Goal: Task Accomplishment & Management: Use online tool/utility

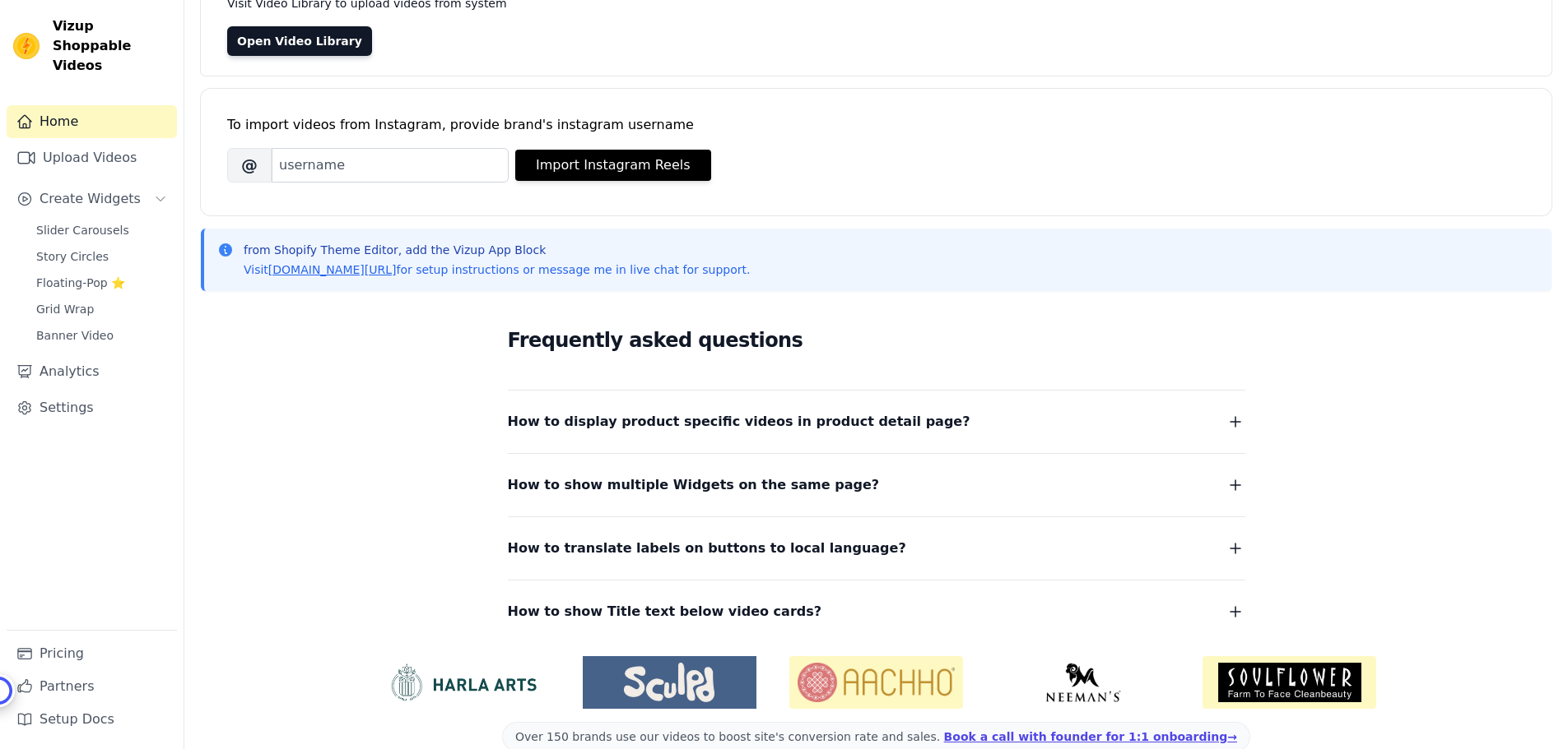
scroll to position [164, 0]
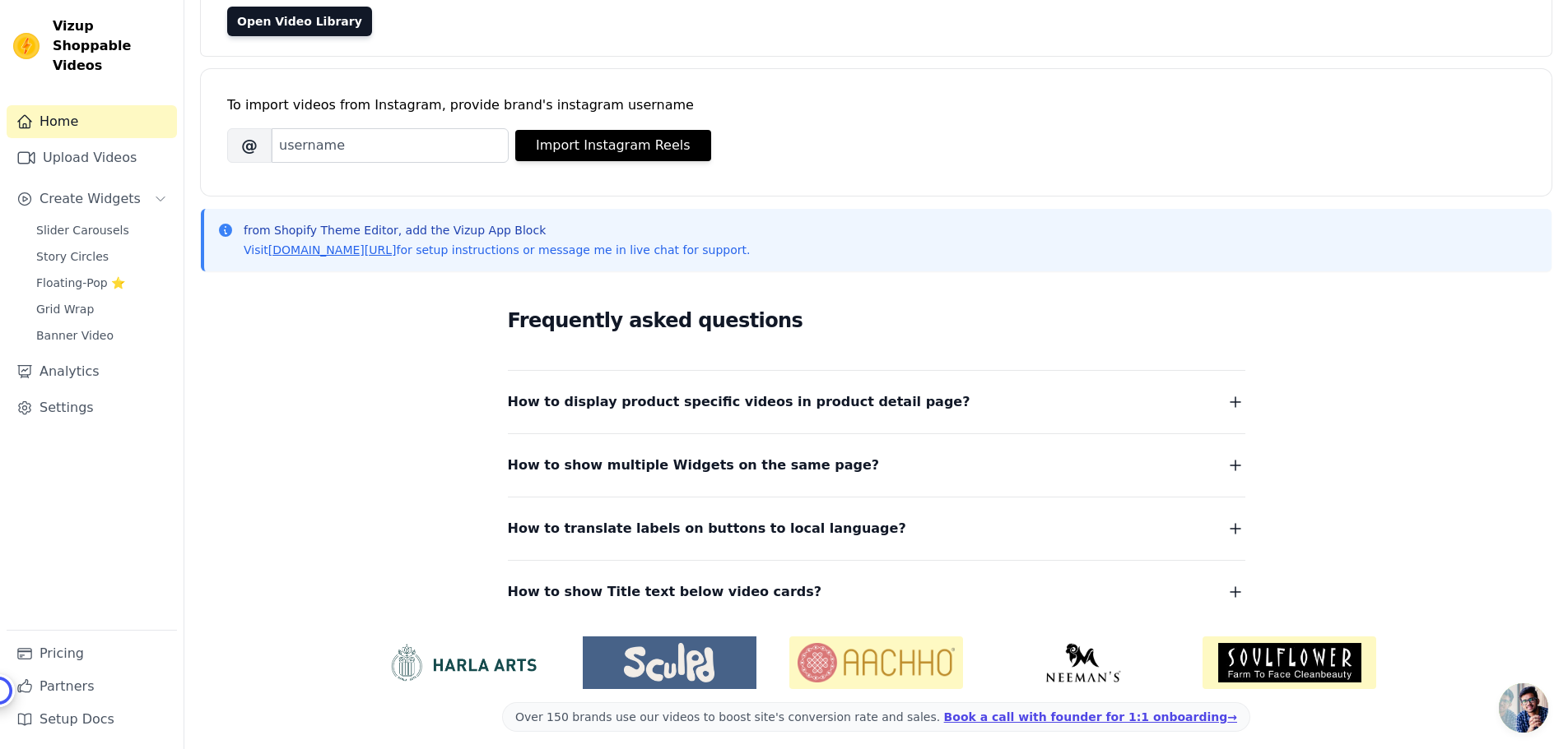
click at [835, 426] on dl "How to display product specific videos in product detail page? Create one widge…" at bounding box center [876, 487] width 737 height 234
click at [1233, 402] on icon "button" at bounding box center [1235, 402] width 10 height 10
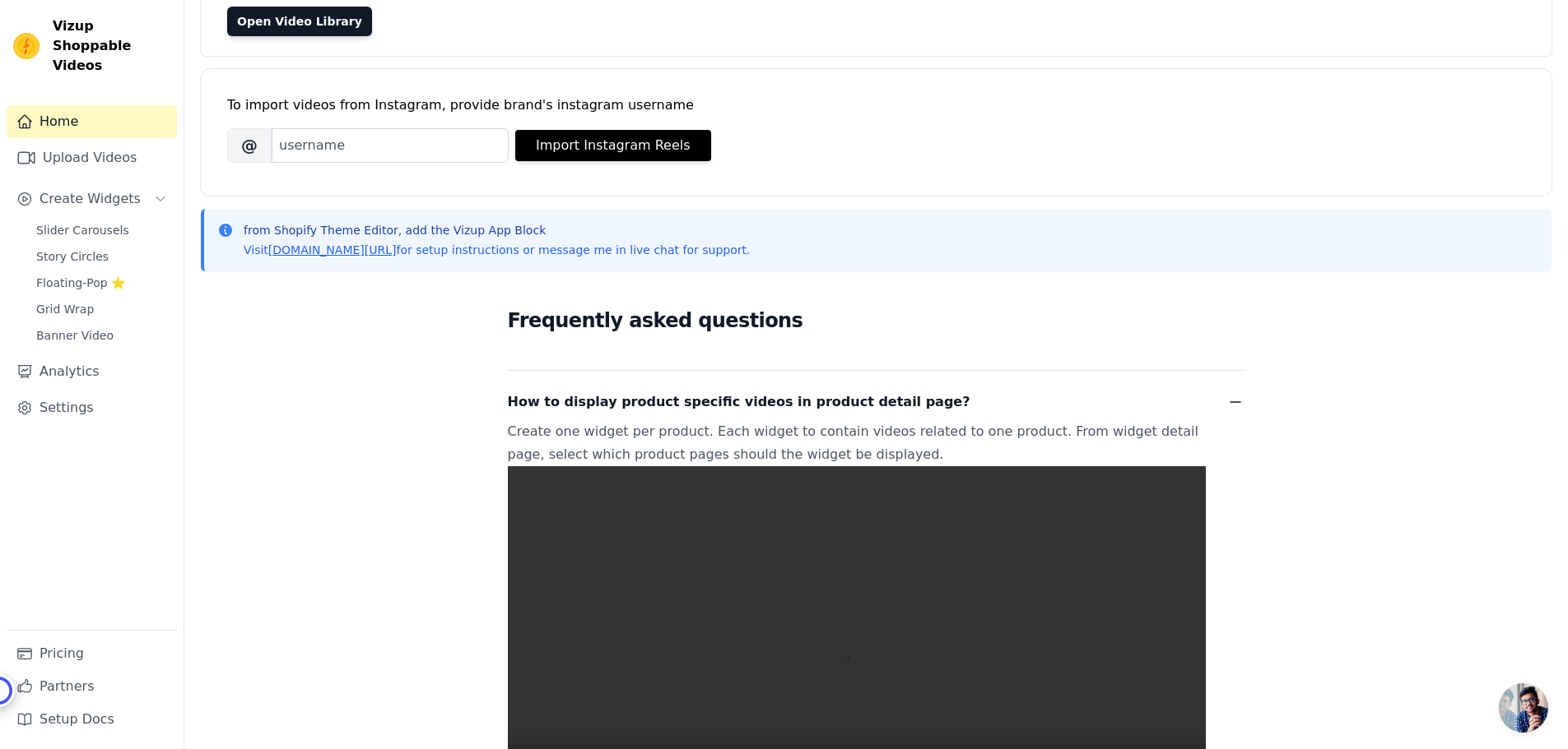
click at [1233, 402] on icon "button" at bounding box center [1235, 402] width 10 height 0
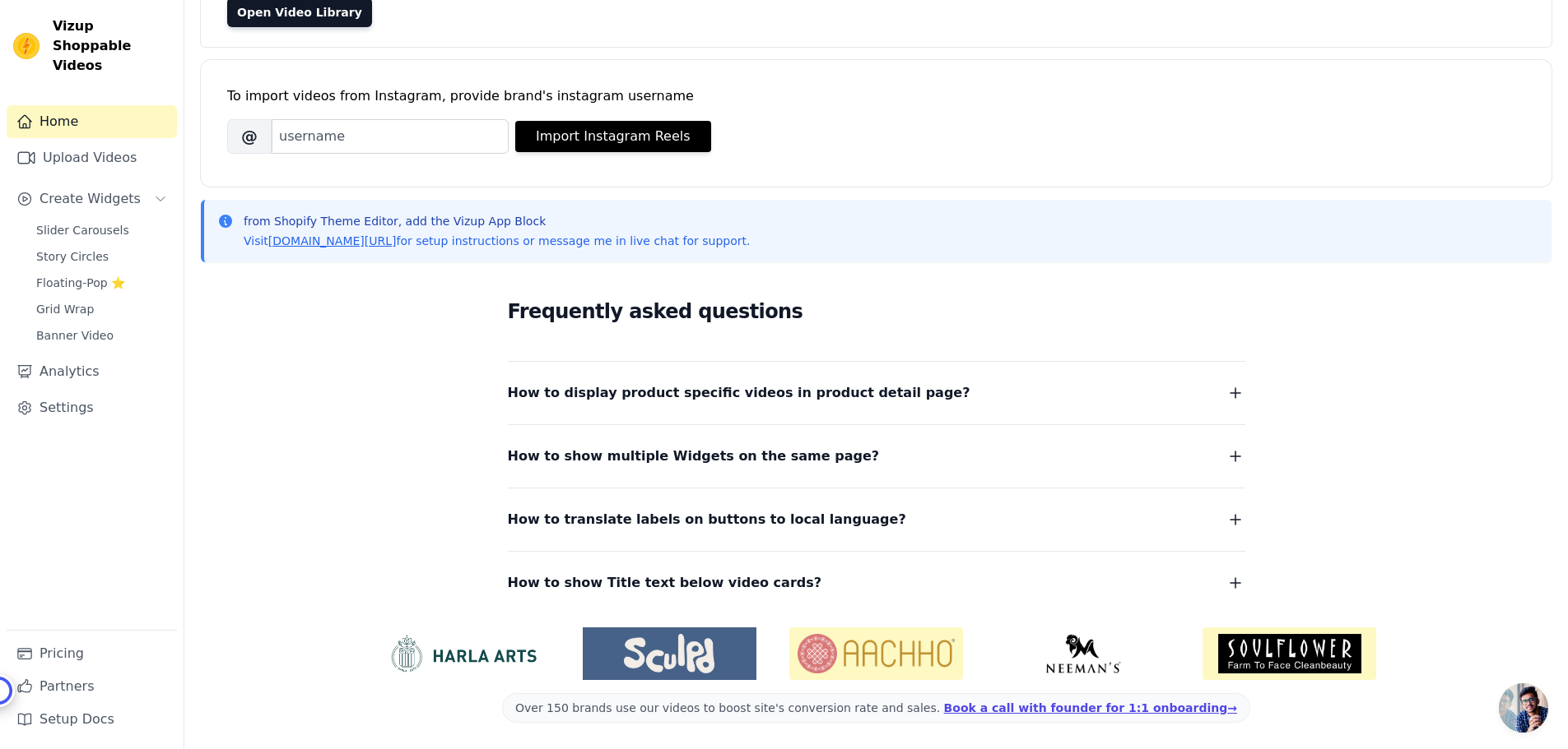
scroll to position [0, 0]
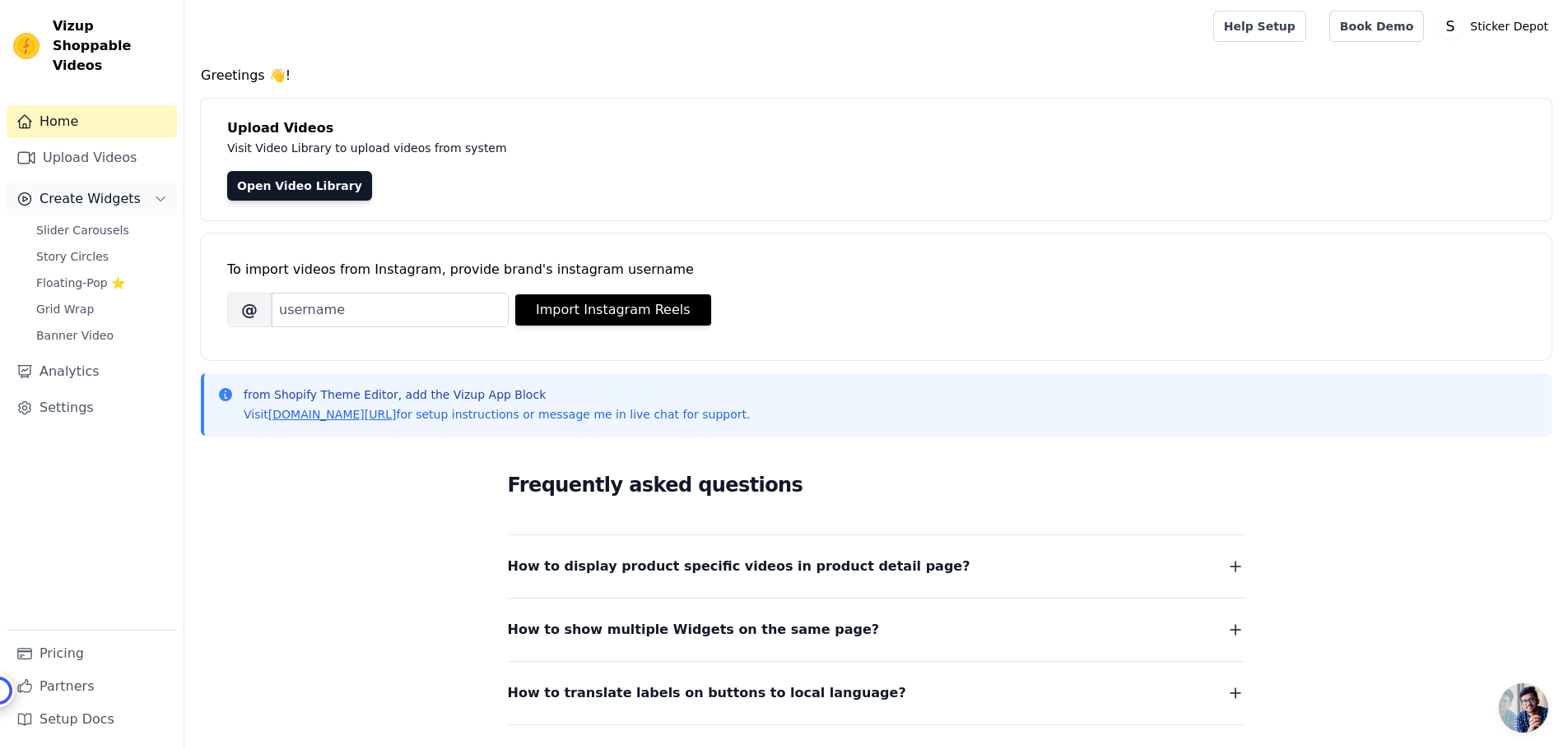
click at [95, 189] on span "Create Widgets" at bounding box center [90, 199] width 101 height 20
click at [98, 189] on span "Create Widgets" at bounding box center [90, 199] width 101 height 20
click at [66, 222] on span "Slider Carousels" at bounding box center [82, 230] width 93 height 17
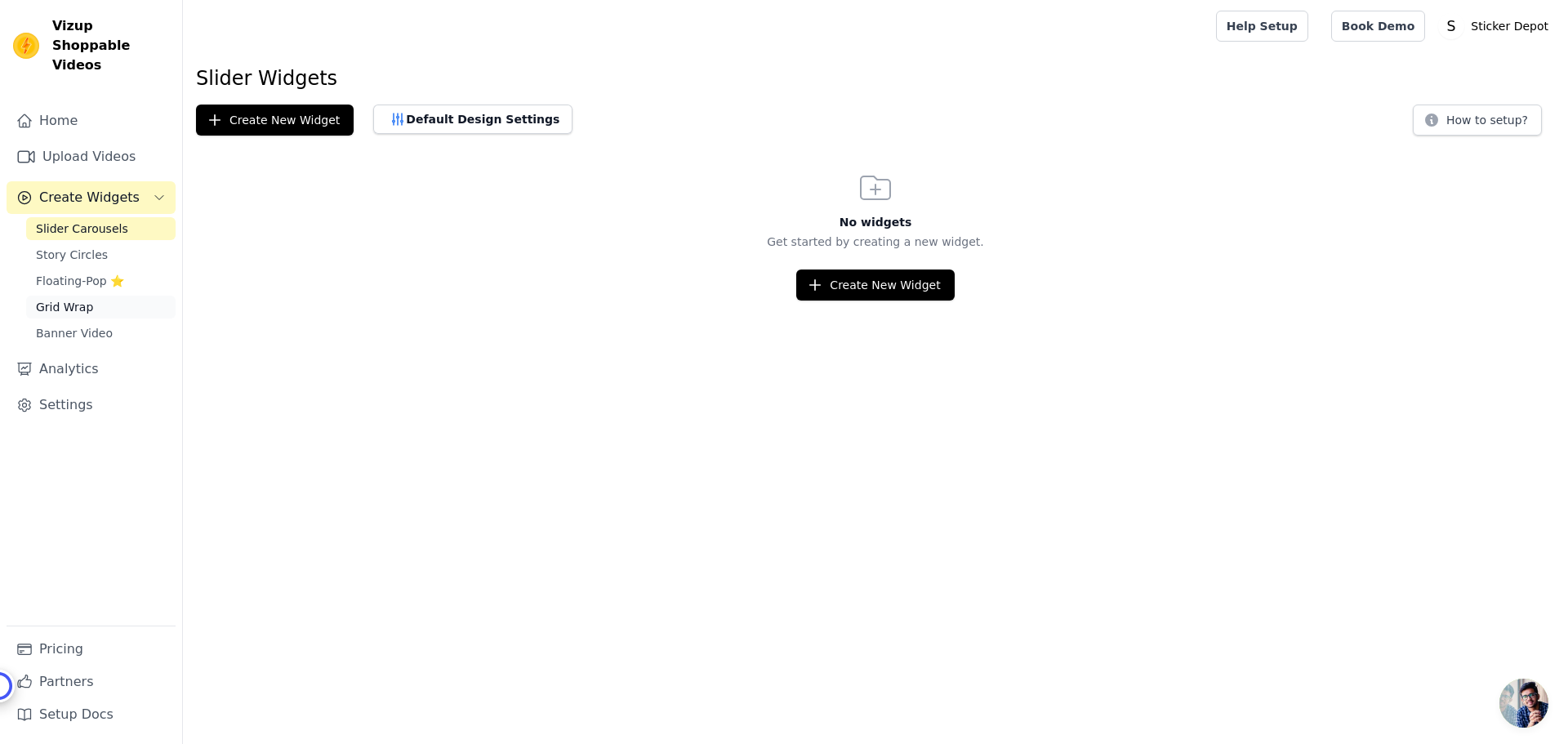
click at [80, 299] on span "Grid Wrap" at bounding box center [64, 307] width 57 height 16
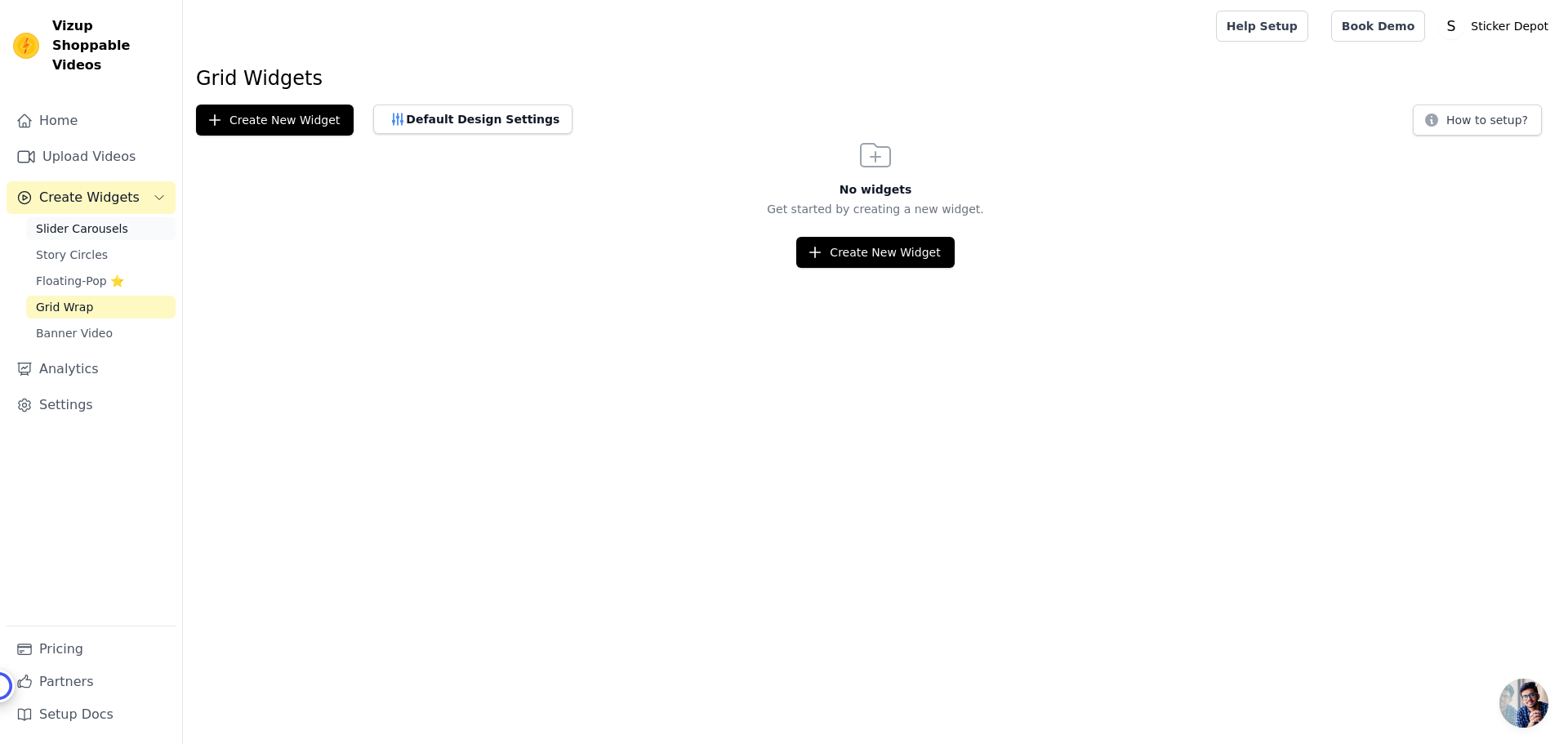
click at [66, 220] on span "Slider Carousels" at bounding box center [81, 228] width 92 height 16
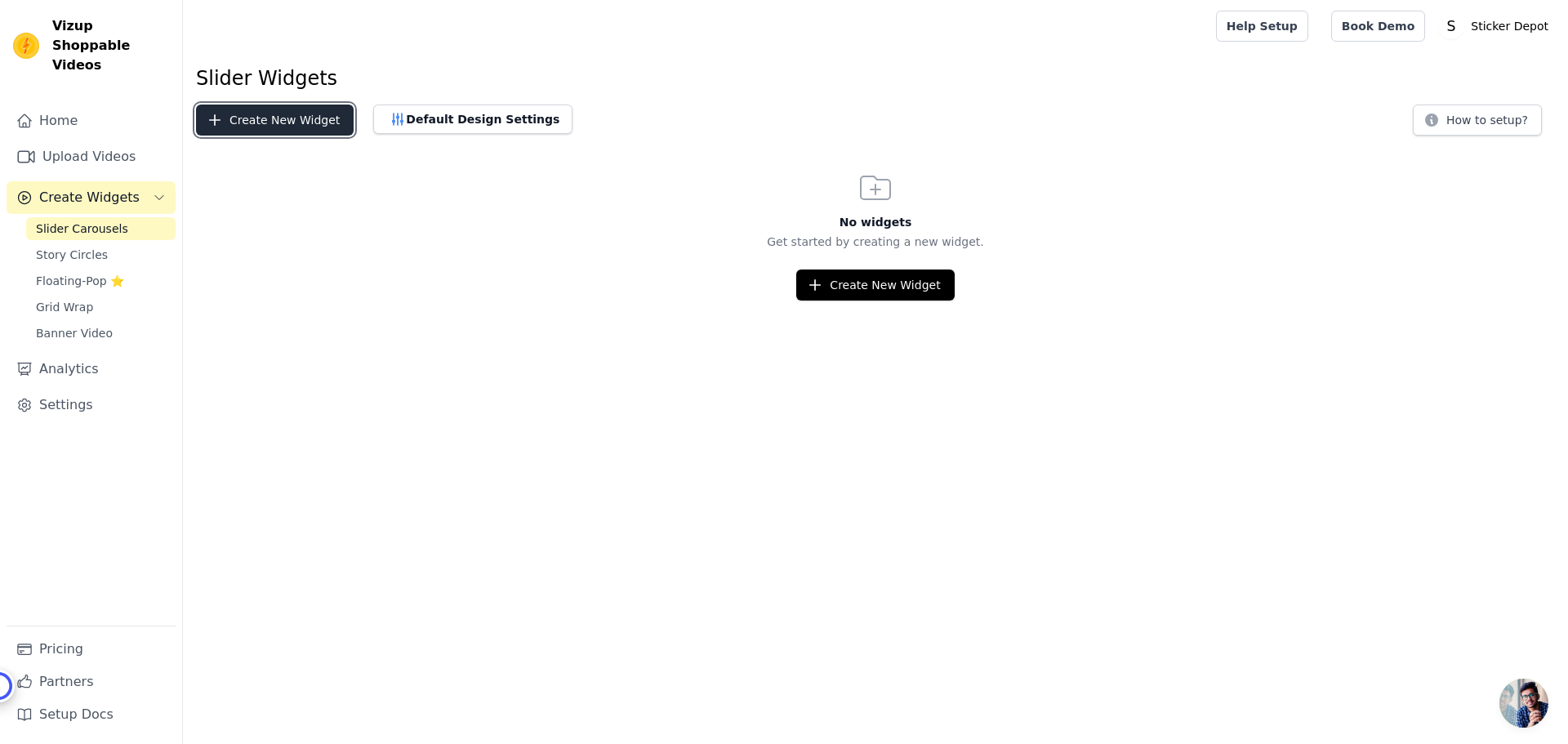
click at [280, 119] on button "Create New Widget" at bounding box center [275, 121] width 158 height 31
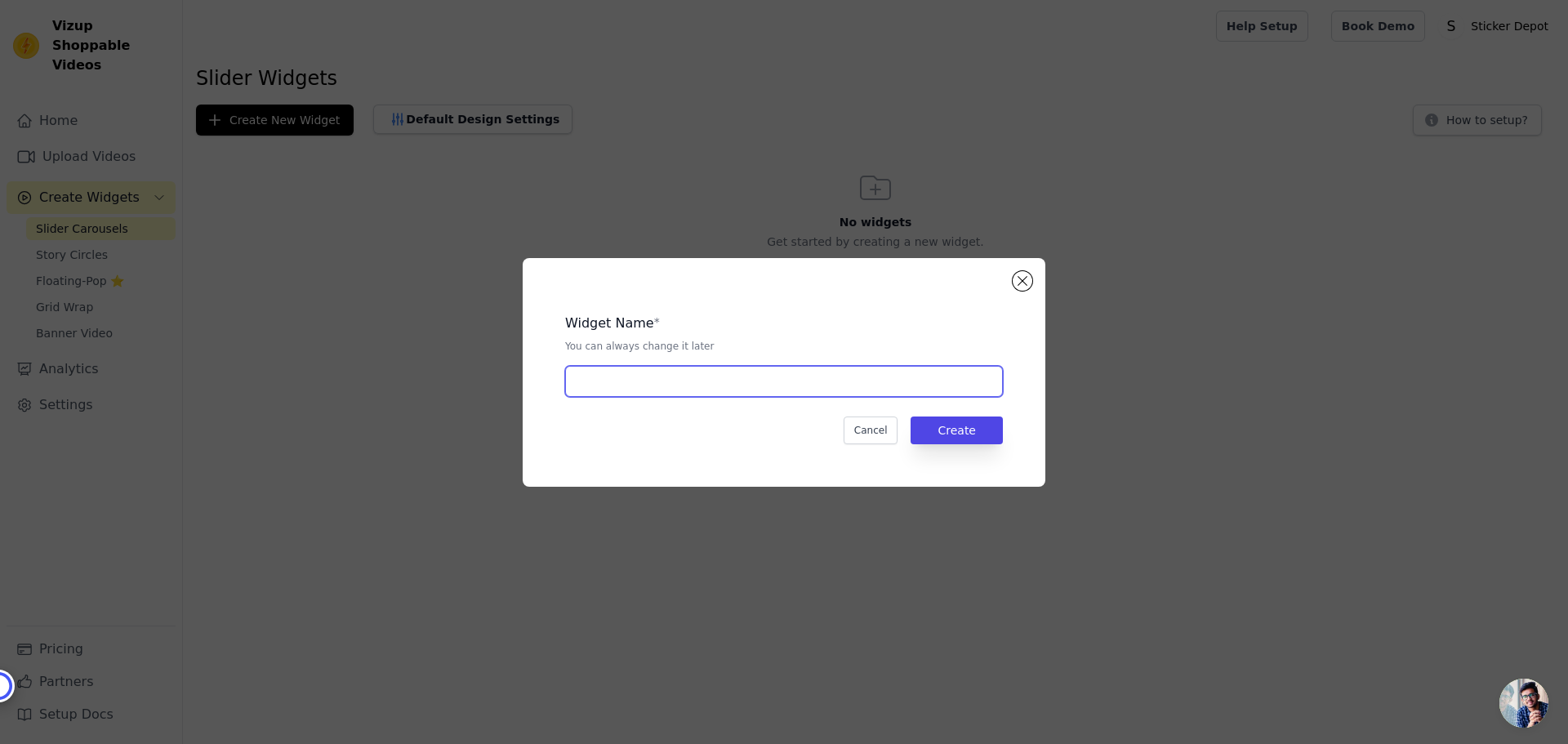
click at [622, 368] on input "text" at bounding box center [784, 382] width 438 height 31
type input "video-slider"
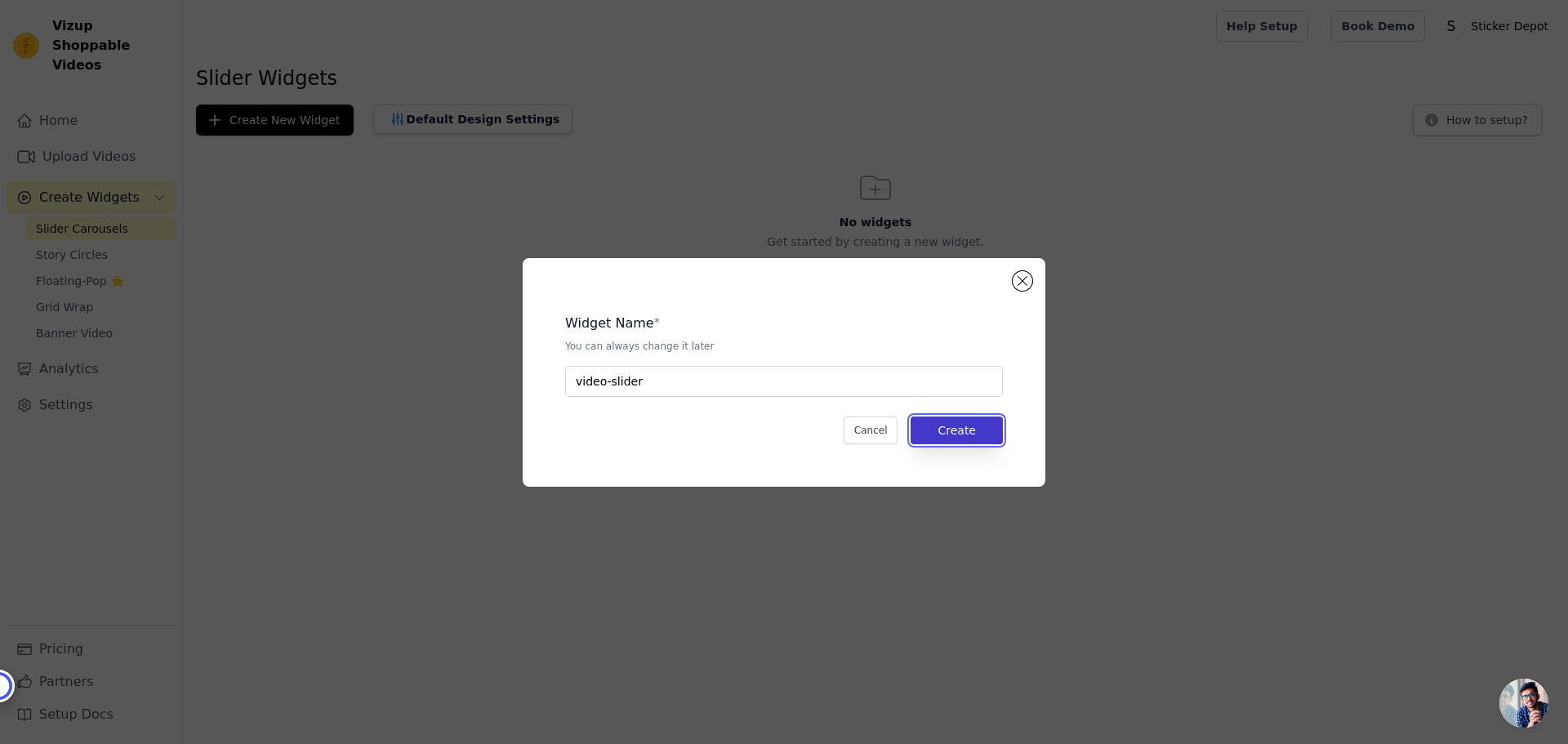
click at [965, 431] on button "Create" at bounding box center [957, 431] width 92 height 28
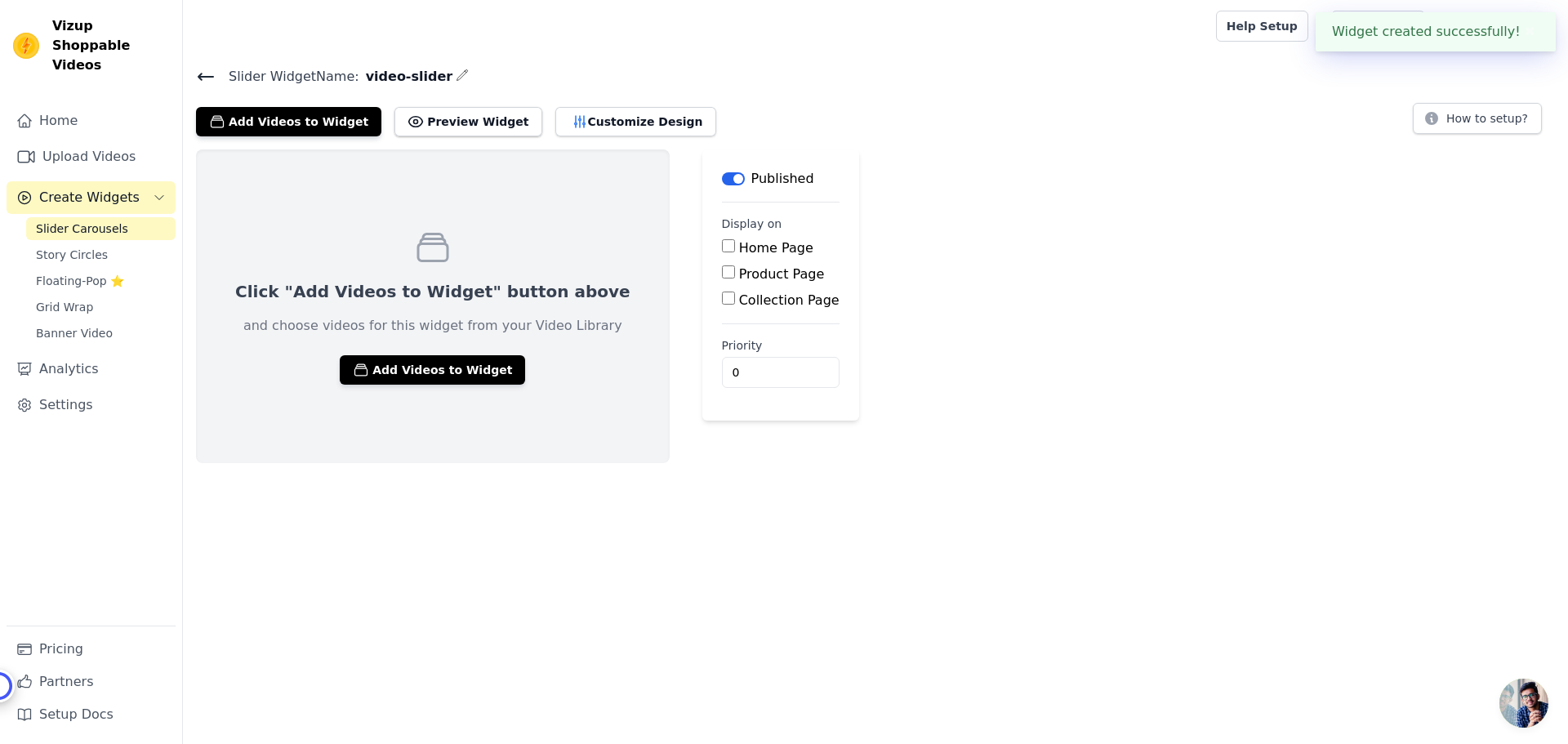
click at [722, 249] on input "Home Page" at bounding box center [728, 245] width 13 height 13
checkbox input "true"
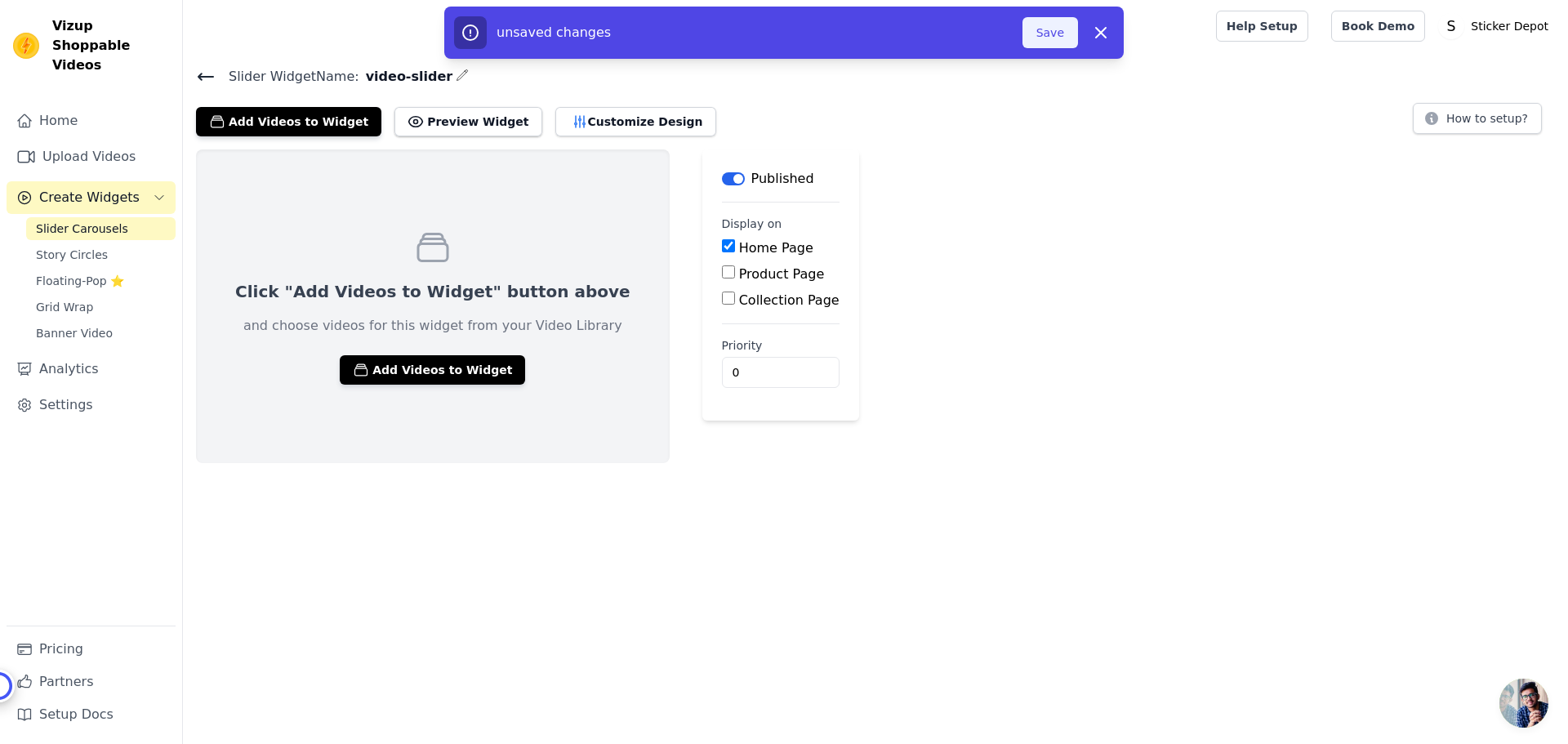
click at [1042, 29] on button "Save" at bounding box center [1051, 33] width 55 height 31
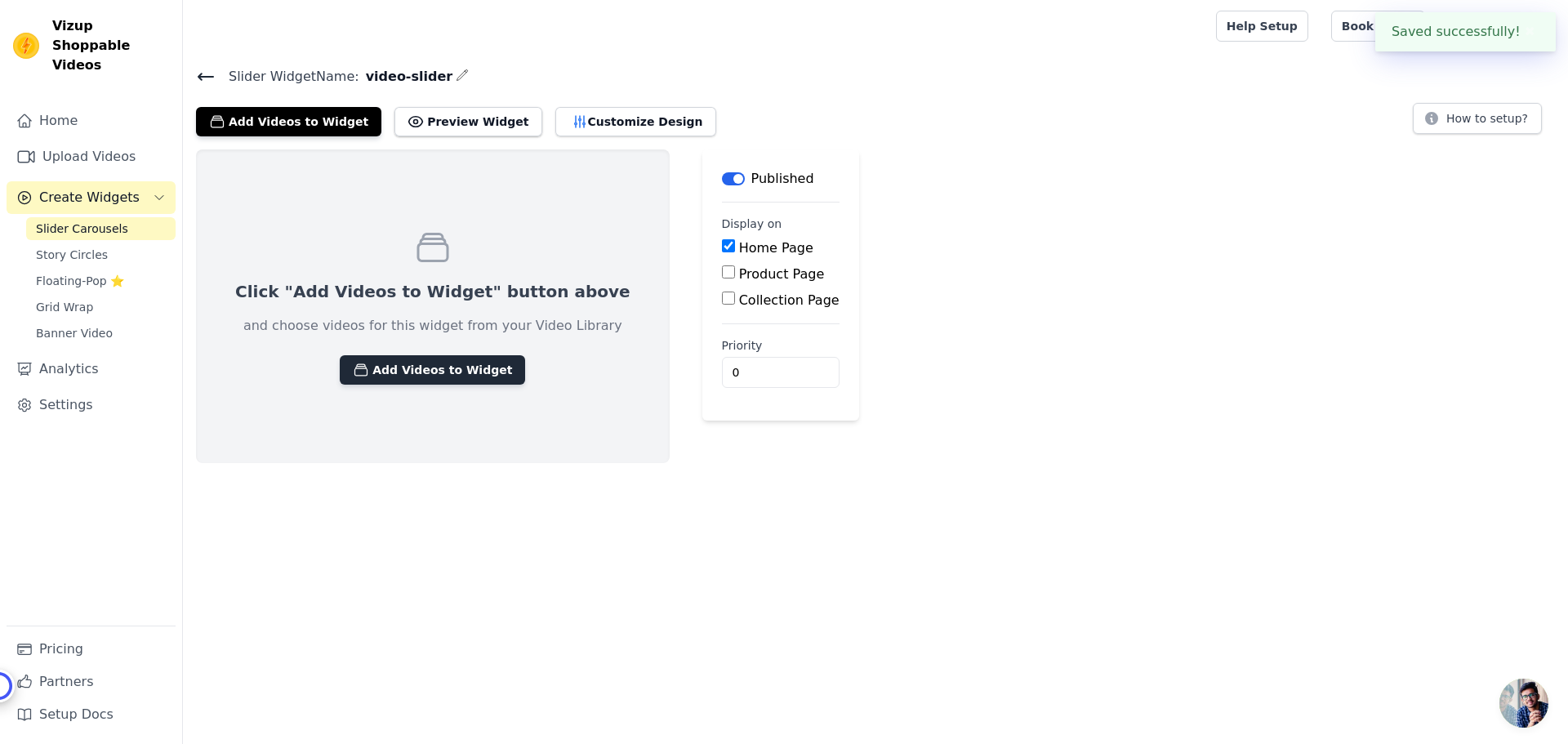
click at [375, 360] on button "Add Videos to Widget" at bounding box center [433, 370] width 185 height 29
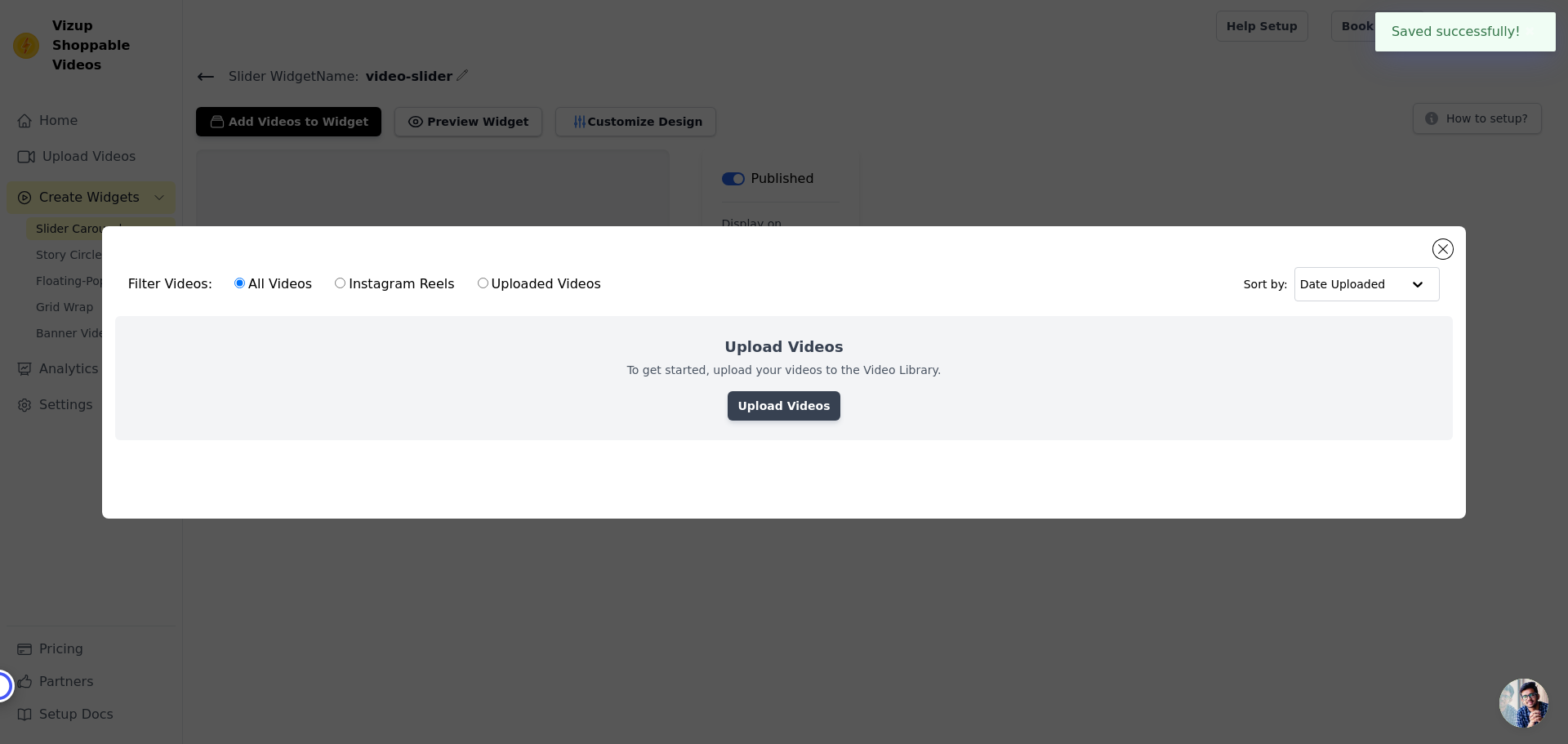
click at [768, 402] on link "Upload Videos" at bounding box center [783, 406] width 112 height 29
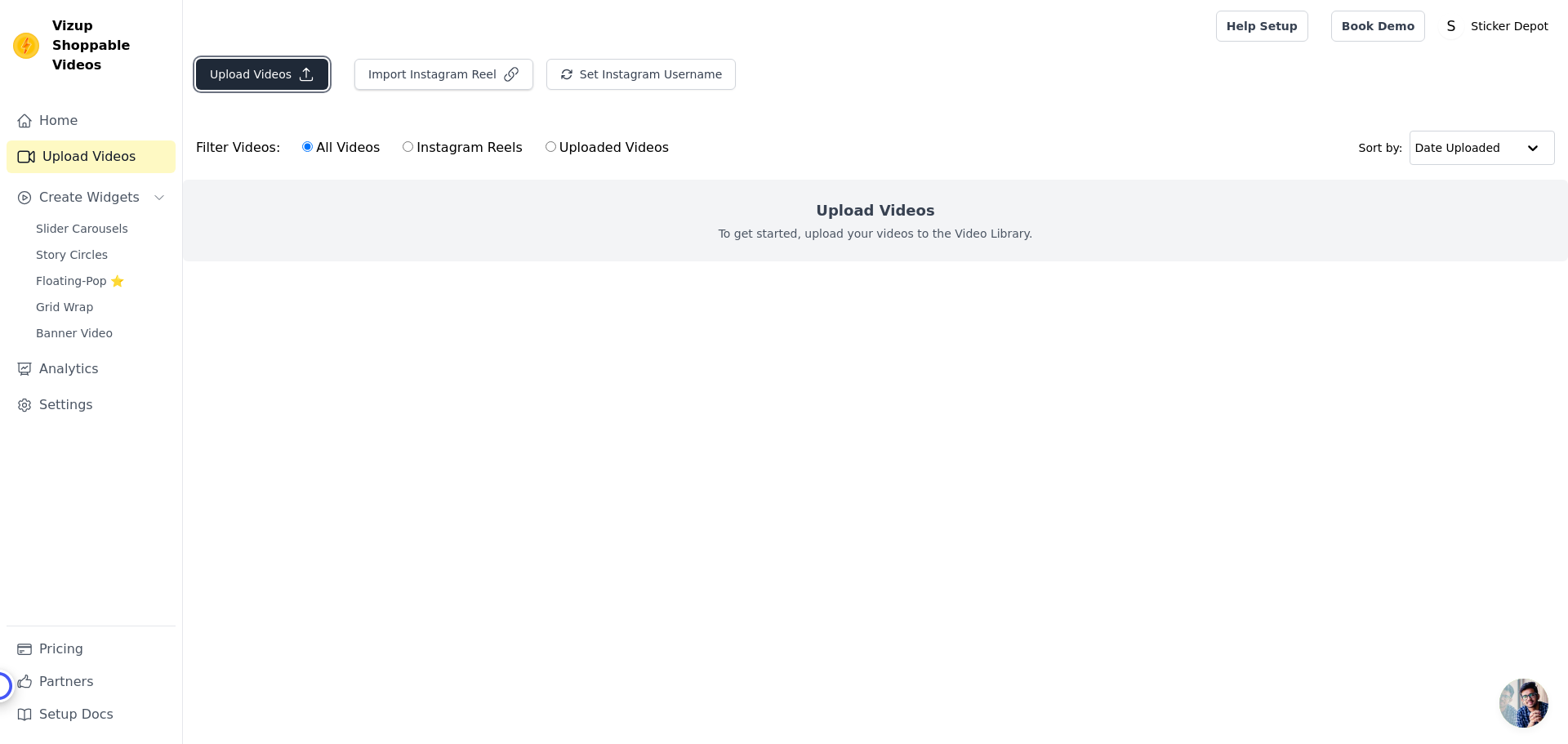
click at [271, 78] on button "Upload Videos" at bounding box center [262, 75] width 133 height 31
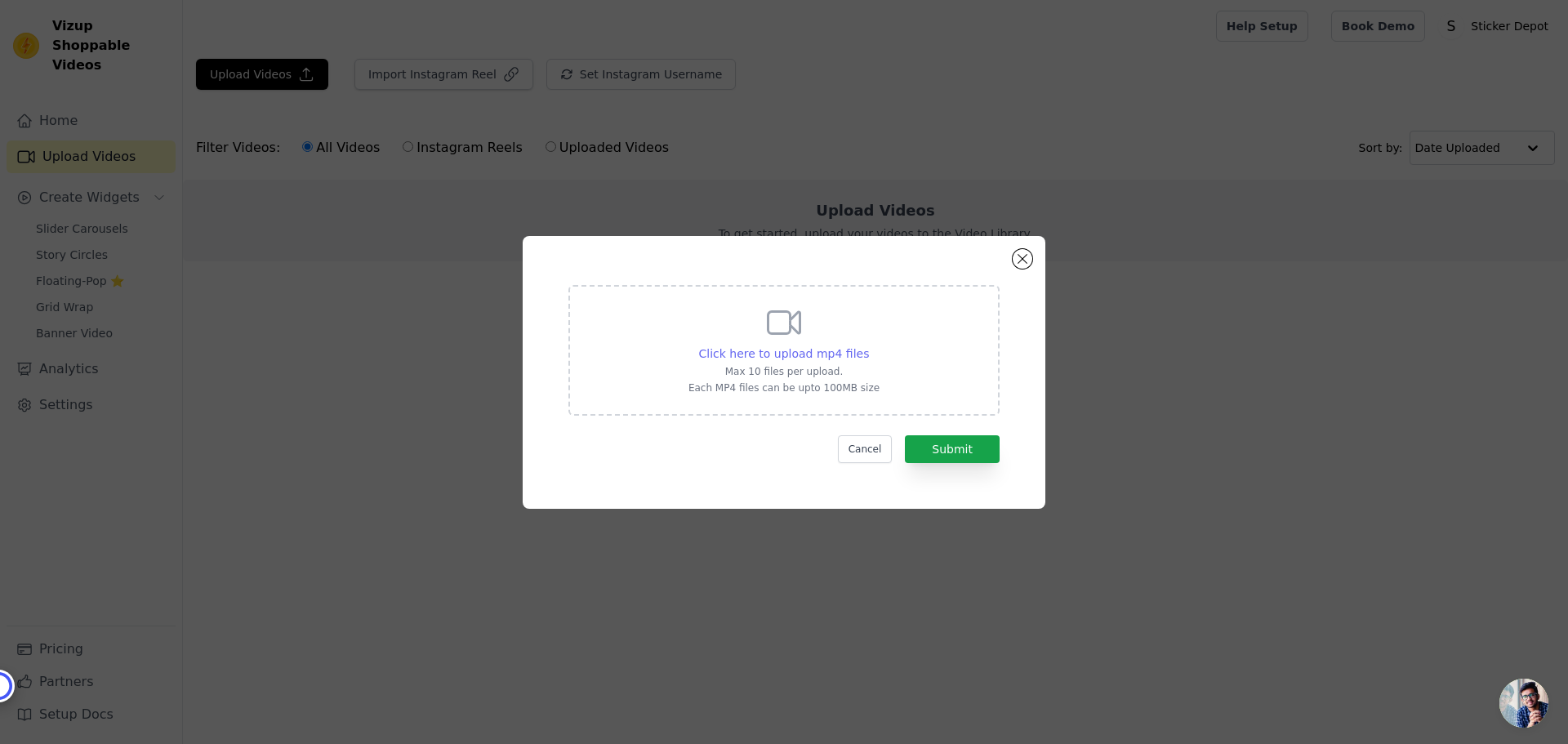
click at [753, 348] on span "Click here to upload mp4 files" at bounding box center [784, 353] width 171 height 13
click at [869, 346] on input "Click here to upload mp4 files Max 10 files per upload. Each MP4 files can be u…" at bounding box center [869, 345] width 1 height 1
click at [817, 354] on span "Click here to upload mp4 files" at bounding box center [784, 353] width 171 height 13
click at [869, 346] on input "Click here to upload mp4 files Max 10 files per upload. Each MP4 files can be u…" at bounding box center [869, 345] width 1 height 1
click at [1080, 41] on div "Click here to upload mp4 files Max 10 files per upload. Each MP4 files can be u…" at bounding box center [784, 372] width 1568 height 744
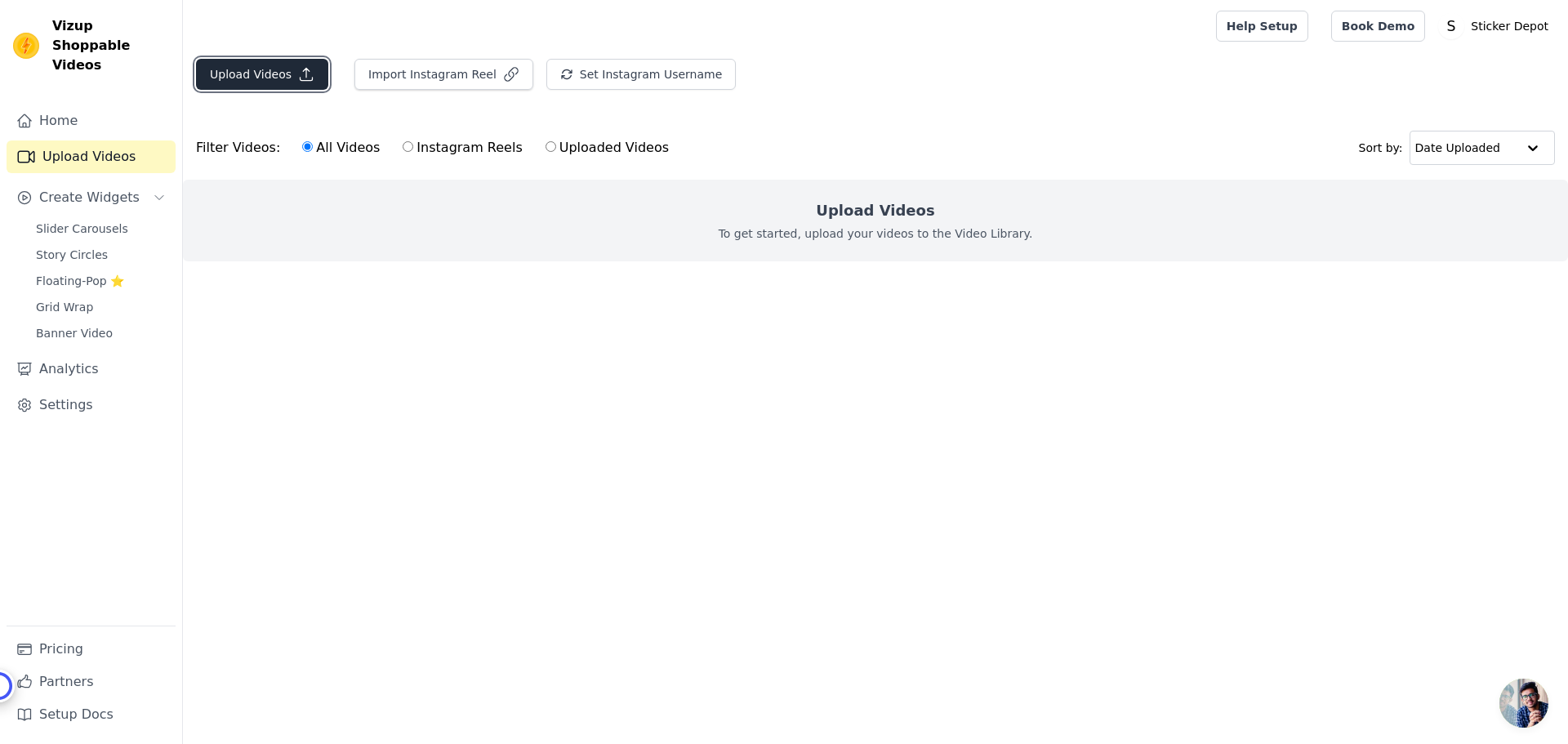
click at [289, 69] on button "Upload Videos" at bounding box center [262, 75] width 133 height 31
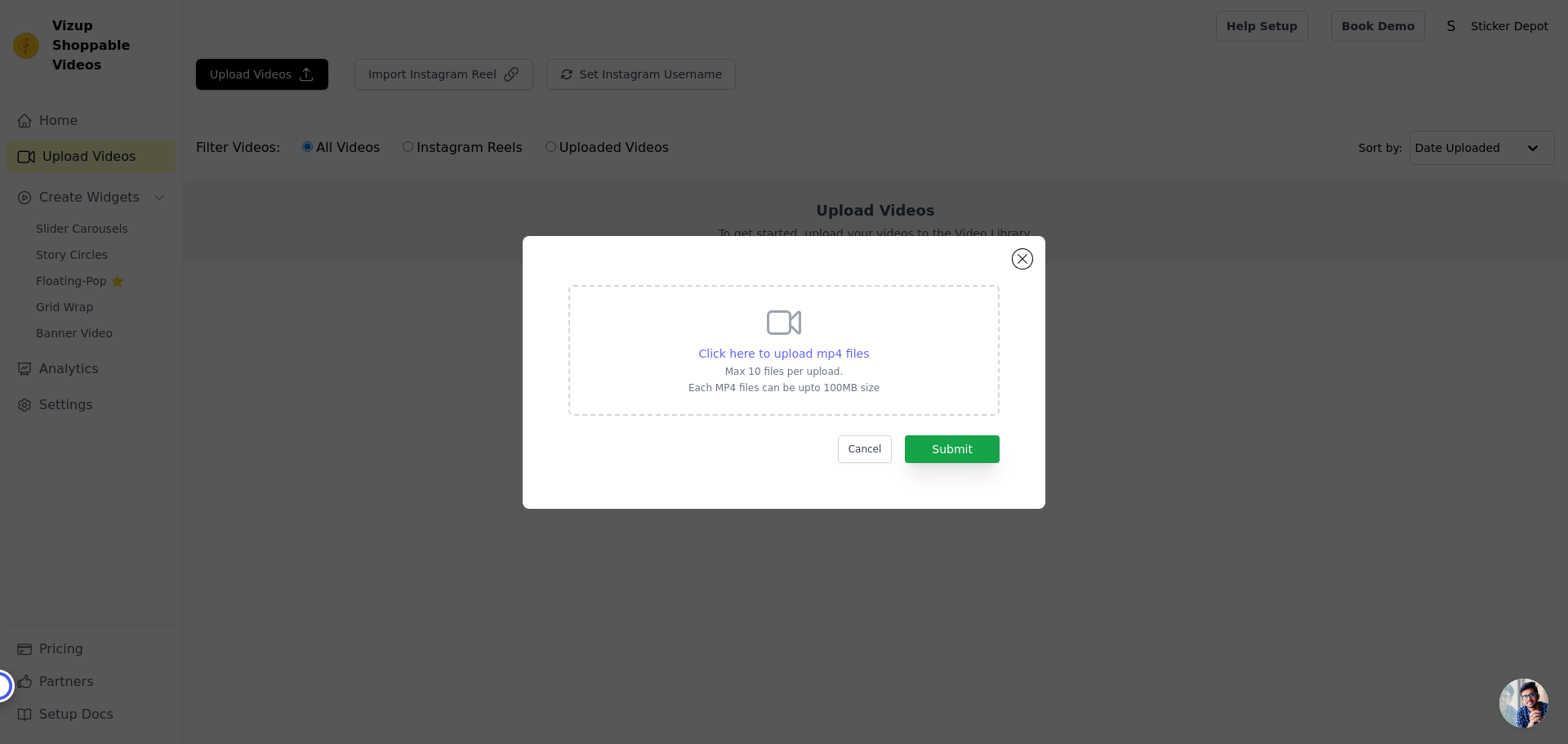
click at [809, 360] on span "Click here to upload mp4 files" at bounding box center [784, 353] width 171 height 13
click at [869, 346] on input "Click here to upload mp4 files Max 10 files per upload. Each MP4 files can be u…" at bounding box center [869, 345] width 1 height 1
click at [751, 526] on div "Click here to upload mp4 files Max 10 files per upload. Each MP4 files can be u…" at bounding box center [784, 372] width 1516 height 325
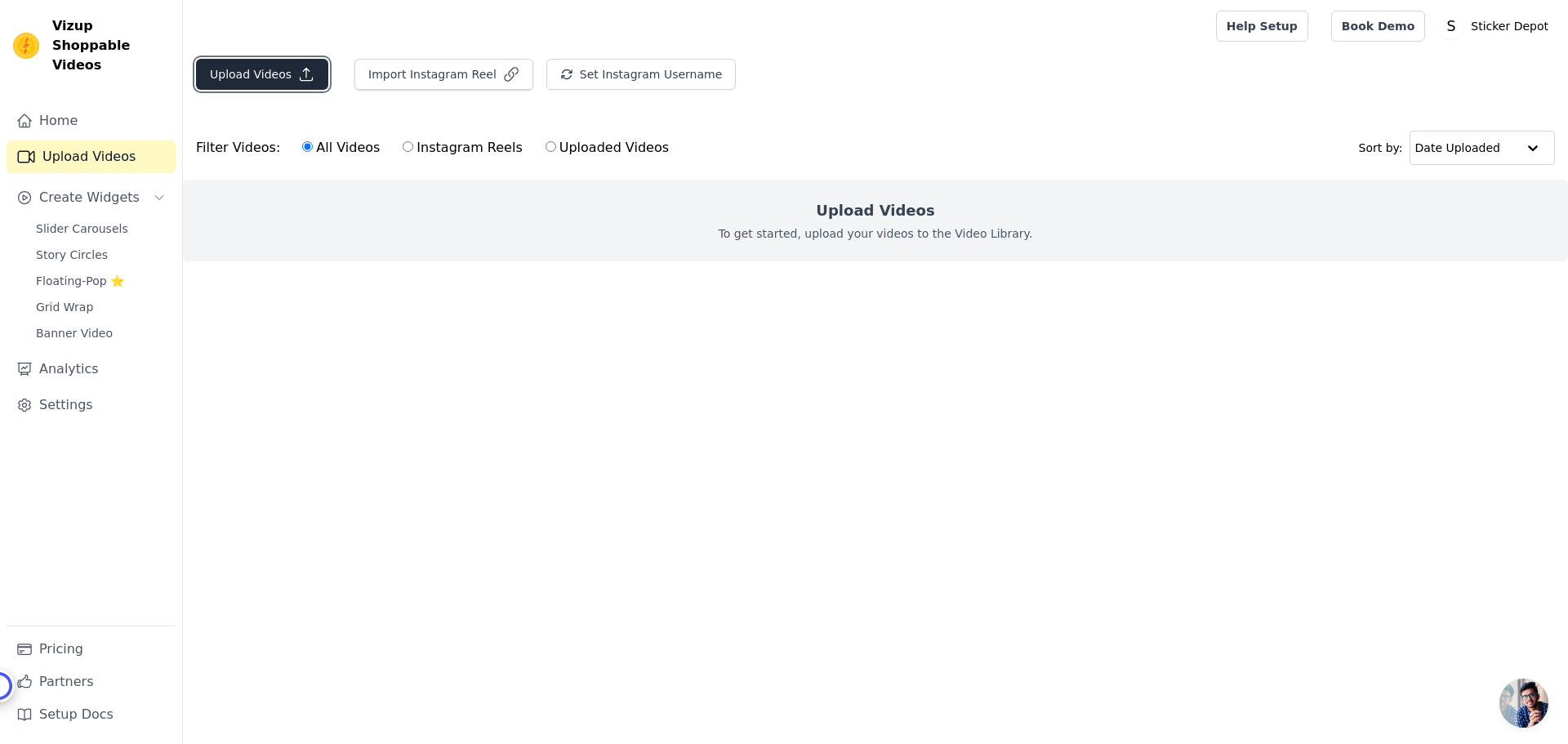
click at [252, 84] on button "Upload Videos" at bounding box center [262, 75] width 133 height 31
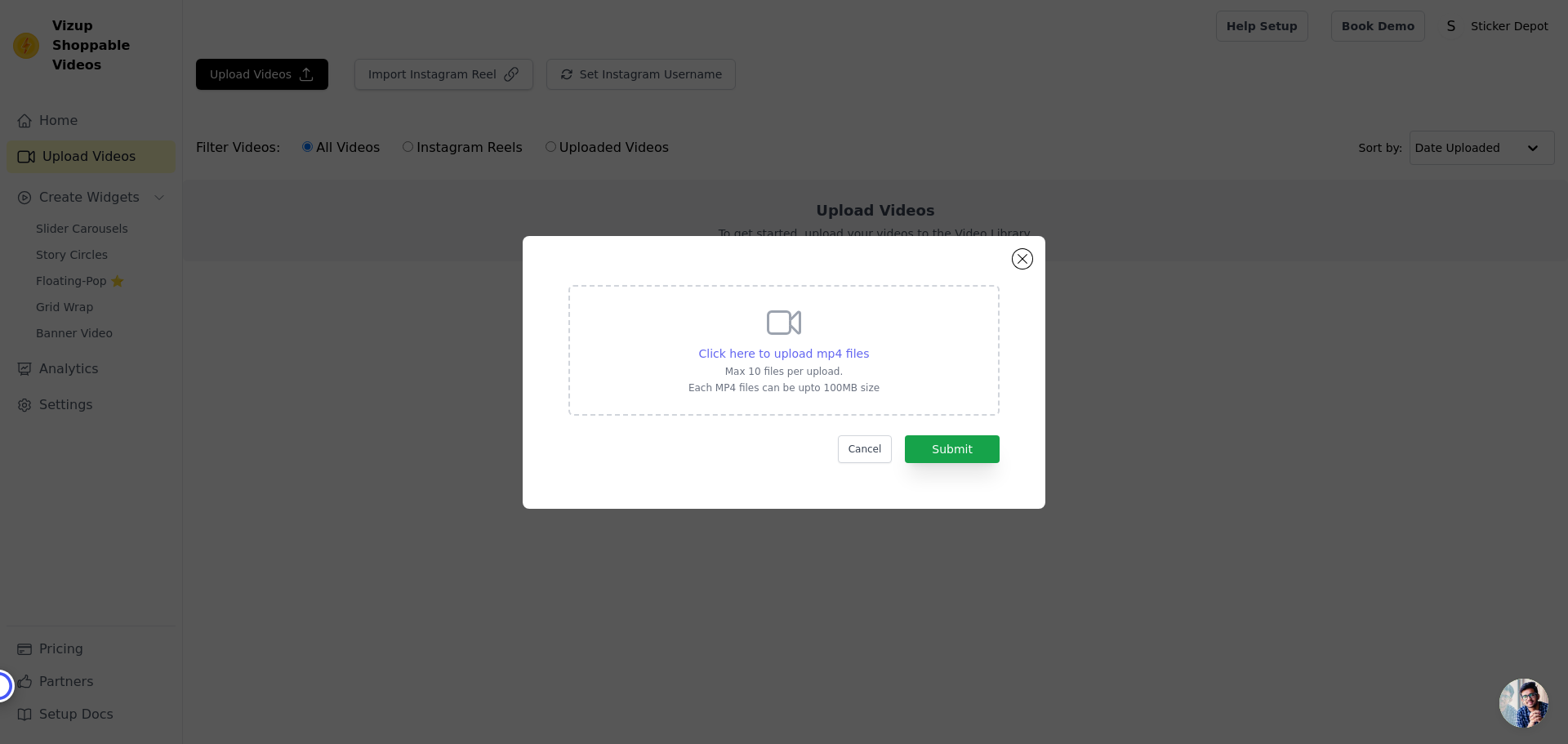
click at [825, 356] on span "Click here to upload mp4 files" at bounding box center [784, 353] width 171 height 13
click at [869, 346] on input "Click here to upload mp4 files Max 10 files per upload. Each MP4 files can be u…" at bounding box center [869, 345] width 1 height 1
type input "C:\fakepath\IMG_7535 (video-converter.com).mp4"
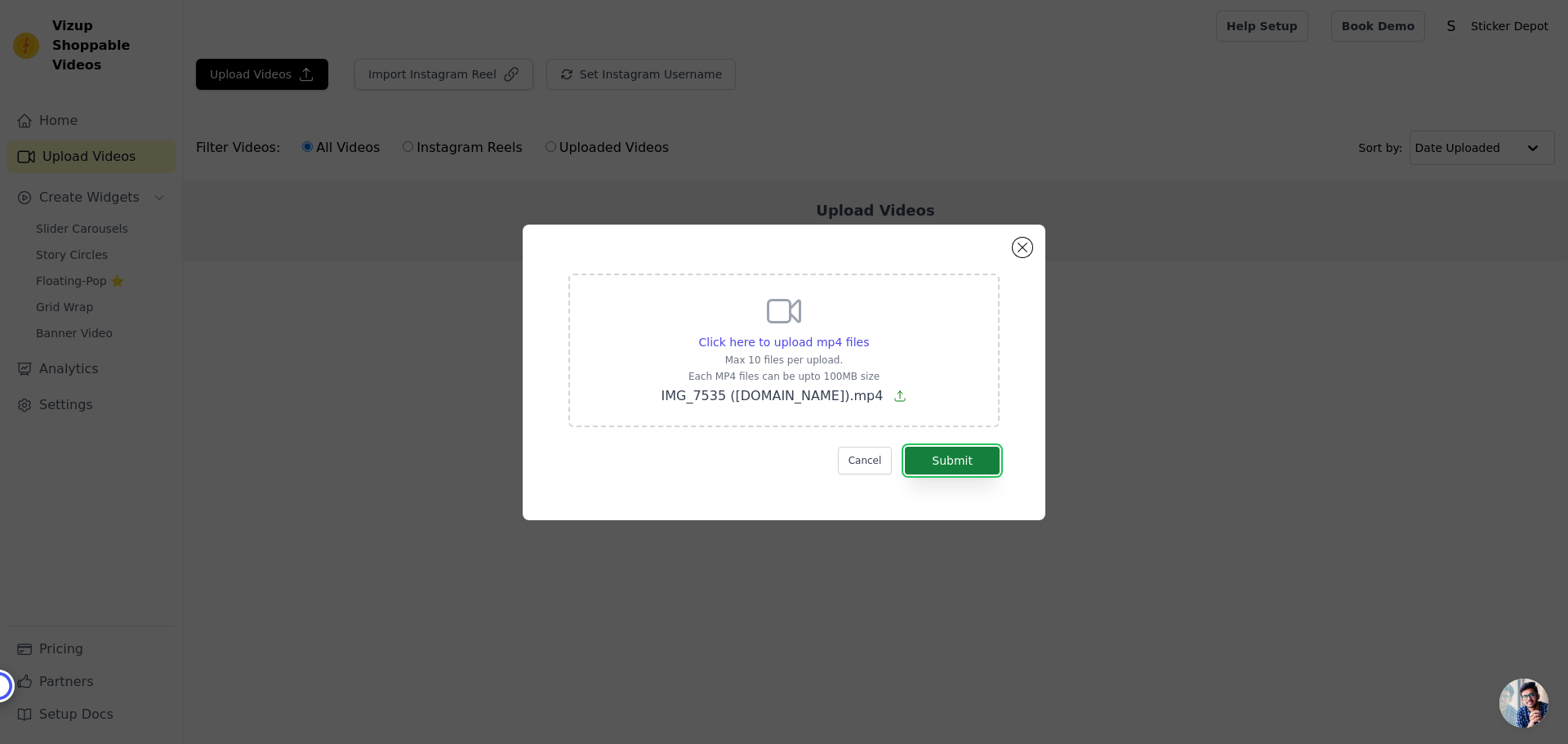
click at [961, 458] on button "Submit" at bounding box center [952, 460] width 94 height 28
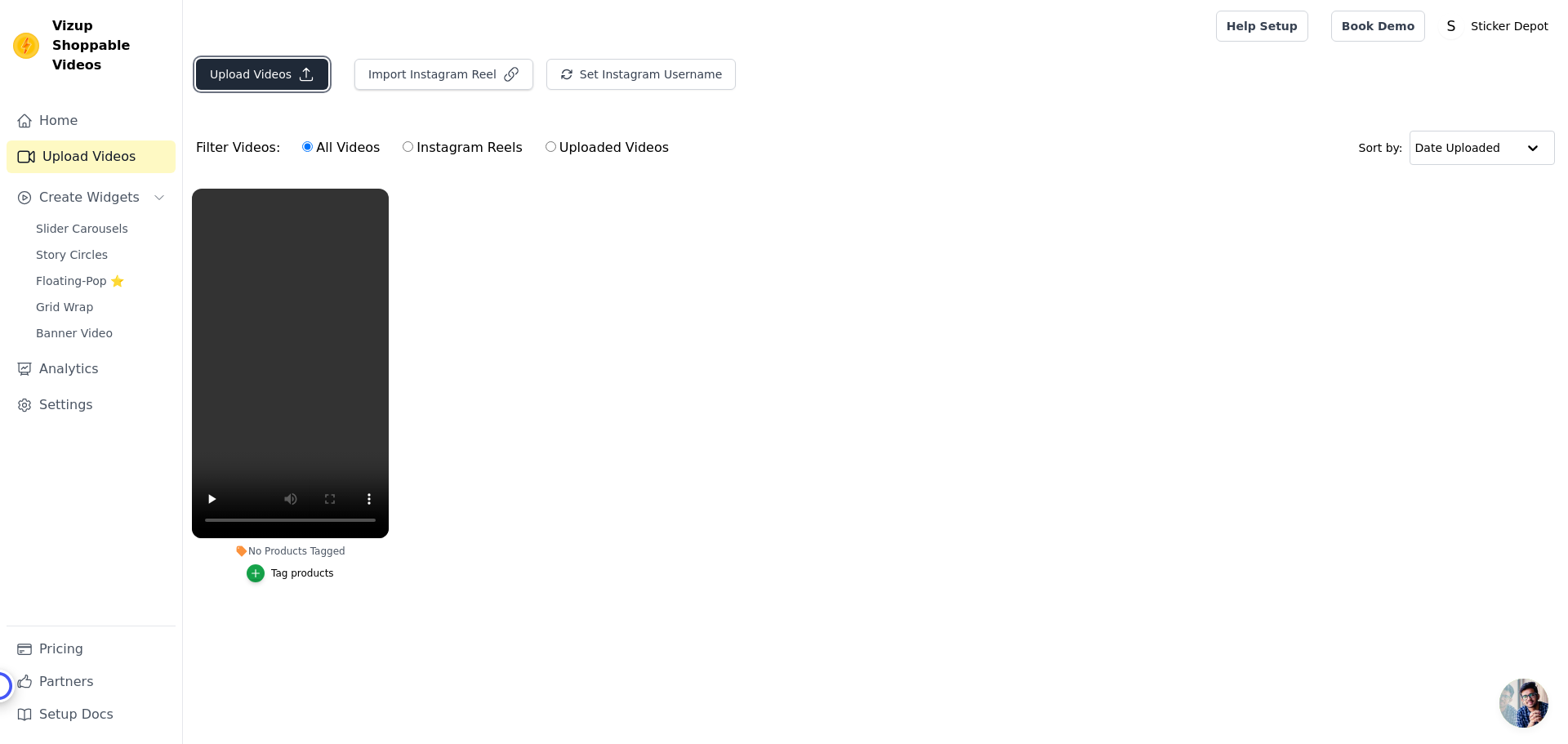
click at [240, 76] on button "Upload Videos" at bounding box center [262, 75] width 133 height 31
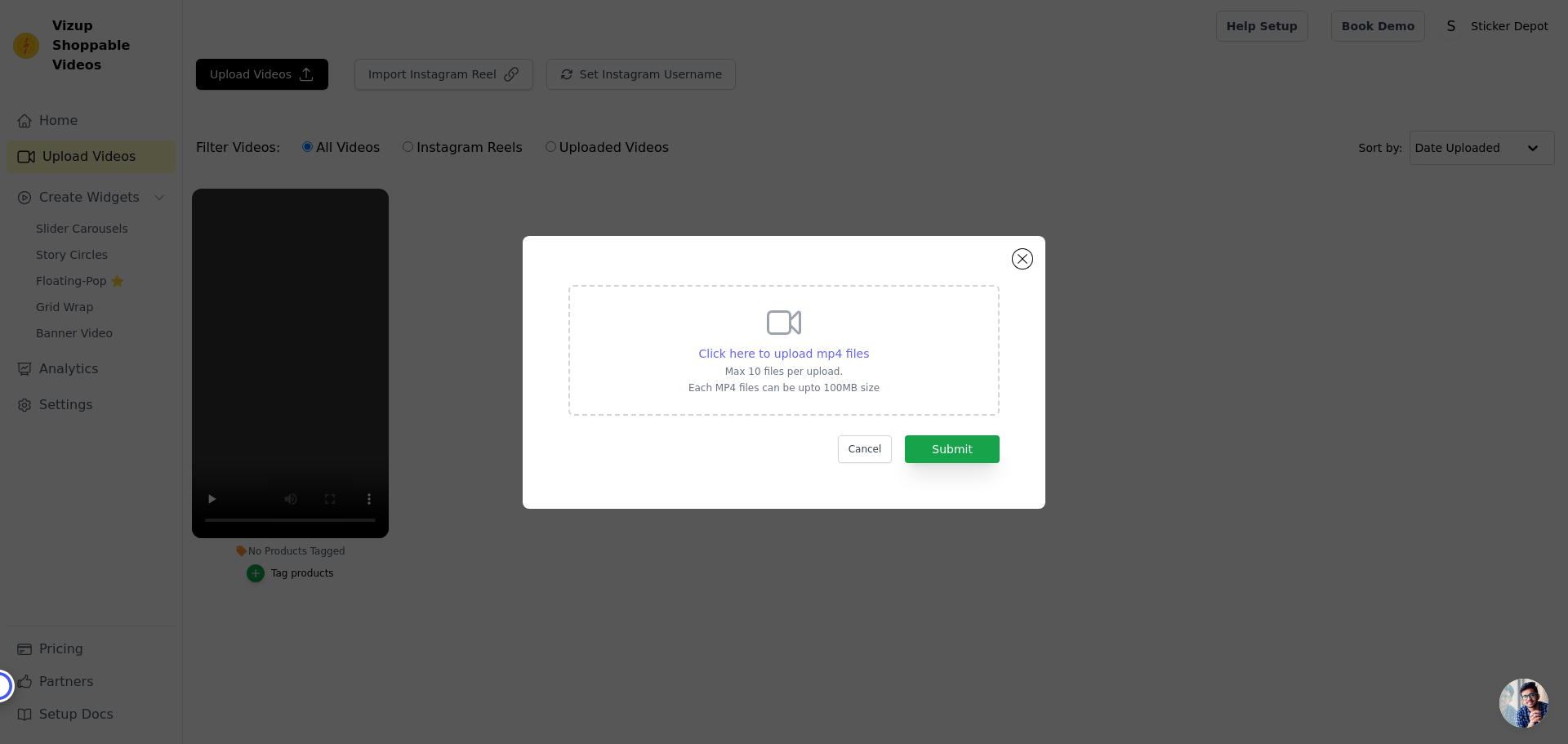
click at [799, 356] on span "Click here to upload mp4 files" at bounding box center [784, 353] width 171 height 13
click at [869, 346] on input "Click here to upload mp4 files Max 10 files per upload. Each MP4 files can be u…" at bounding box center [869, 345] width 1 height 1
click at [761, 356] on span "Click here to upload mp4 files" at bounding box center [784, 353] width 171 height 13
click at [869, 346] on input "Click here to upload mp4 files Max 10 files per upload. Each MP4 files can be u…" at bounding box center [869, 345] width 1 height 1
type input "C:\fakepath\IMG_7957 (video-converter.com).mp4"
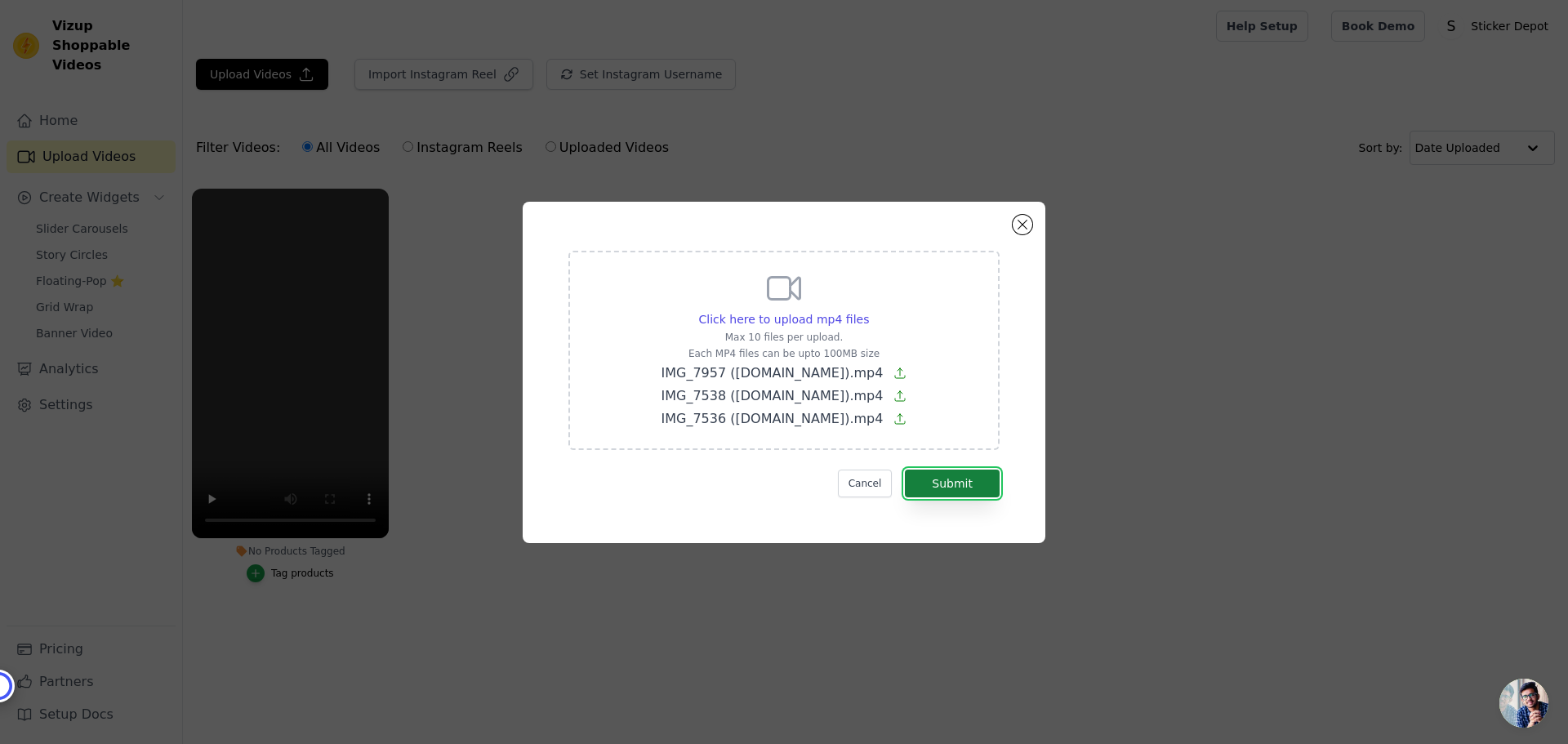
click at [963, 480] on button "Submit" at bounding box center [952, 484] width 94 height 28
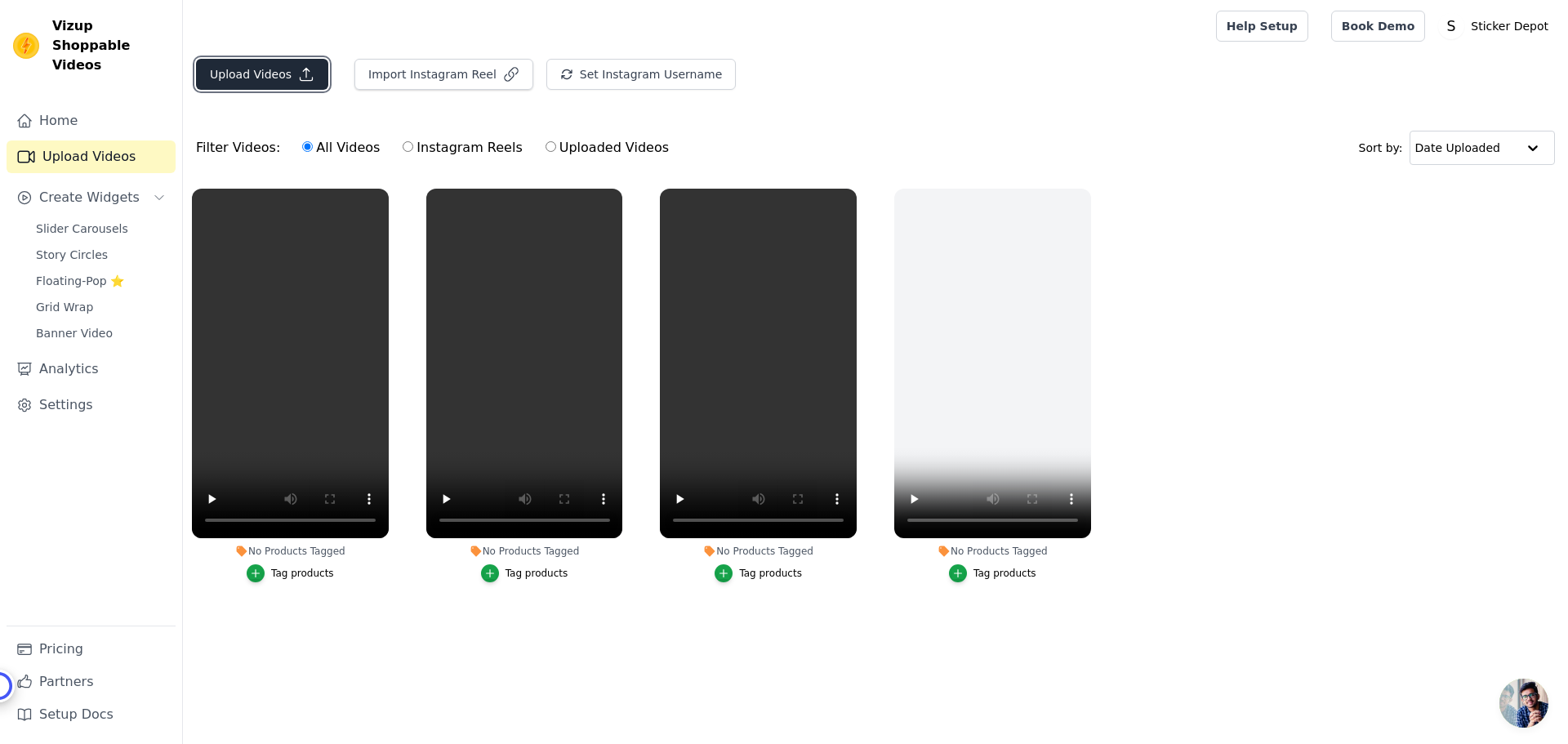
click at [249, 79] on button "Upload Videos" at bounding box center [262, 75] width 133 height 31
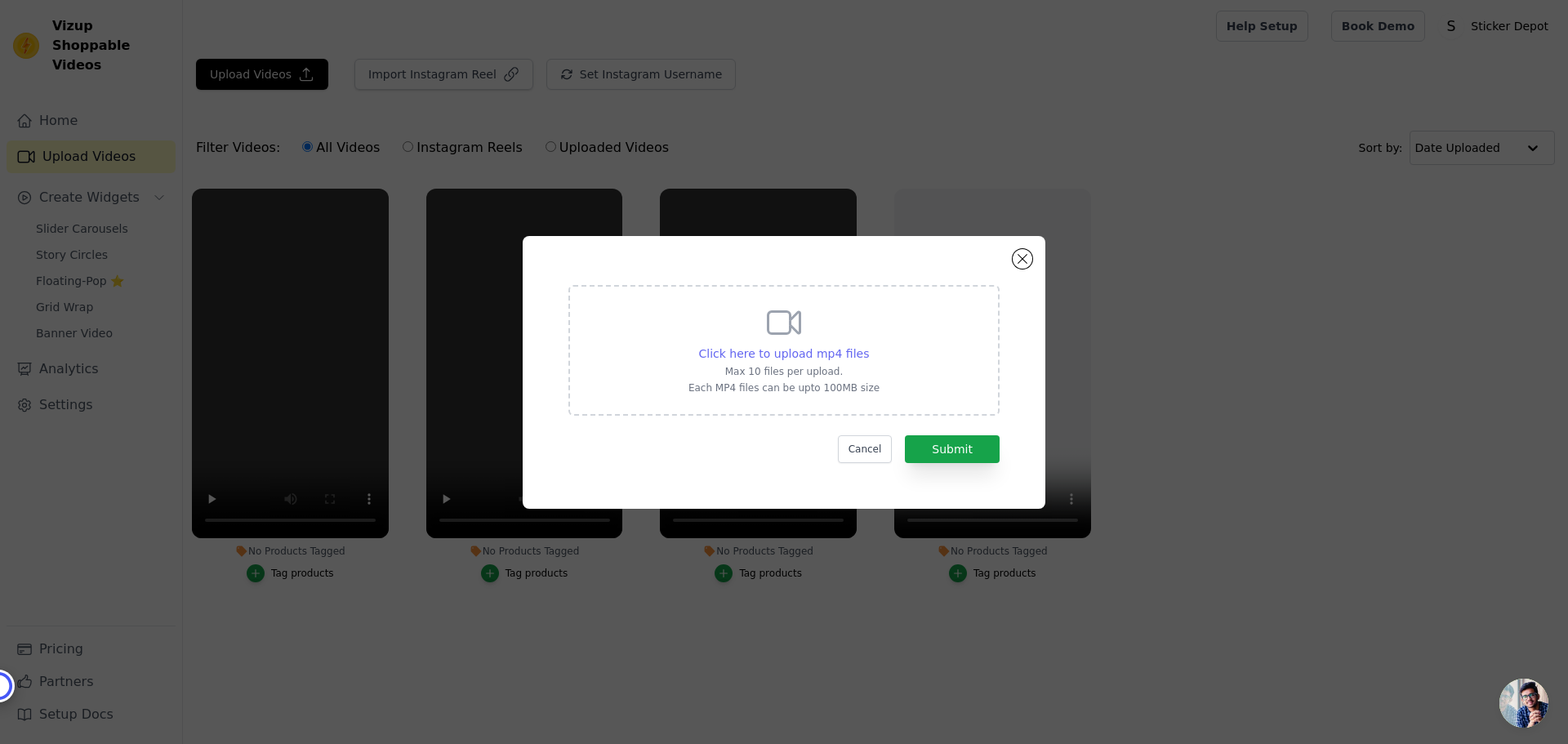
click at [771, 353] on span "Click here to upload mp4 files" at bounding box center [784, 353] width 171 height 13
click at [869, 346] on input "Click here to upload mp4 files Max 10 files per upload. Each MP4 files can be u…" at bounding box center [869, 345] width 1 height 1
type input "C:\fakepath\IMG_8075 (video-converter.com).mp4"
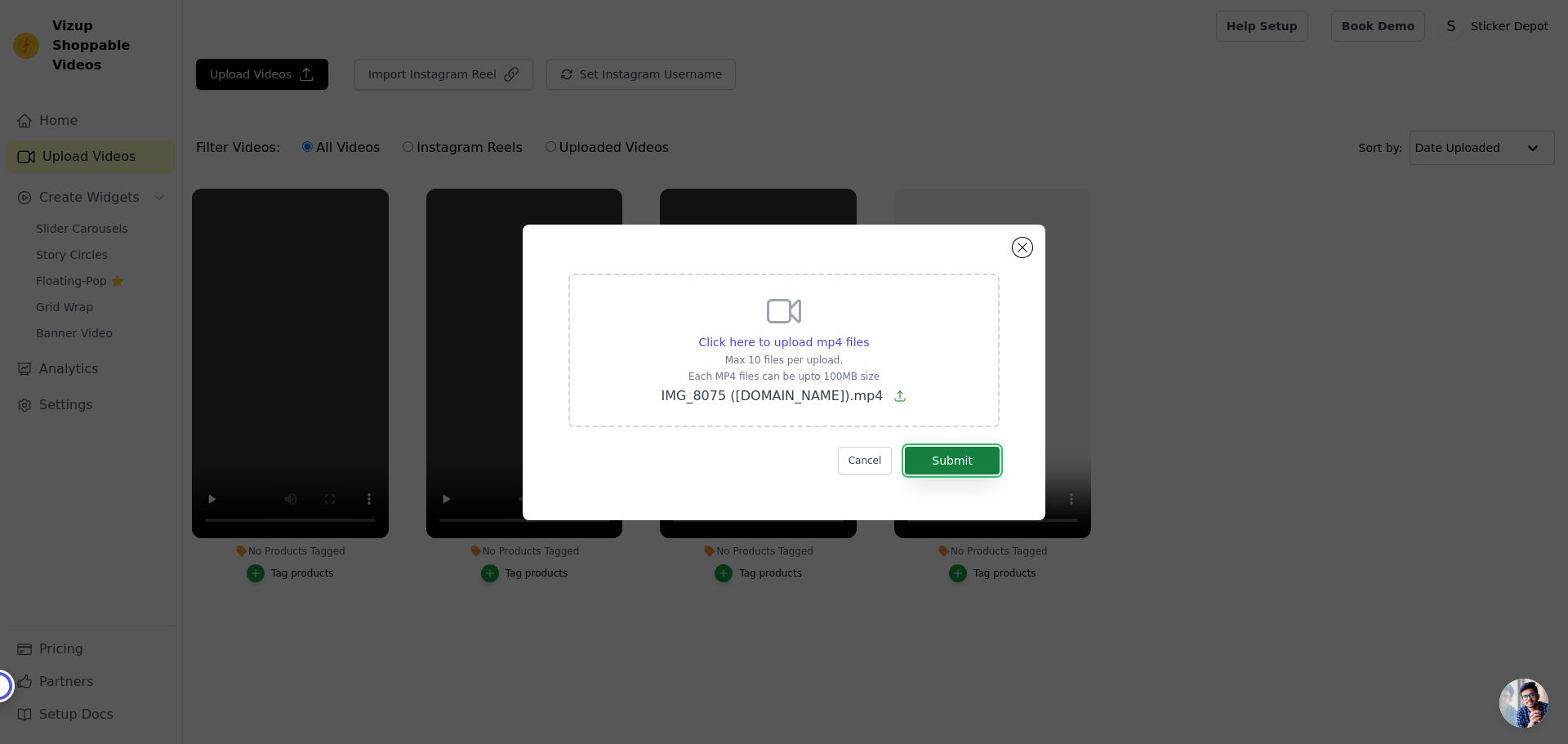
click at [948, 463] on button "Submit" at bounding box center [952, 460] width 94 height 28
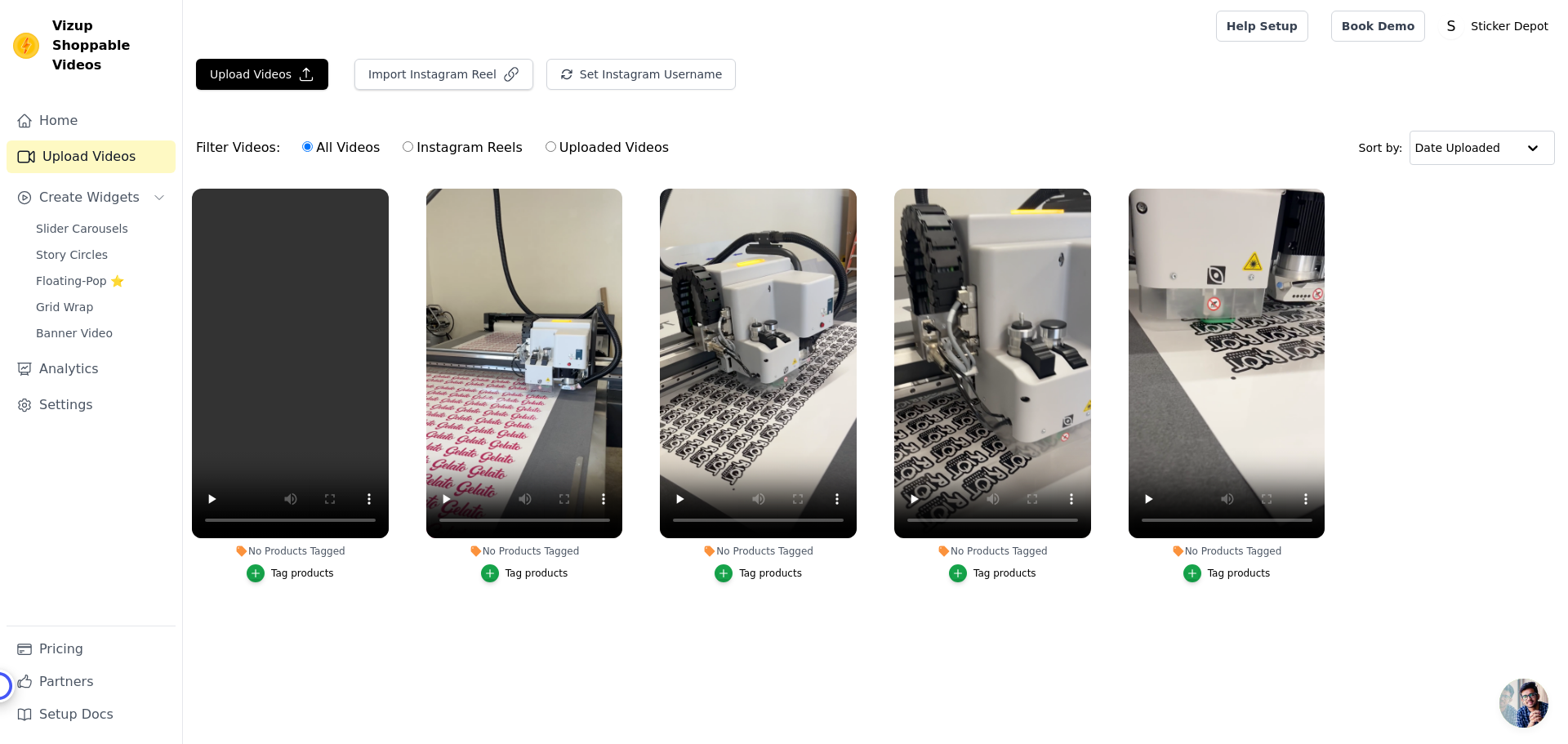
click at [288, 571] on div "Tag products" at bounding box center [303, 573] width 63 height 13
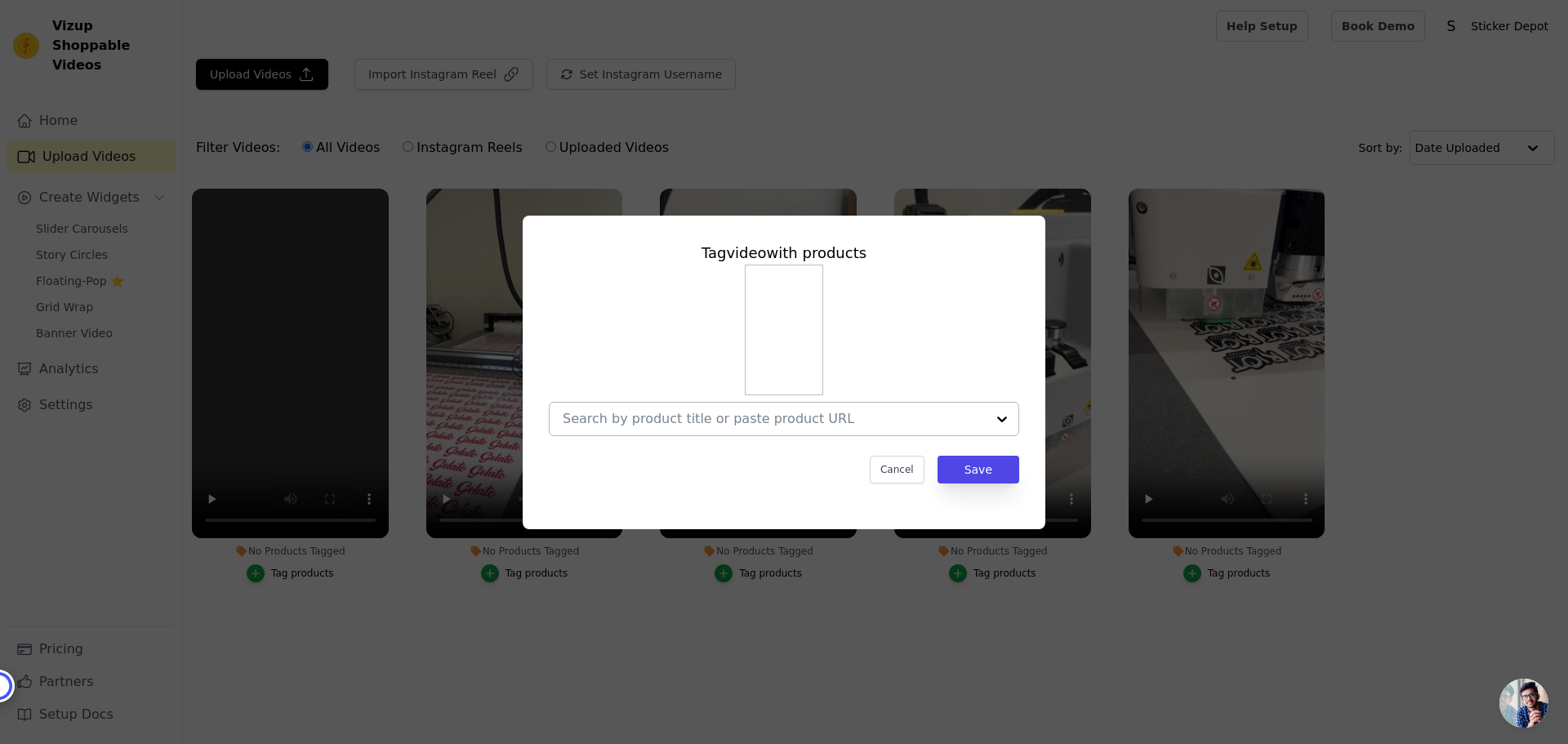
click at [792, 427] on input "No Products Tagged Tag video with products Cancel Save Tag products" at bounding box center [774, 419] width 423 height 16
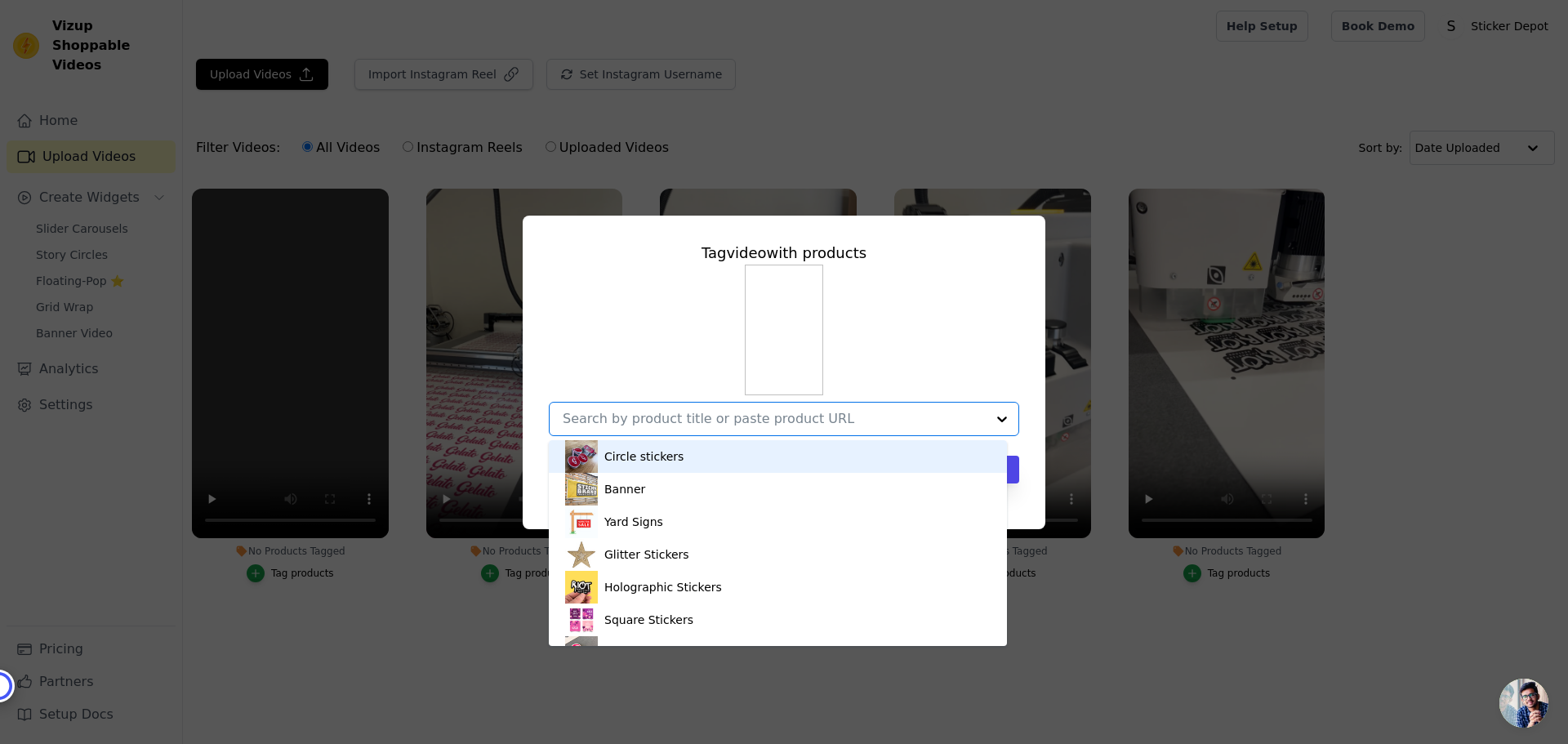
click at [675, 459] on div "Circle stickers" at bounding box center [777, 457] width 426 height 33
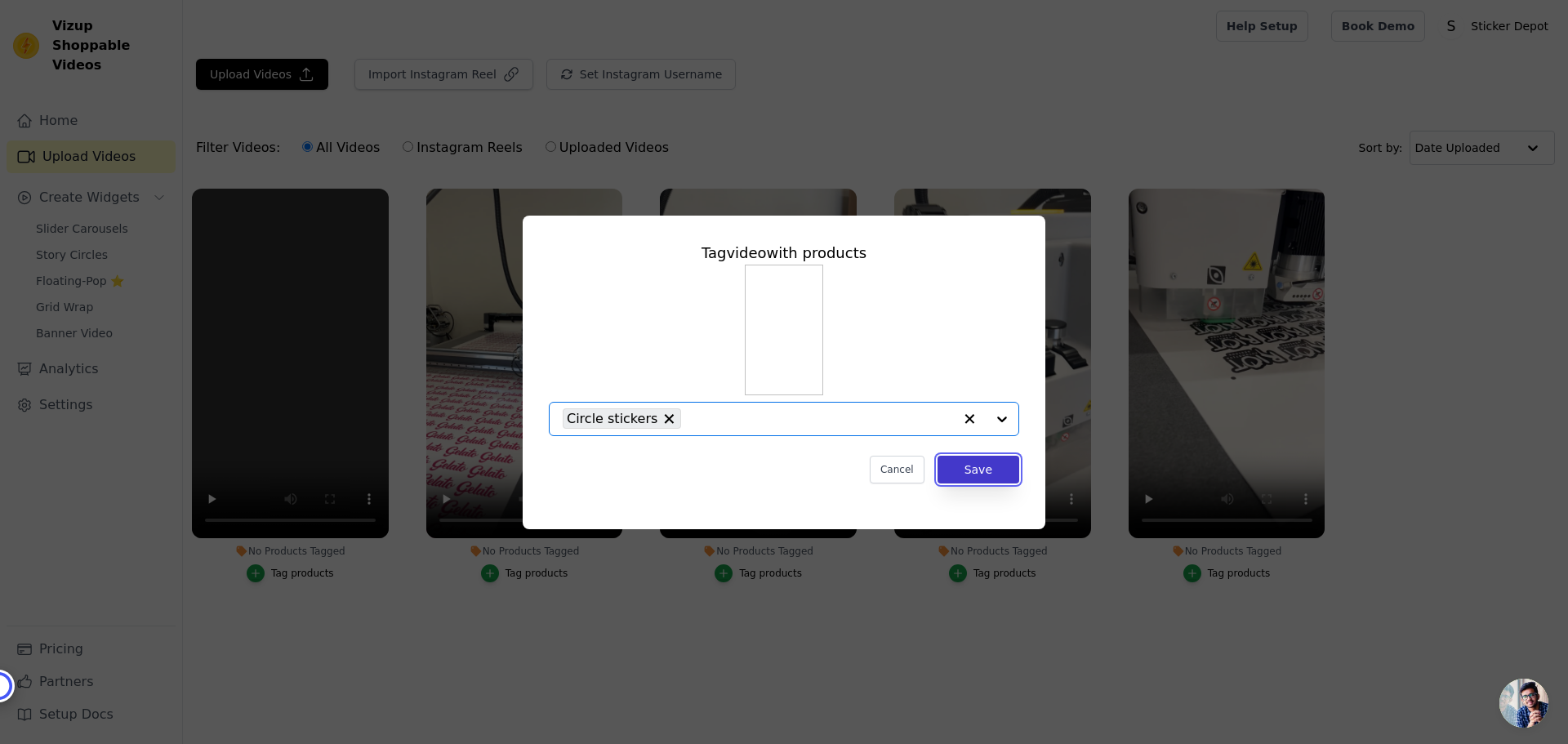
click at [974, 474] on button "Save" at bounding box center [979, 470] width 81 height 28
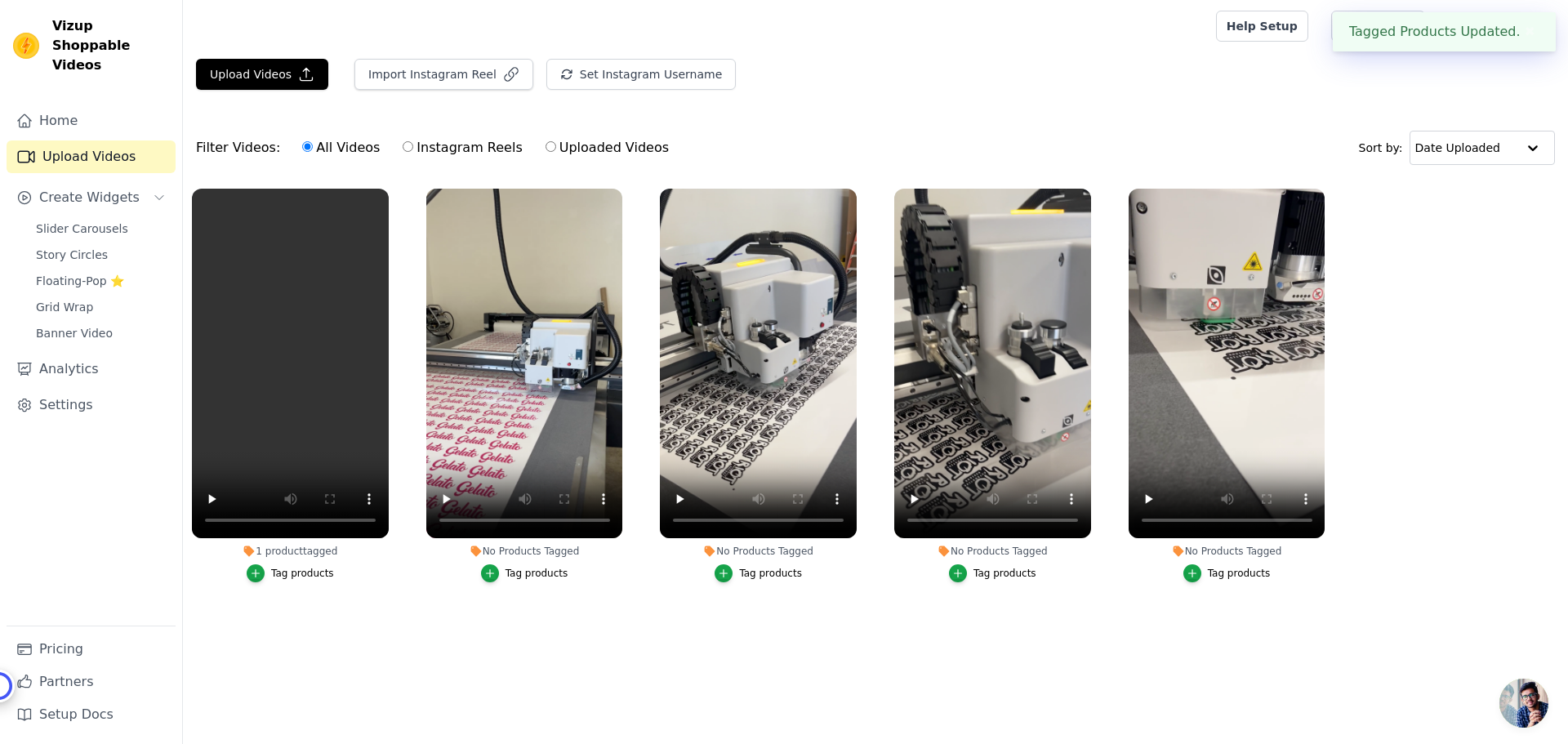
click at [521, 576] on div "Tag products" at bounding box center [537, 573] width 63 height 13
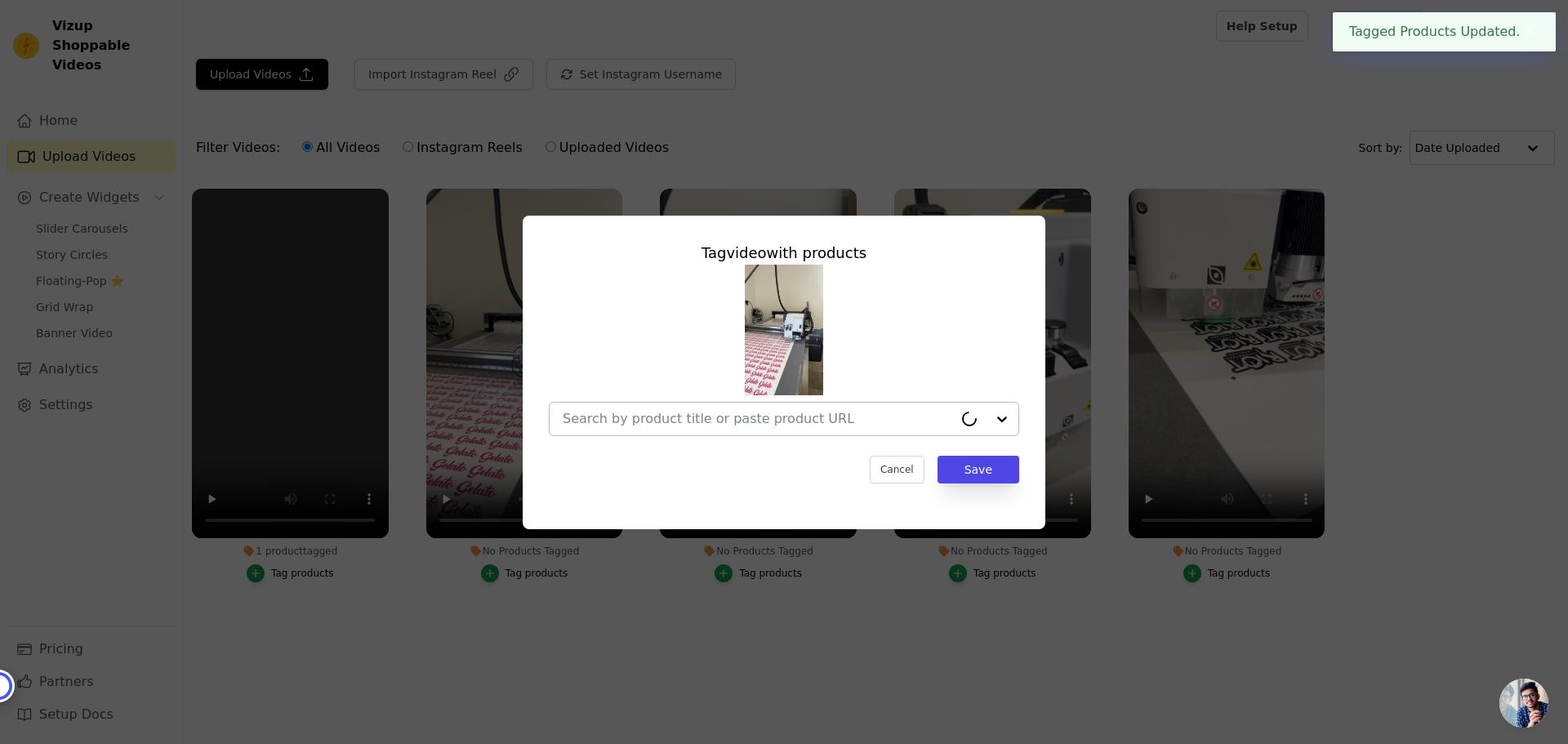
click at [885, 428] on div at bounding box center [758, 419] width 390 height 33
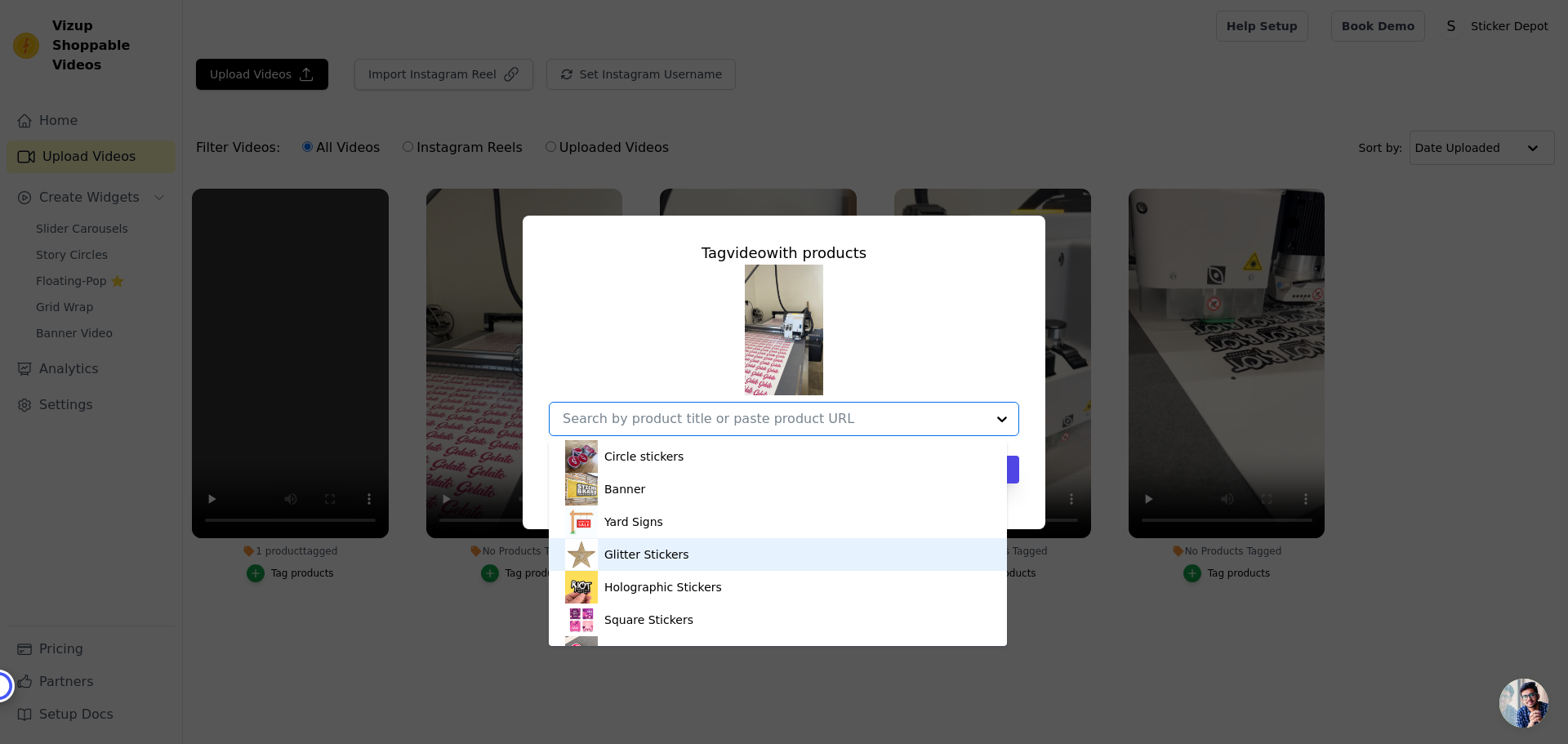
click at [628, 552] on div "Glitter Stickers" at bounding box center [647, 554] width 85 height 16
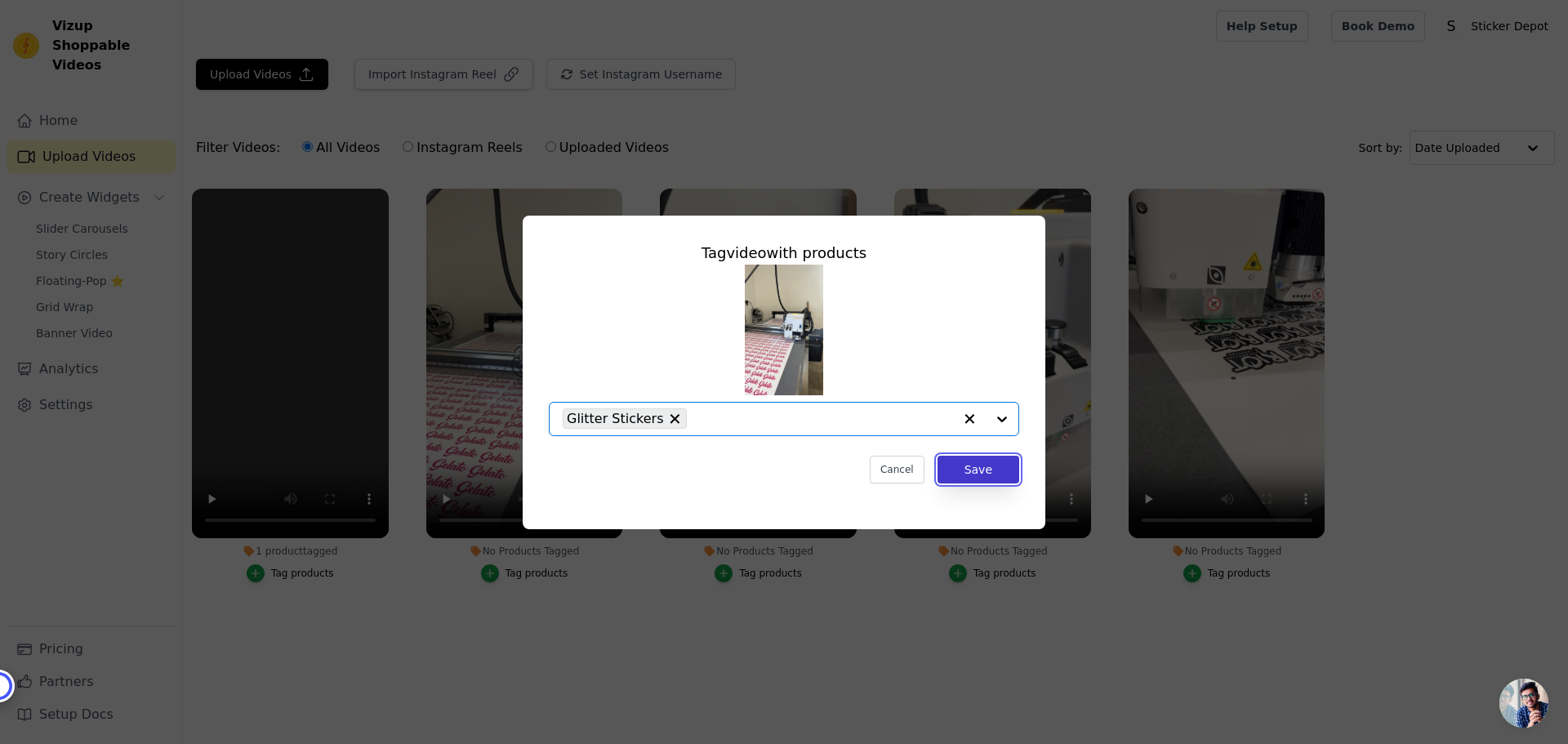
click at [966, 472] on button "Save" at bounding box center [979, 470] width 81 height 28
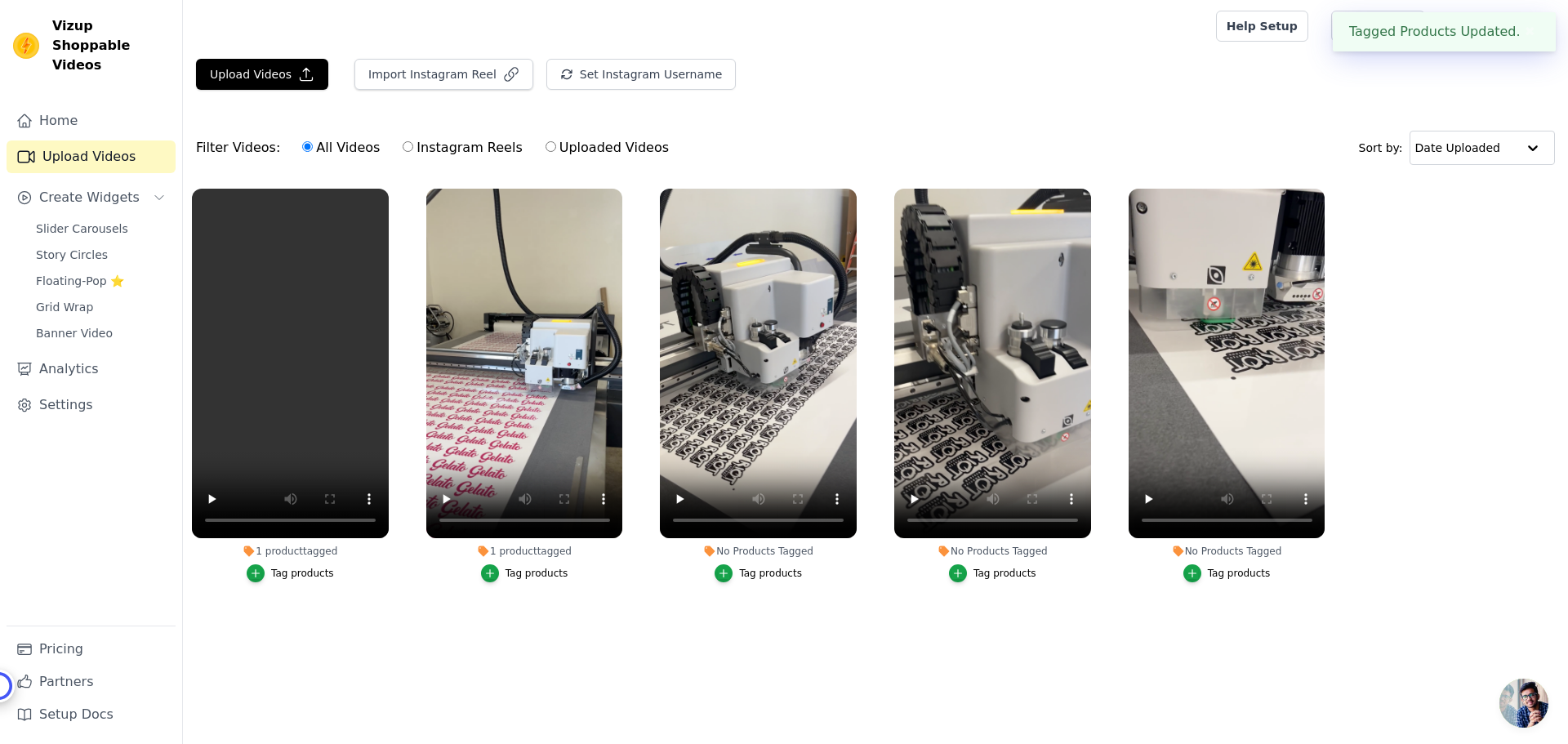
click at [738, 574] on button "Tag products" at bounding box center [758, 573] width 88 height 18
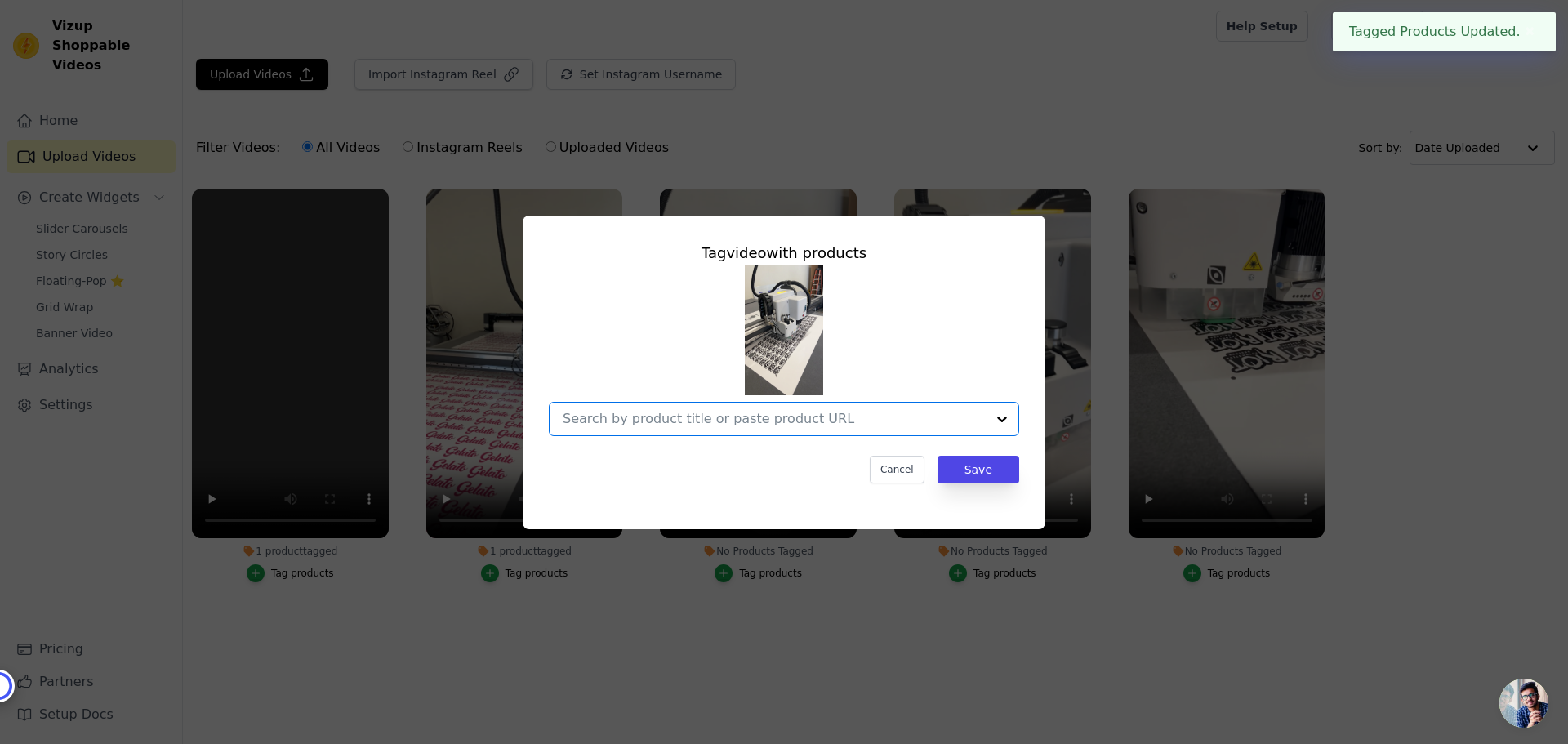
click at [955, 420] on input "No Products Tagged Tag video with products Option undefined, selected. Select i…" at bounding box center [774, 419] width 423 height 16
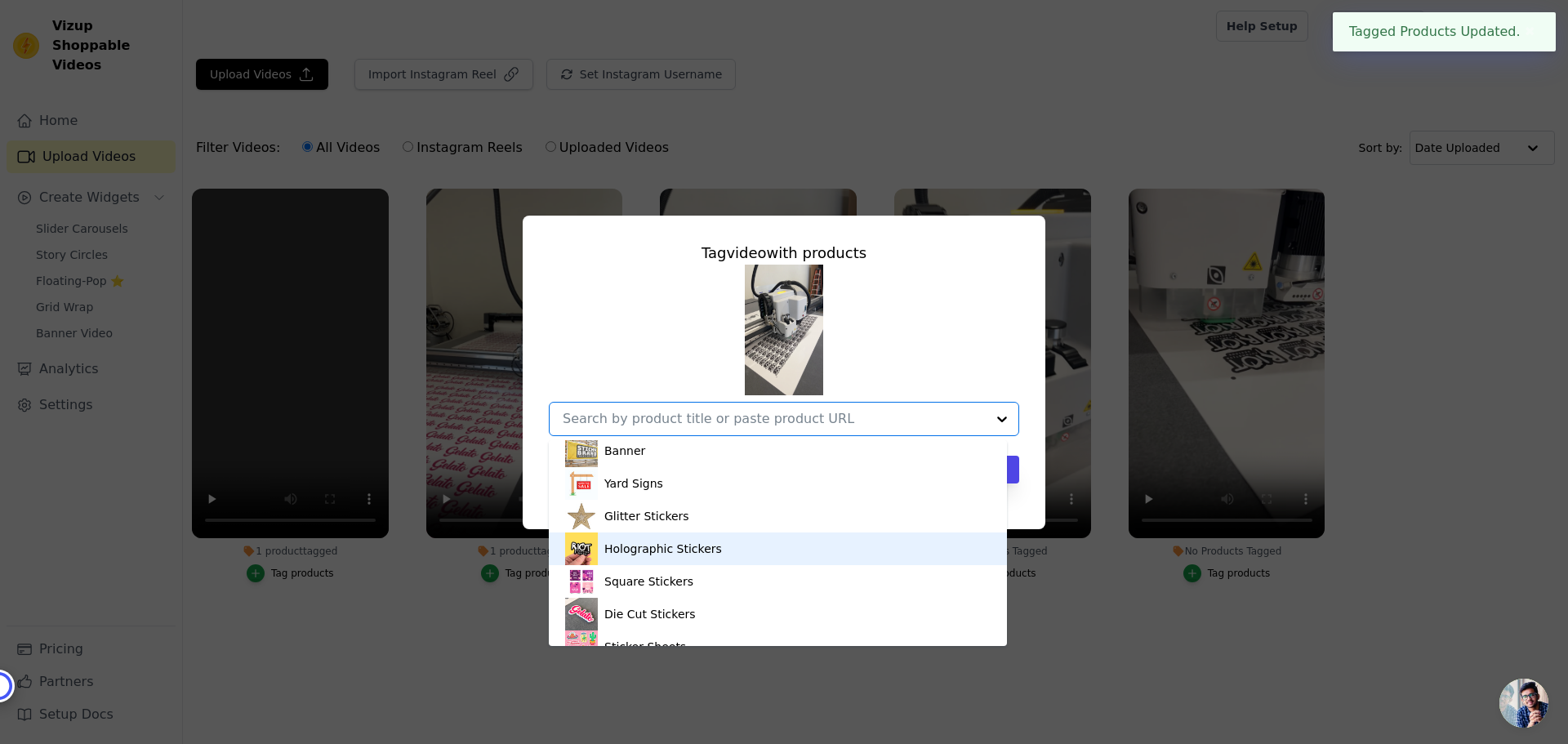
scroll to position [55, 0]
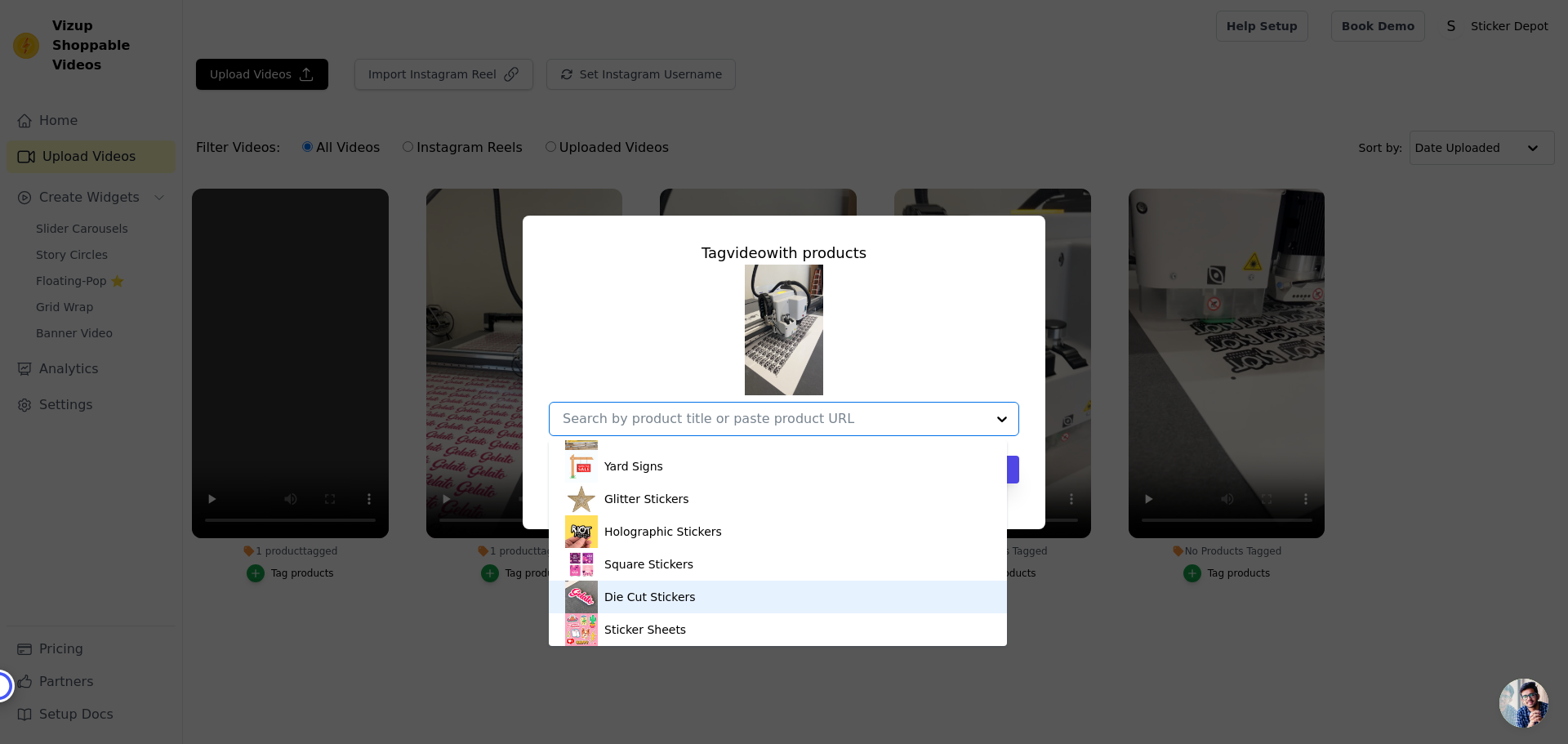
click at [660, 600] on div "Die Cut Stickers" at bounding box center [650, 597] width 92 height 16
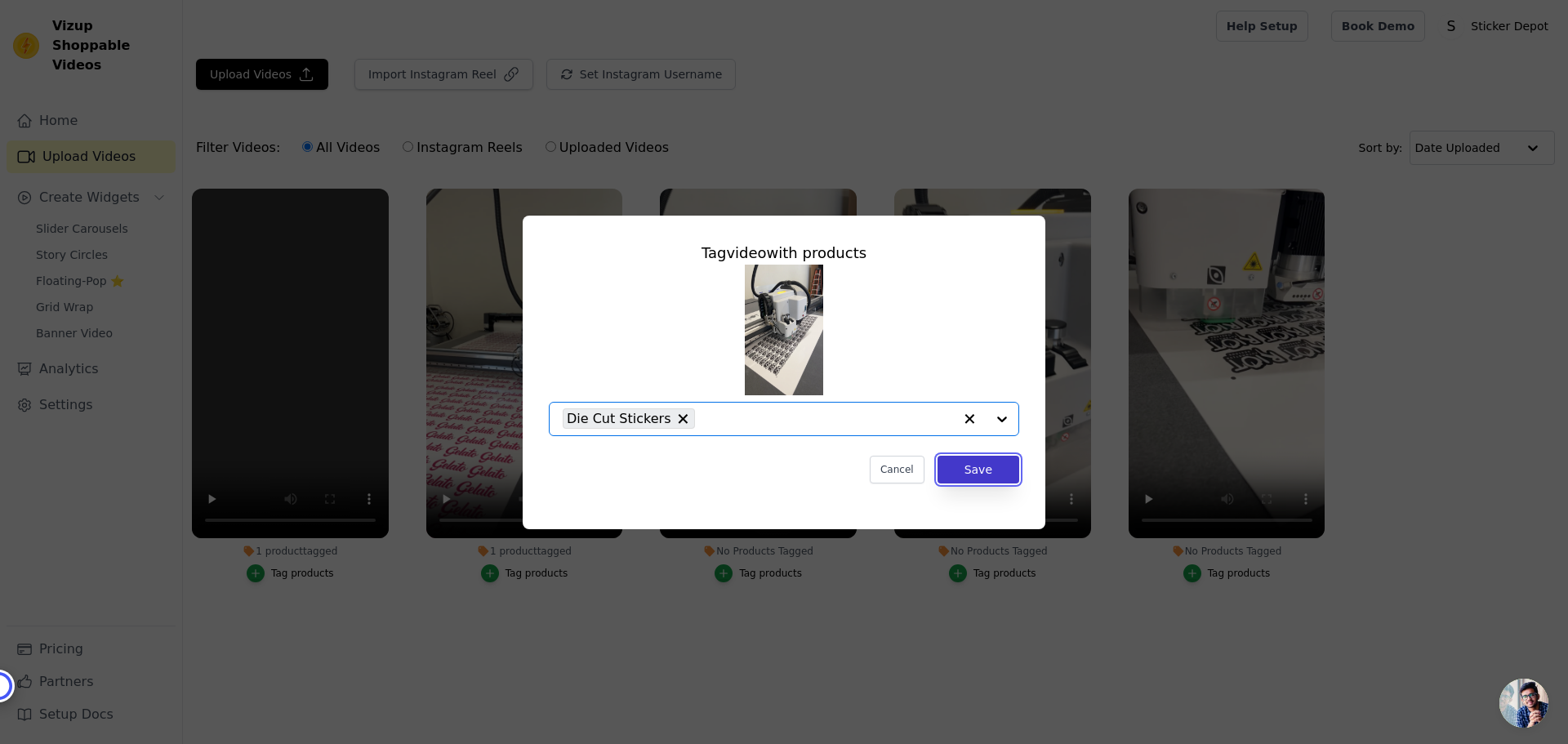
click at [957, 469] on button "Save" at bounding box center [979, 470] width 81 height 28
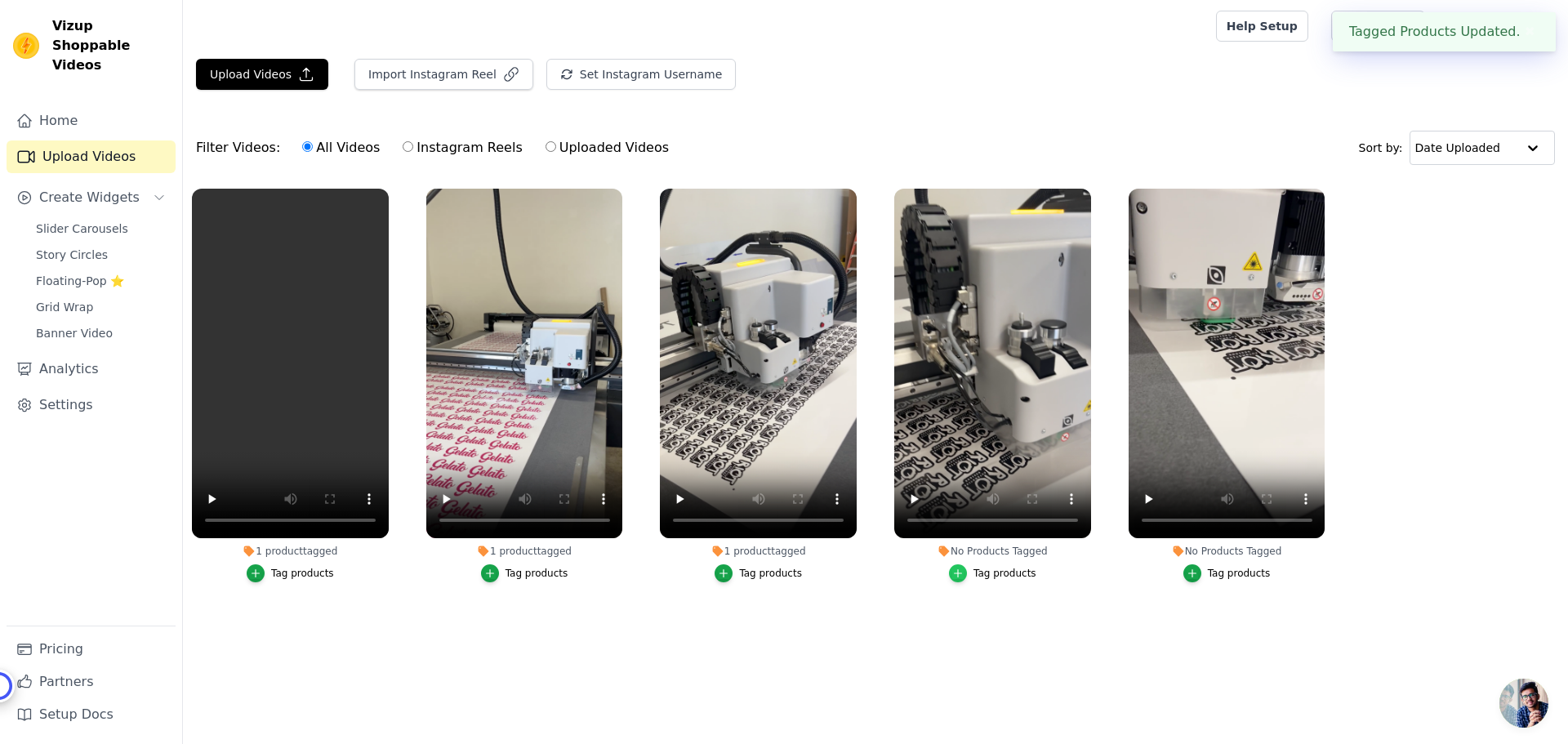
click at [960, 570] on icon "button" at bounding box center [958, 573] width 11 height 11
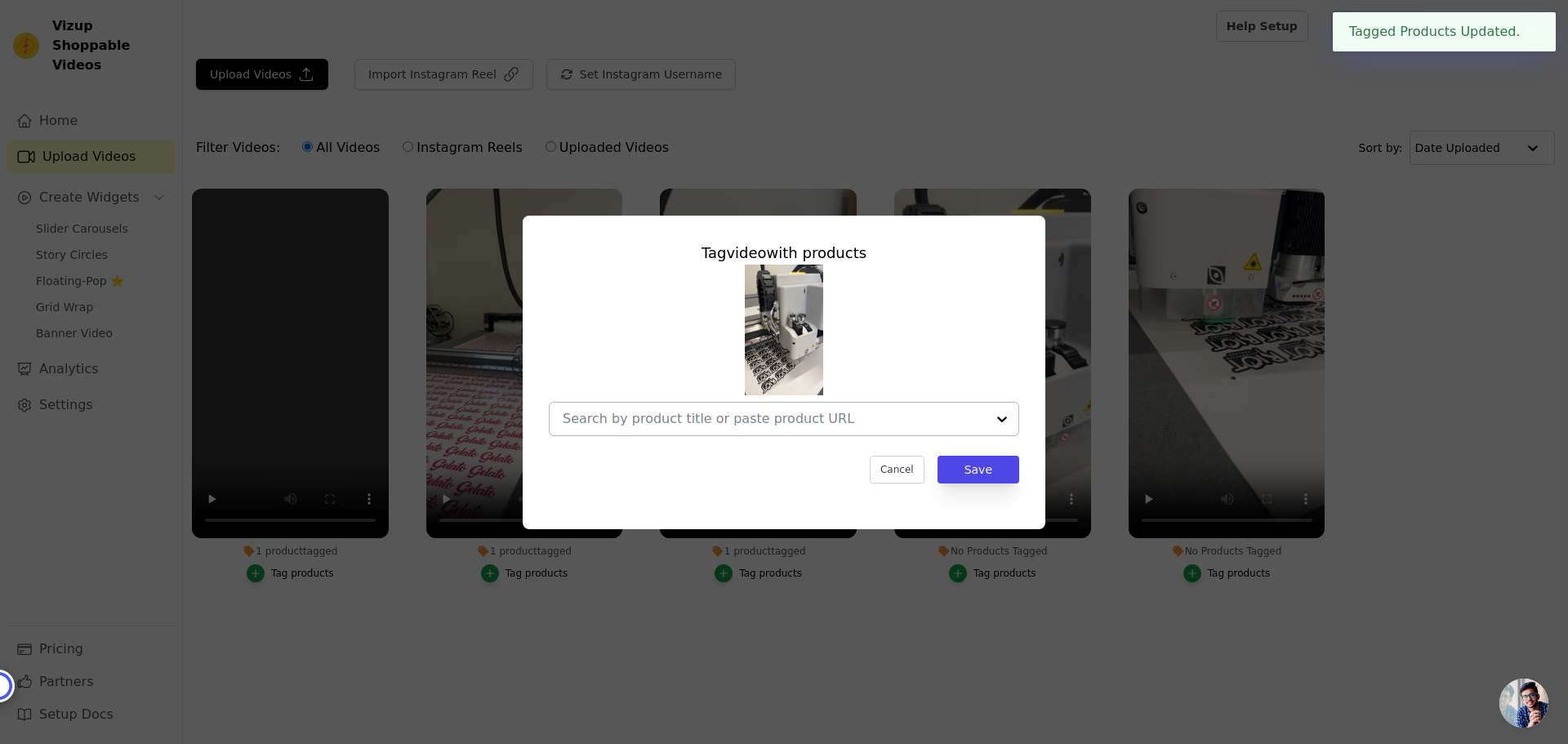
click at [806, 428] on div at bounding box center [774, 419] width 423 height 33
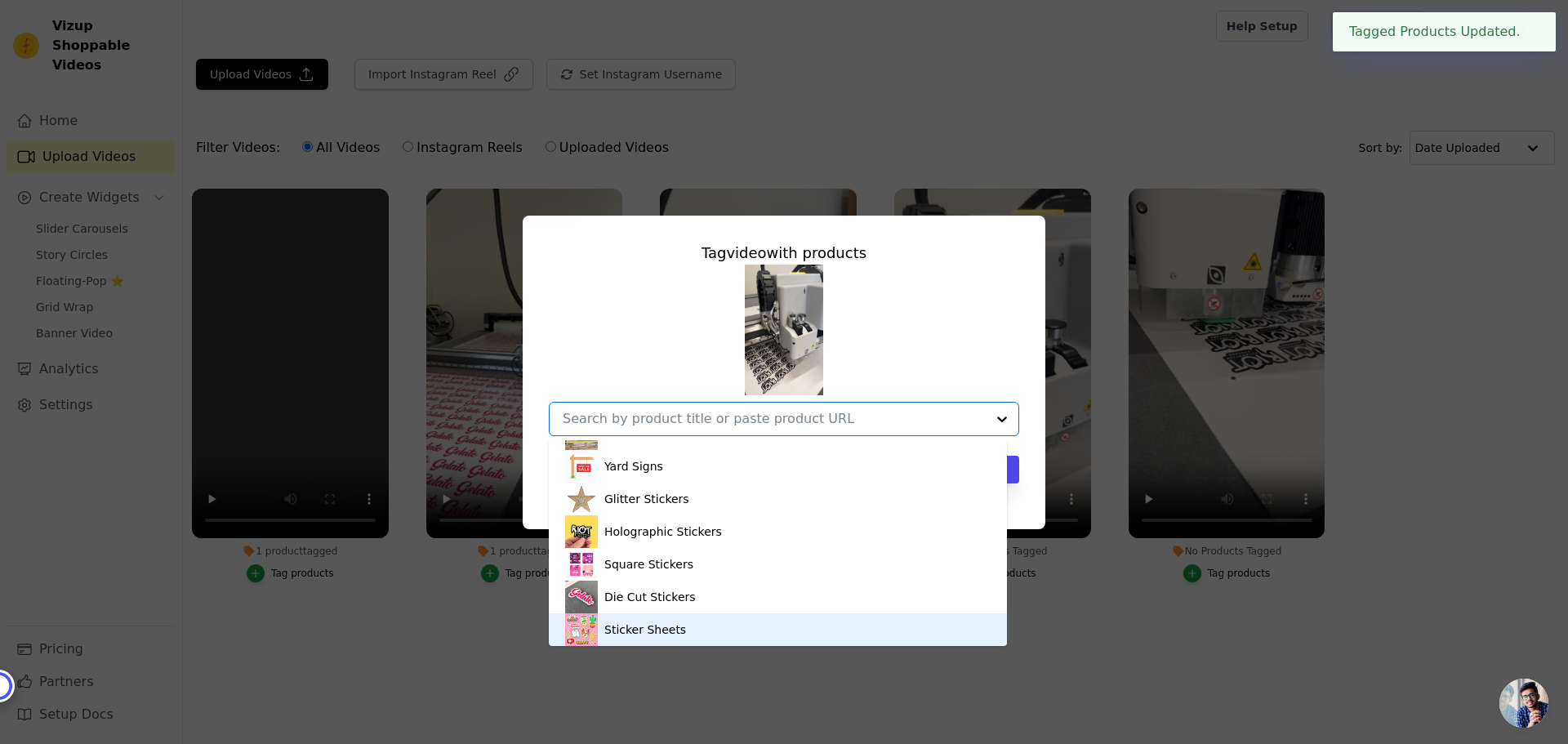
click at [647, 628] on div "Sticker Sheets" at bounding box center [645, 630] width 81 height 16
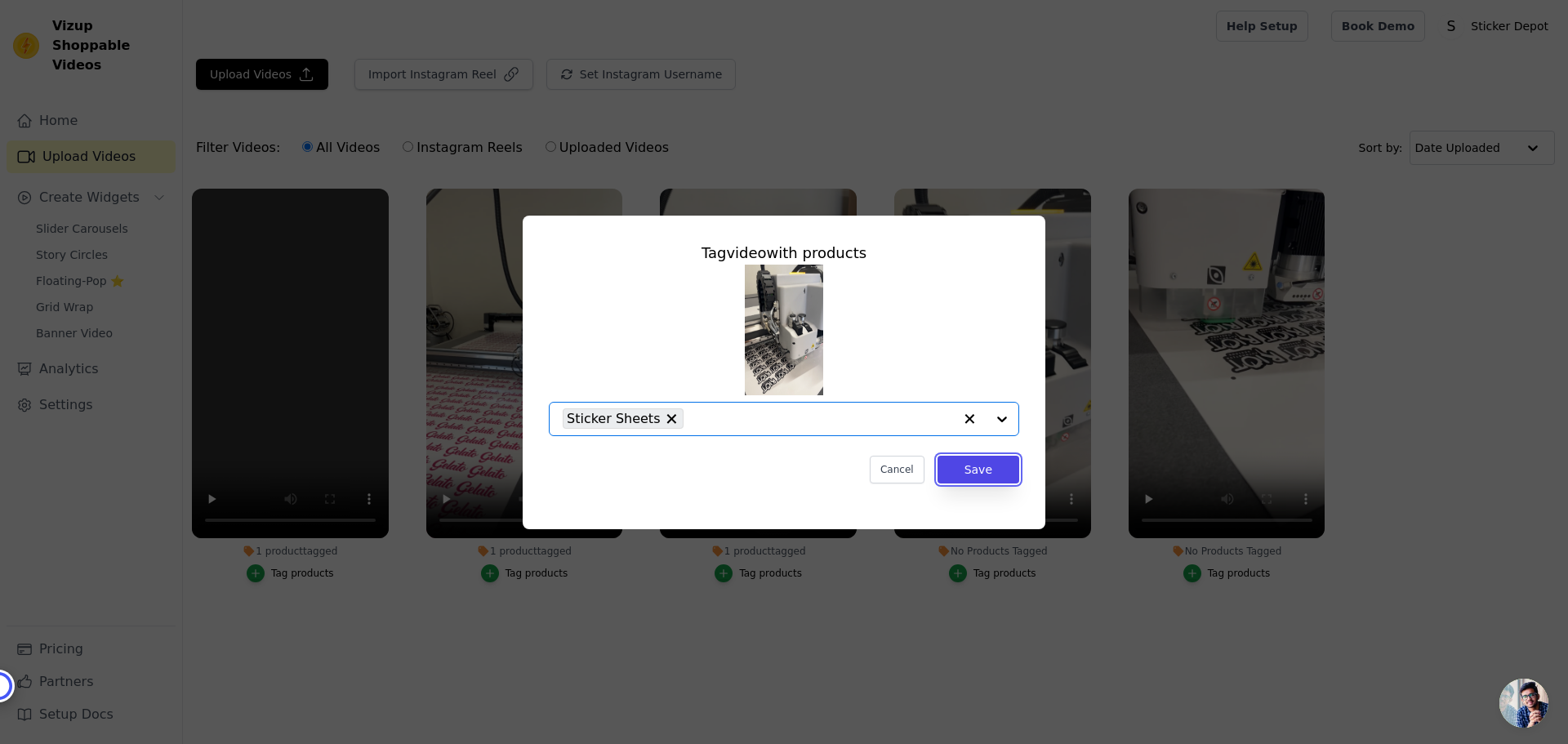
drag, startPoint x: 980, startPoint y: 473, endPoint x: 1022, endPoint y: 507, distance: 54.0
click at [979, 473] on button "Save" at bounding box center [979, 470] width 81 height 28
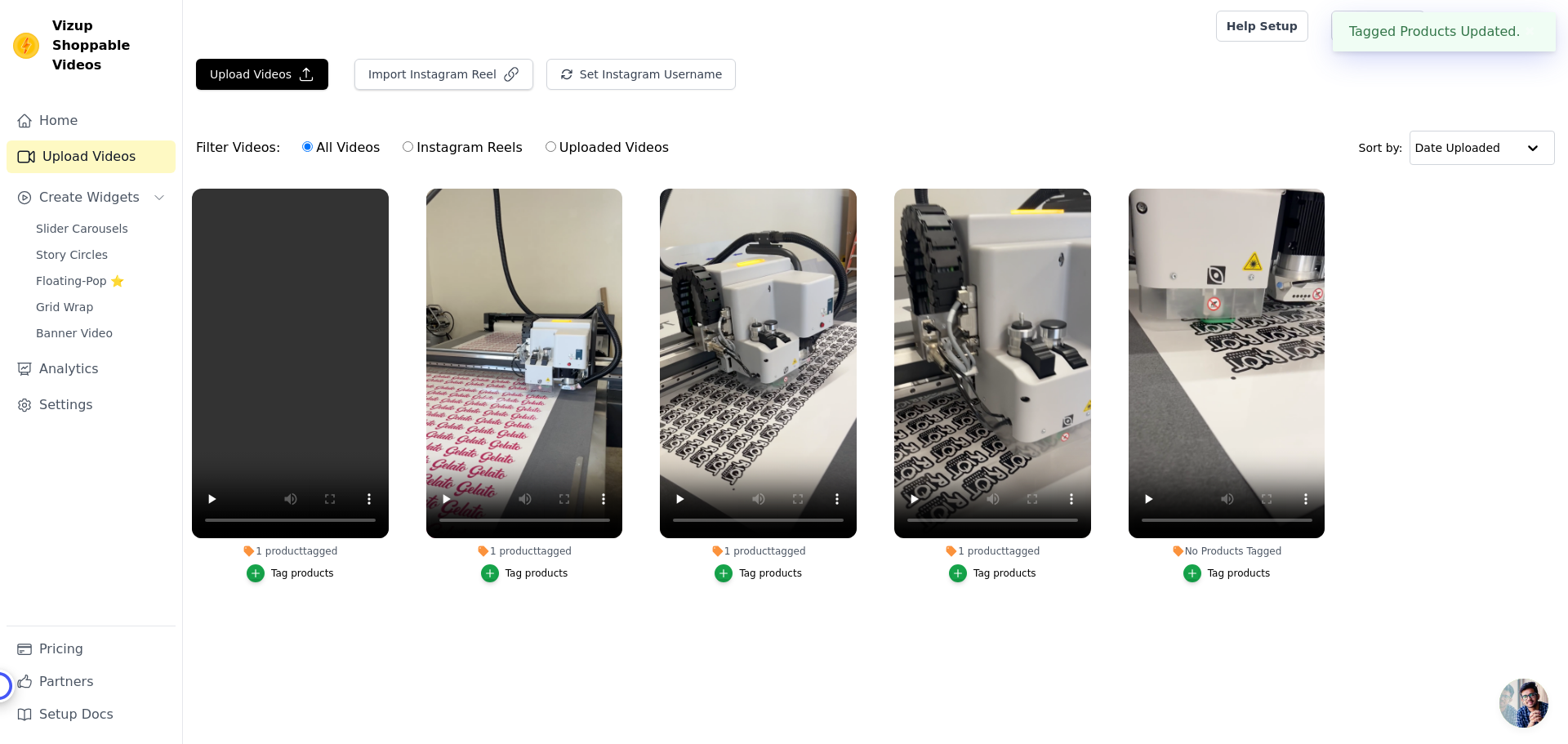
click at [1185, 572] on div "Tag products" at bounding box center [1226, 573] width 197 height 18
click at [1194, 573] on icon "button" at bounding box center [1192, 573] width 7 height 7
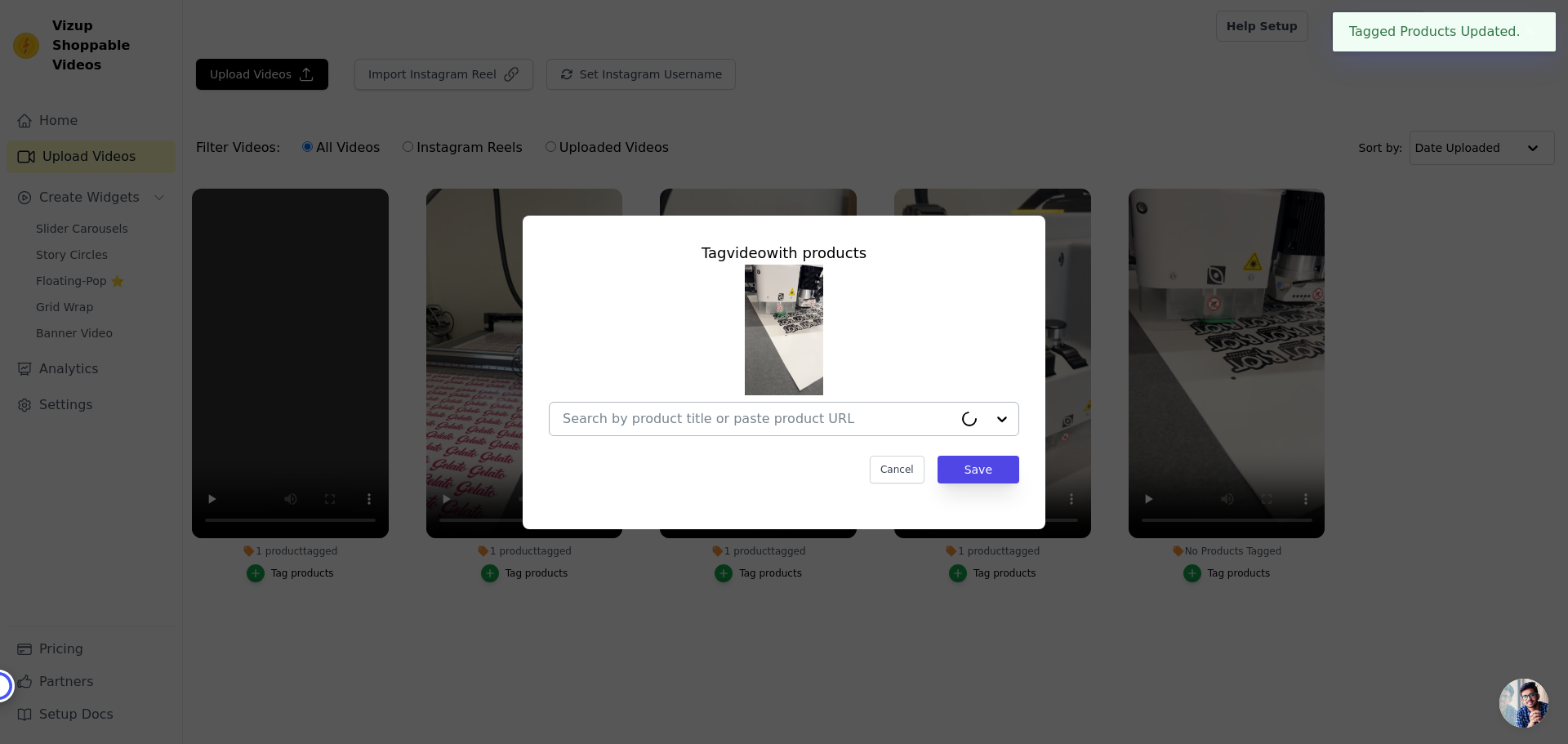
click at [756, 429] on div at bounding box center [758, 419] width 390 height 33
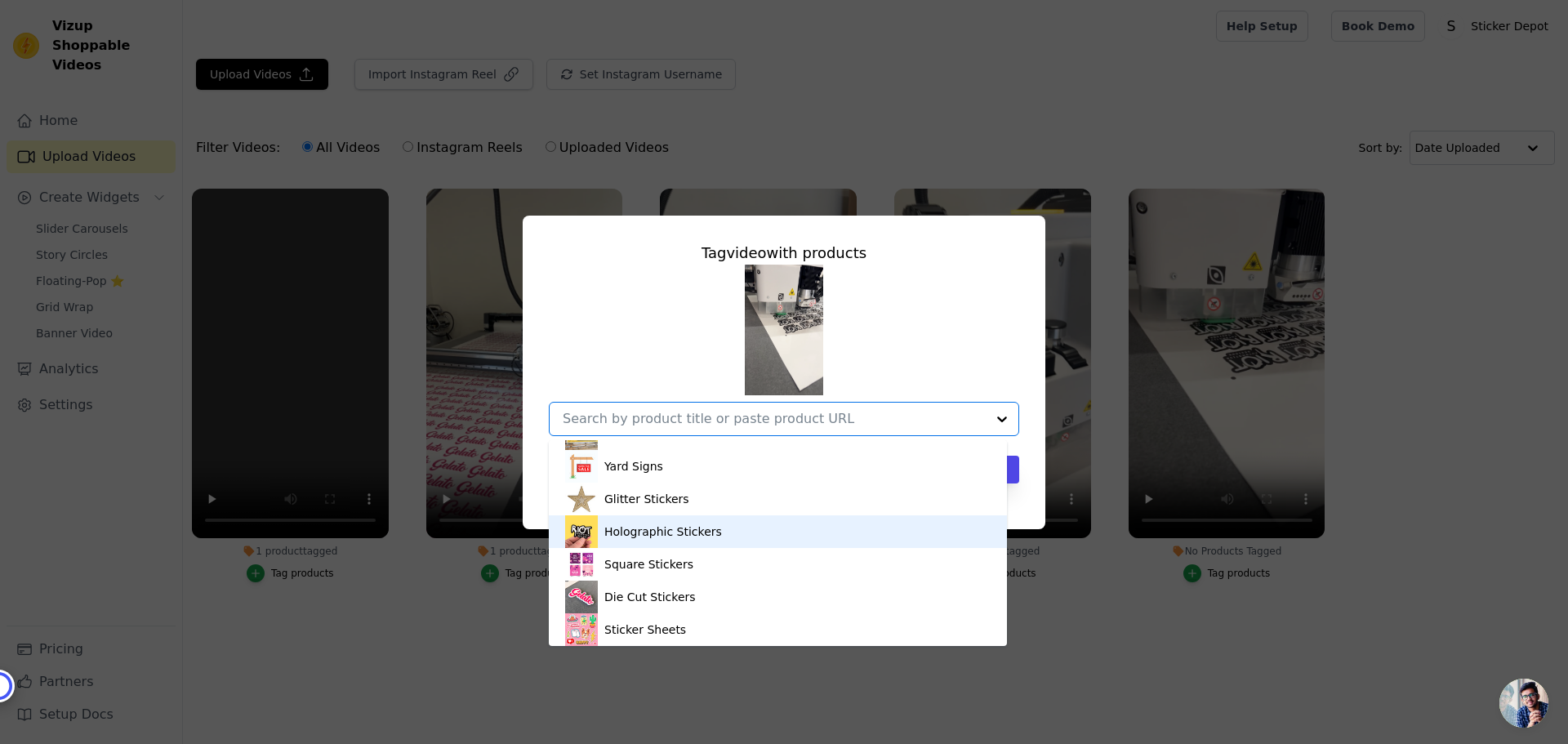
click at [642, 532] on div "Holographic Stickers" at bounding box center [663, 532] width 118 height 16
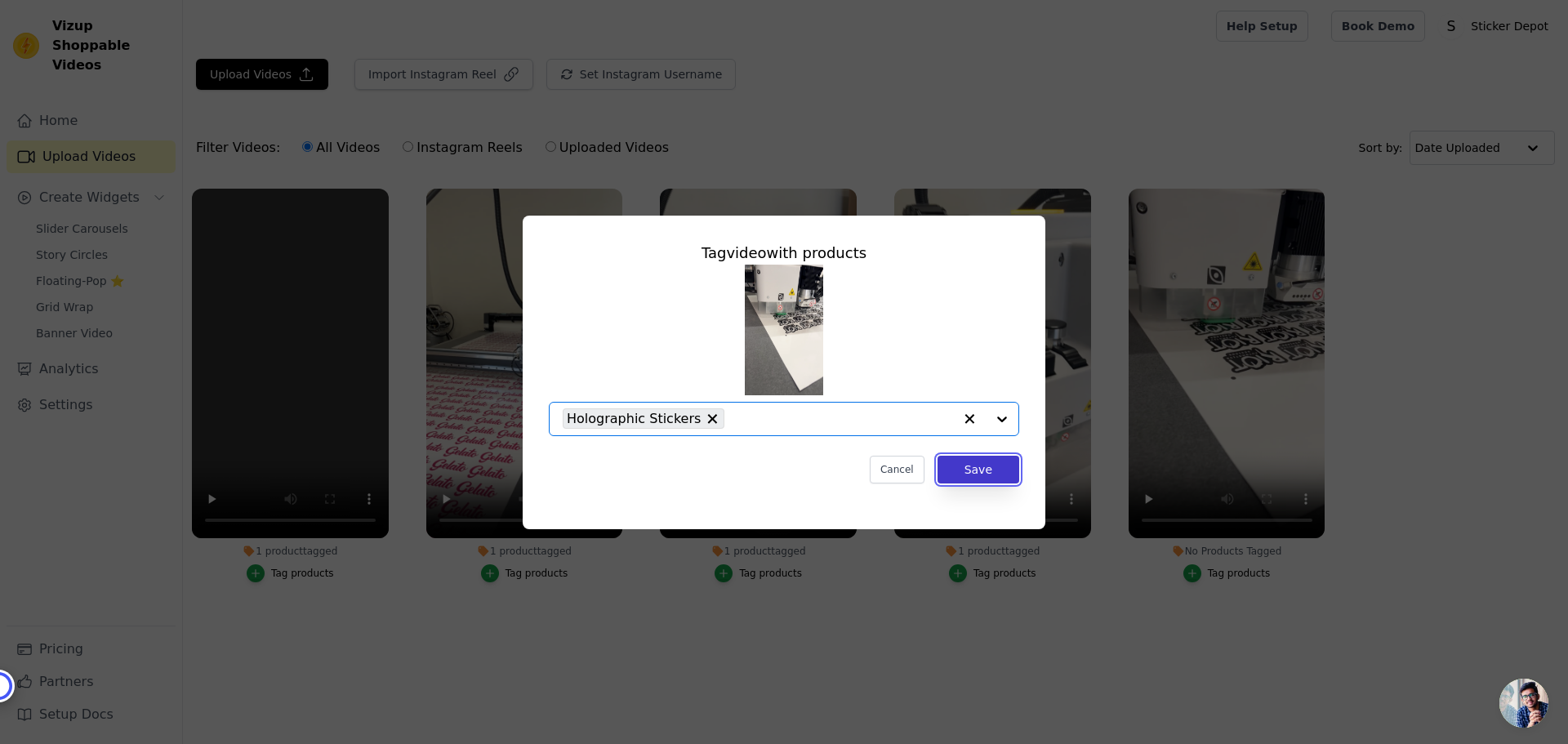
click at [987, 475] on button "Save" at bounding box center [979, 470] width 81 height 28
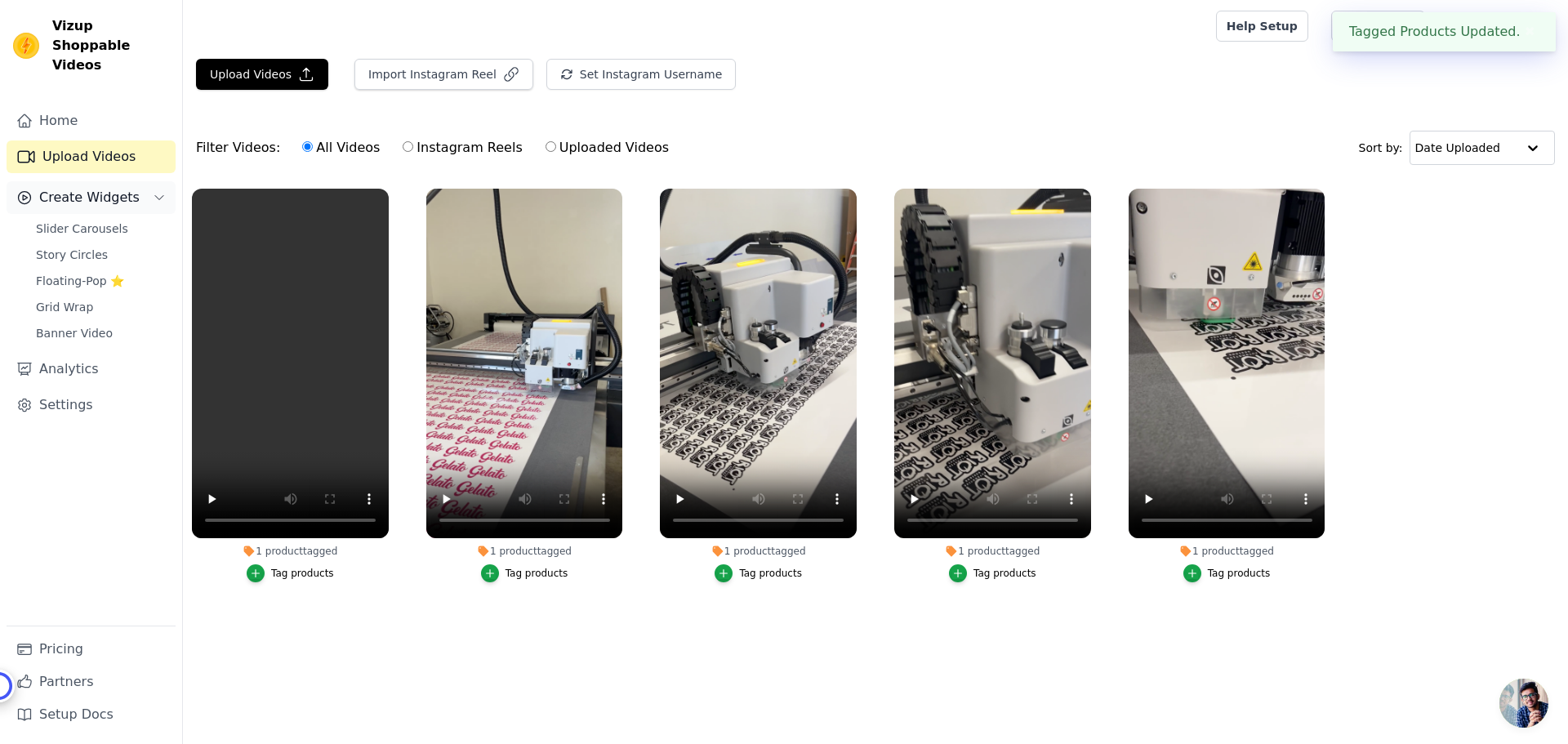
click at [153, 191] on icon "Sidebar" at bounding box center [159, 197] width 13 height 13
click at [64, 105] on link "Home" at bounding box center [91, 121] width 169 height 33
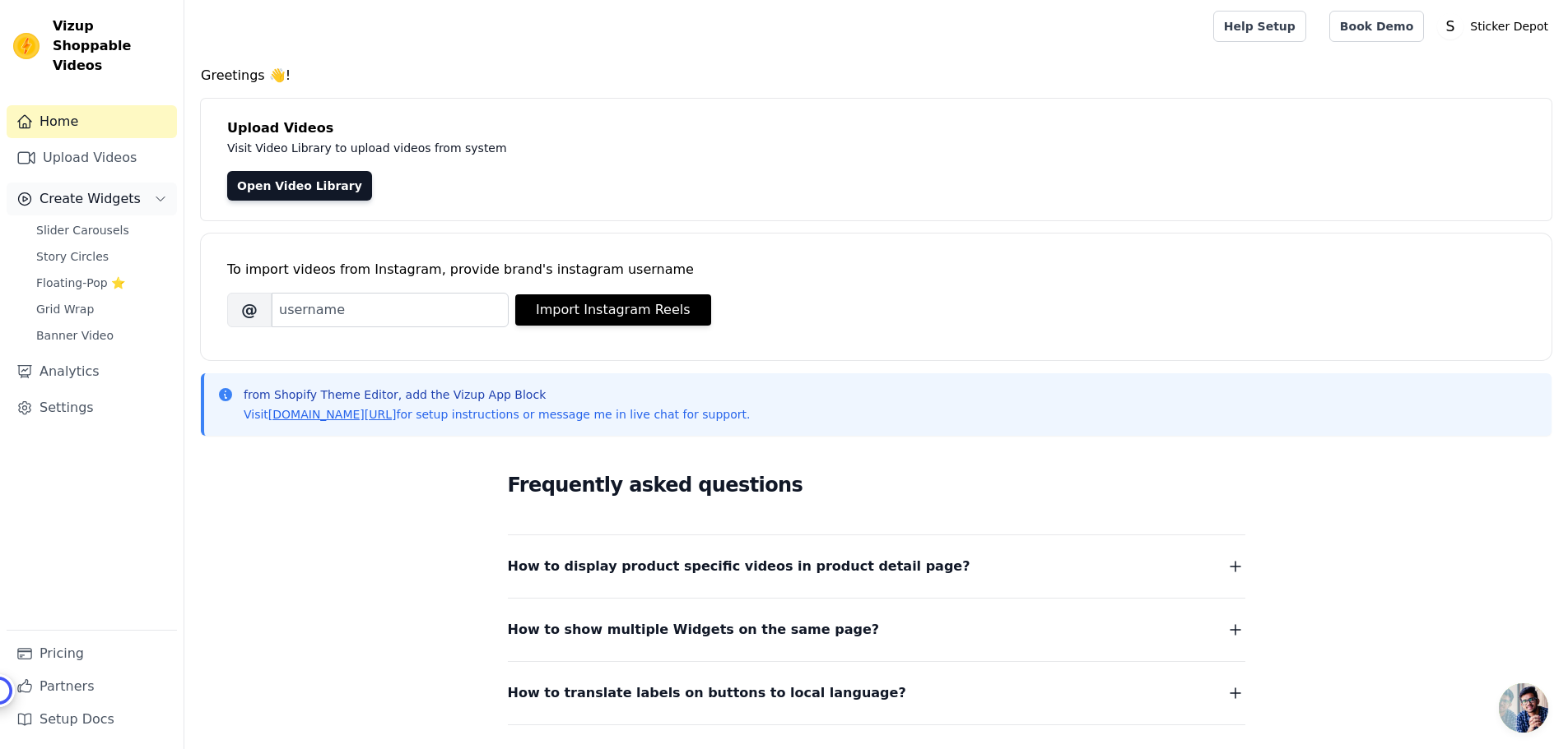
click at [162, 192] on icon "Sidebar" at bounding box center [160, 198] width 13 height 13
click at [72, 222] on span "Slider Carousels" at bounding box center [82, 230] width 93 height 17
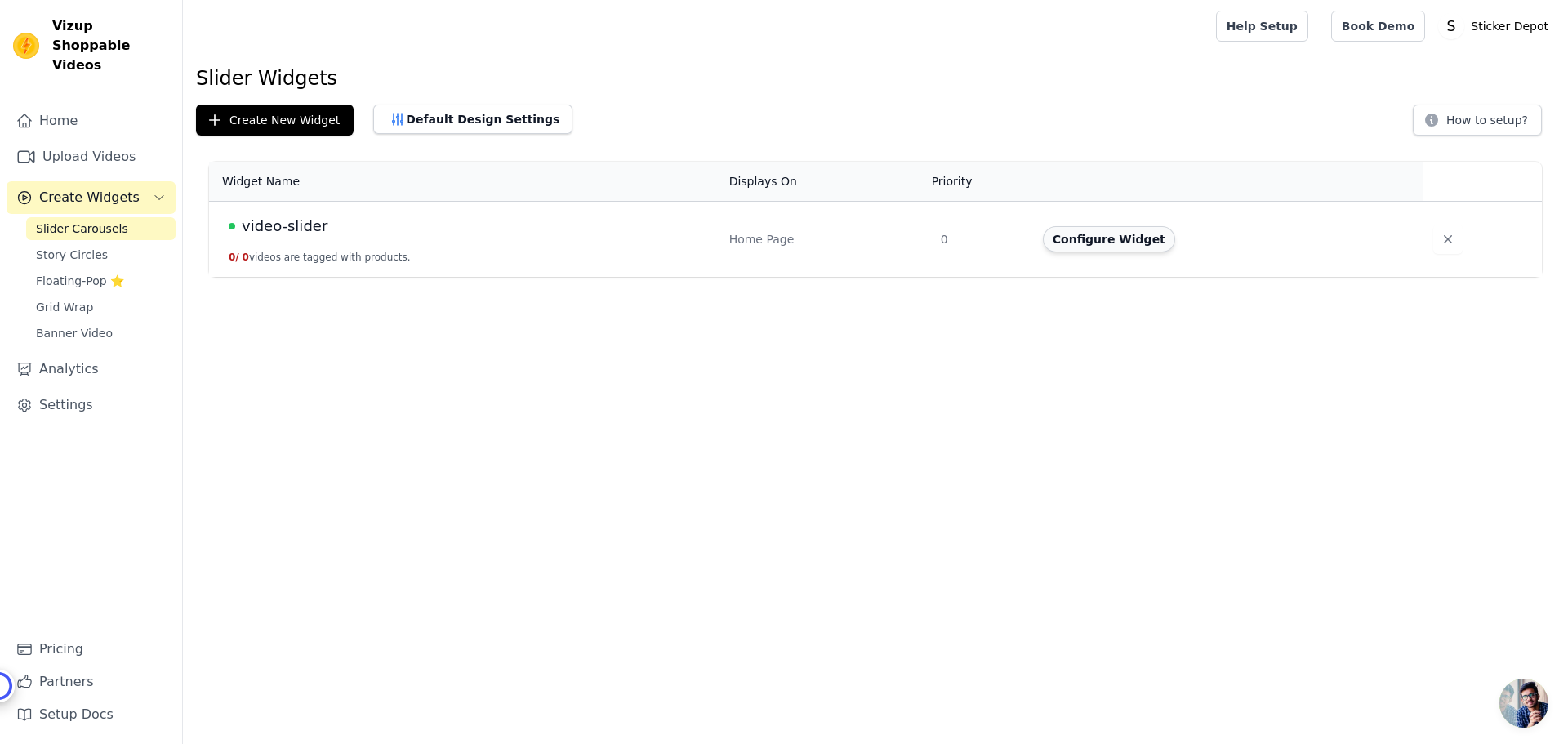
click at [1074, 239] on button "Configure Widget" at bounding box center [1109, 239] width 133 height 26
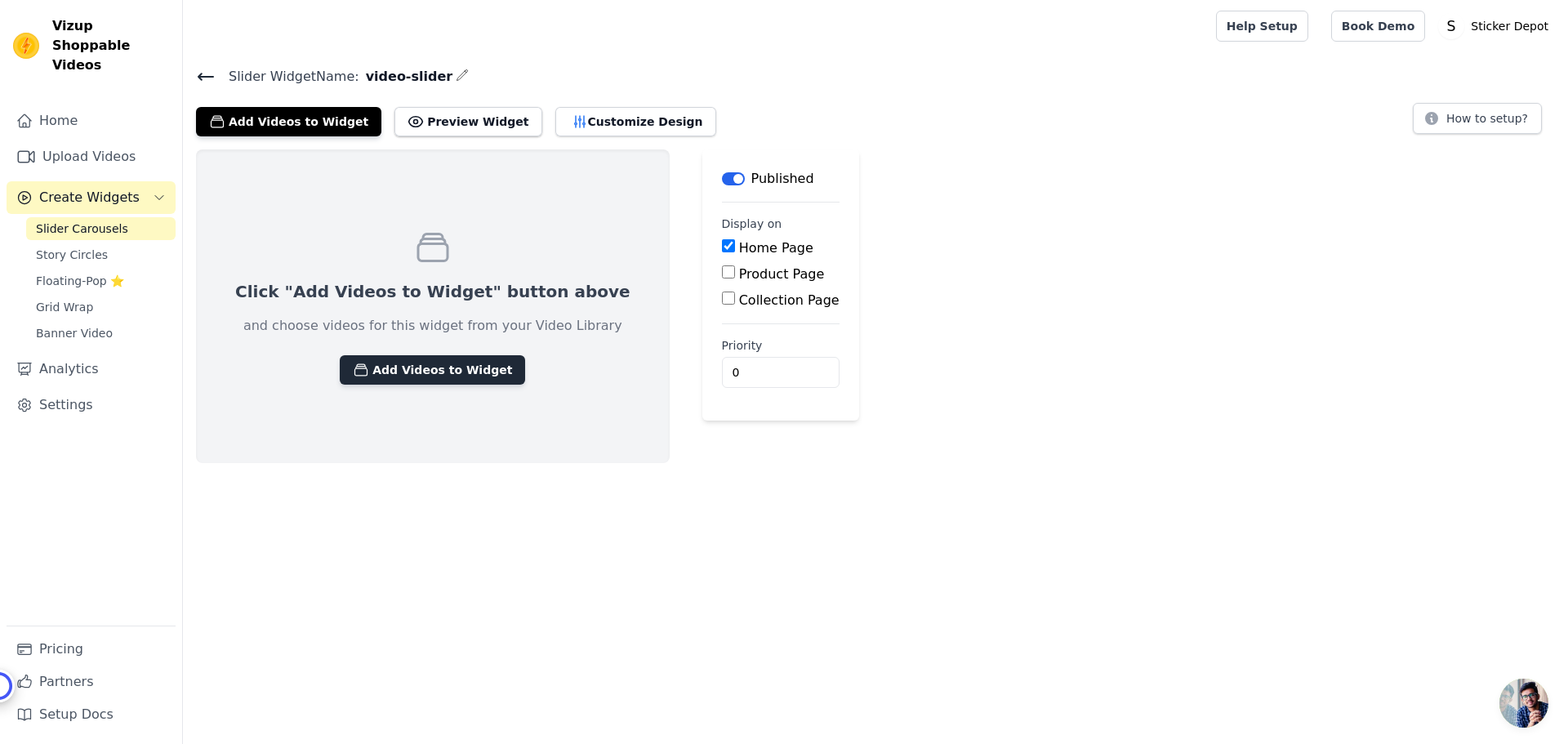
click at [428, 374] on button "Add Videos to Widget" at bounding box center [433, 370] width 185 height 29
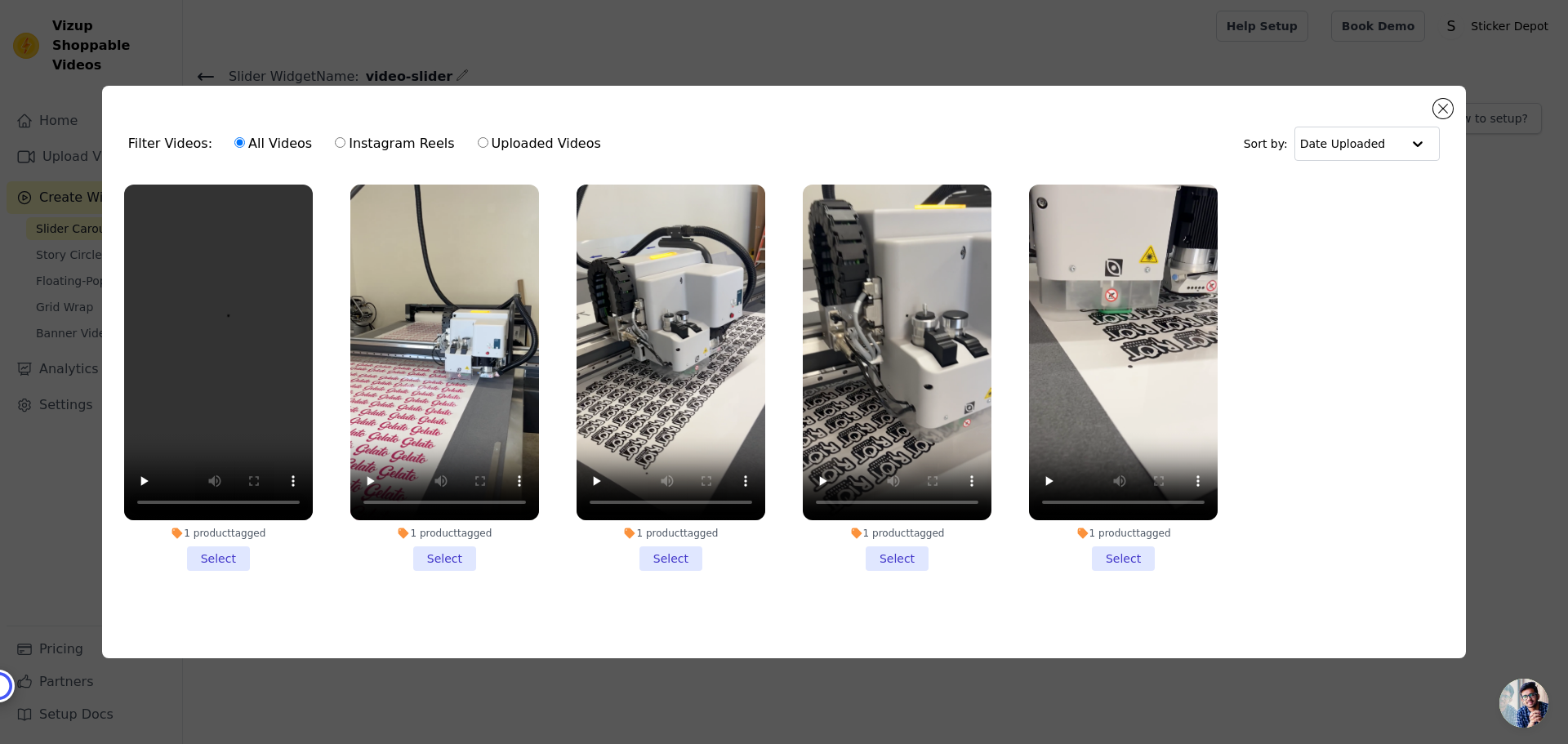
drag, startPoint x: 234, startPoint y: 551, endPoint x: 376, endPoint y: 575, distance: 144.0
click at [233, 551] on li "1 product tagged Select" at bounding box center [218, 378] width 189 height 387
click at [0, 0] on input "1 product tagged Select" at bounding box center [0, 0] width 0 height 0
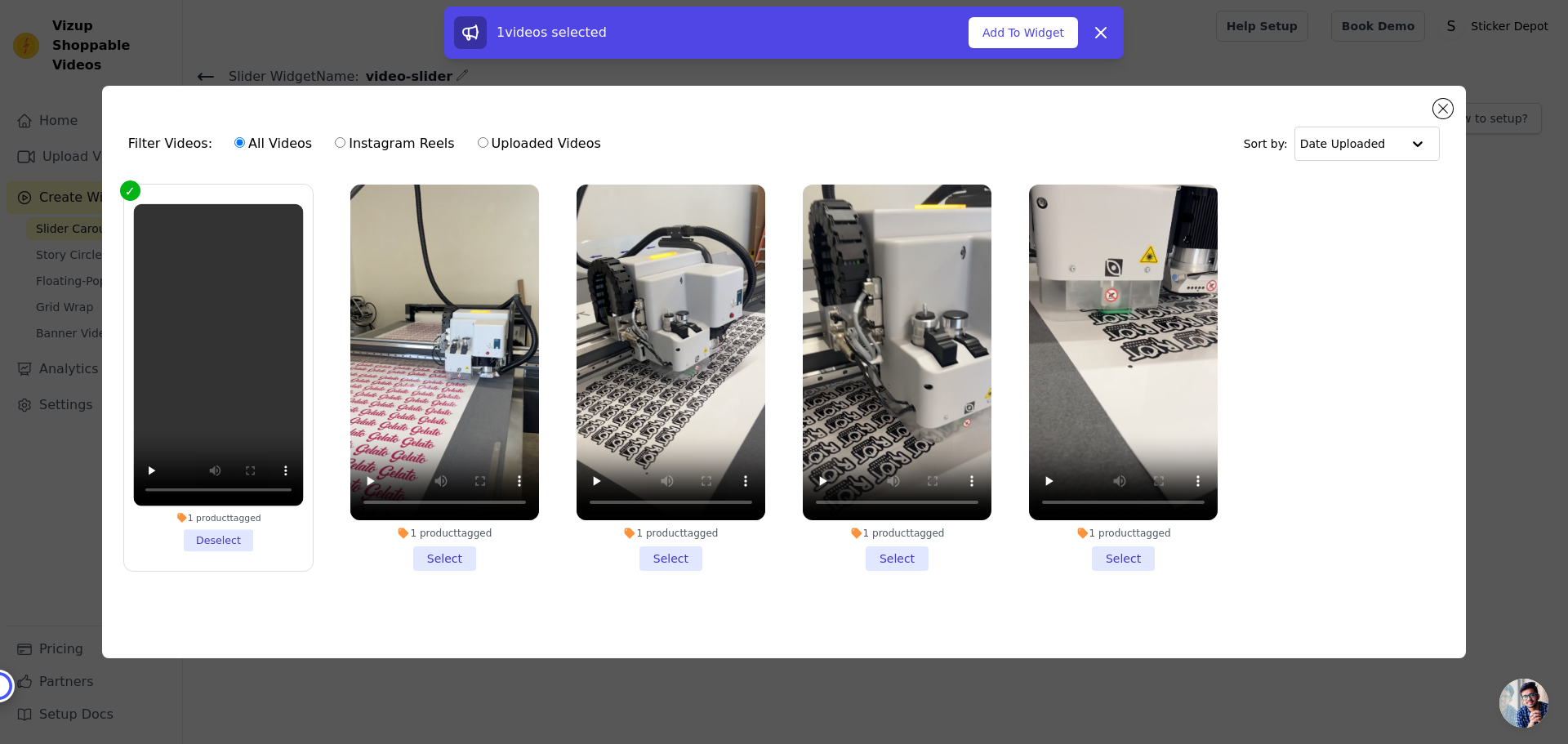
click at [444, 554] on li "1 product tagged Select" at bounding box center [445, 378] width 189 height 387
click at [0, 0] on input "1 product tagged Select" at bounding box center [0, 0] width 0 height 0
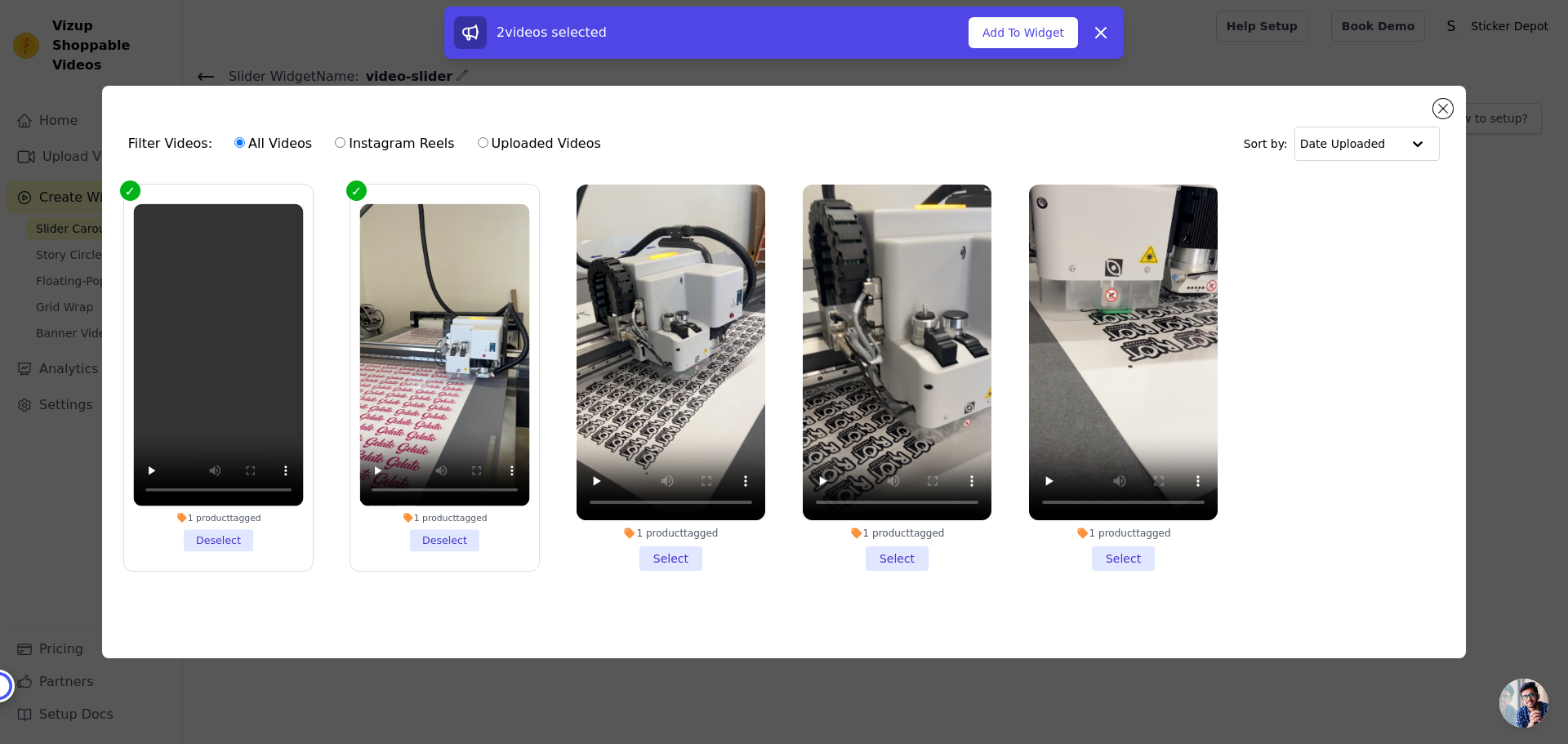
drag, startPoint x: 654, startPoint y: 558, endPoint x: 742, endPoint y: 564, distance: 88.2
click at [657, 558] on li "1 product tagged Select" at bounding box center [671, 378] width 189 height 387
click at [0, 0] on input "1 product tagged Select" at bounding box center [0, 0] width 0 height 0
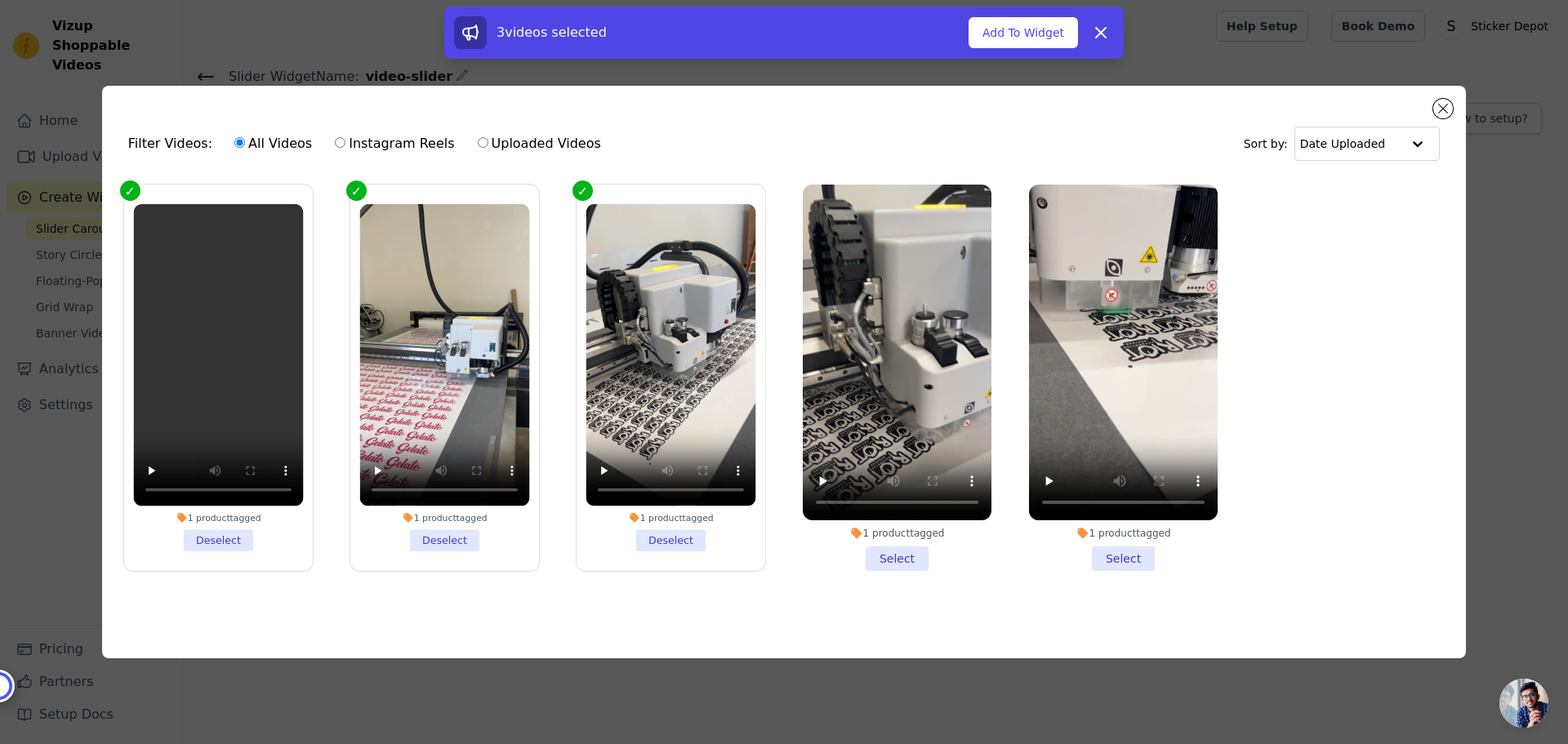
drag, startPoint x: 883, startPoint y: 560, endPoint x: 925, endPoint y: 562, distance: 42.0
click at [884, 559] on li "1 product tagged Select" at bounding box center [897, 378] width 189 height 387
click at [0, 0] on input "1 product tagged Select" at bounding box center [0, 0] width 0 height 0
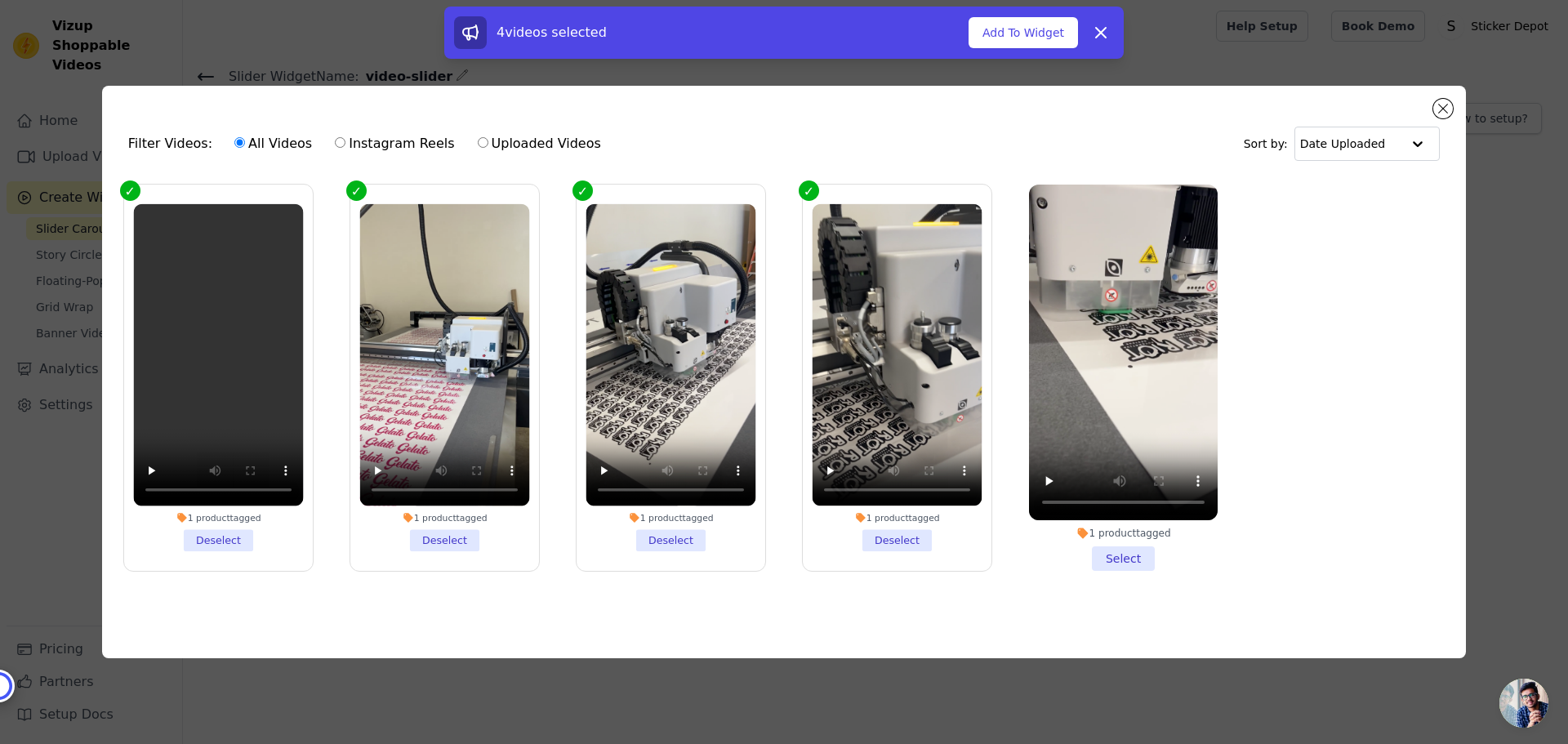
click at [1135, 556] on li "1 product tagged Select" at bounding box center [1123, 378] width 189 height 387
click at [0, 0] on input "1 product tagged Select" at bounding box center [0, 0] width 0 height 0
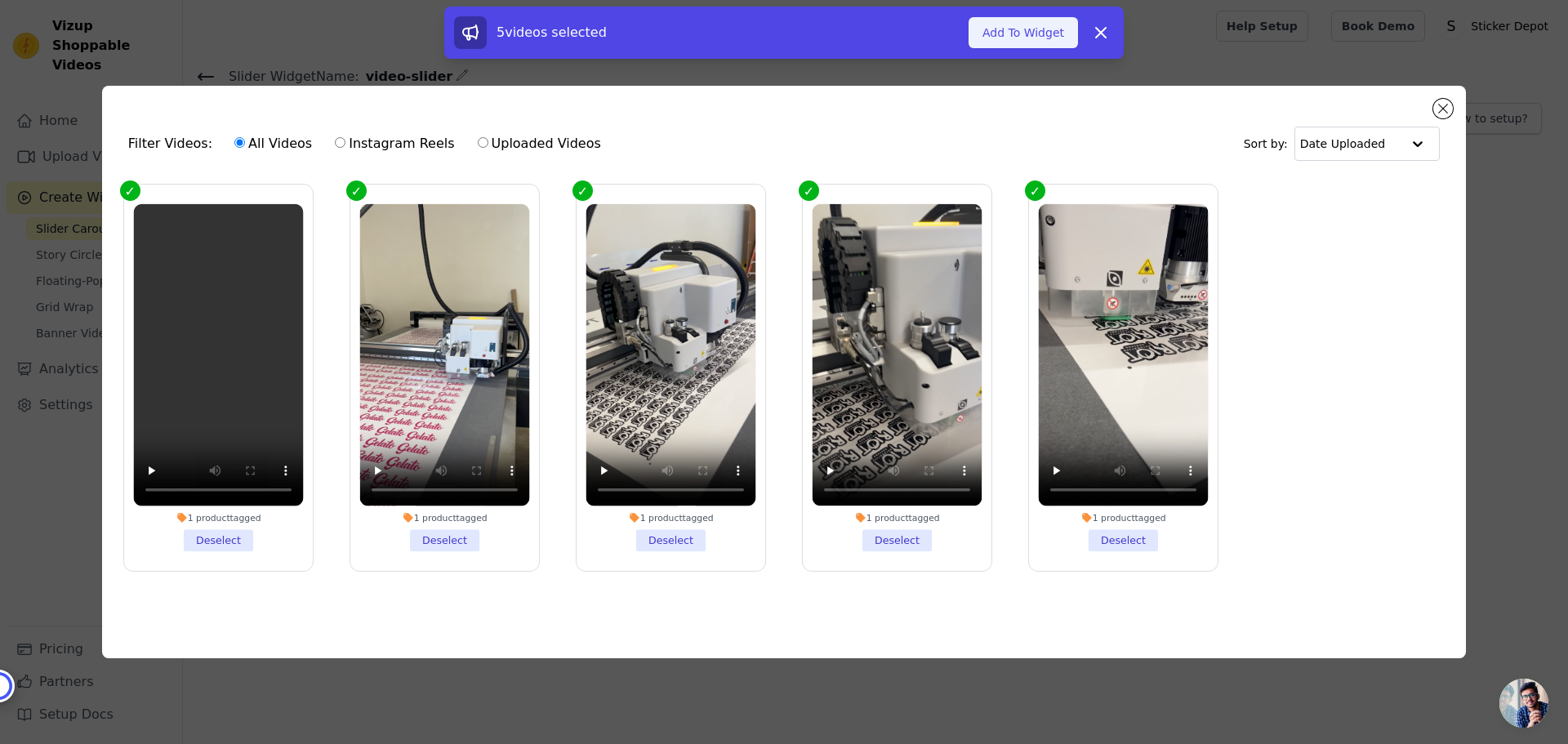
click at [1022, 34] on button "Add To Widget" at bounding box center [1023, 33] width 109 height 31
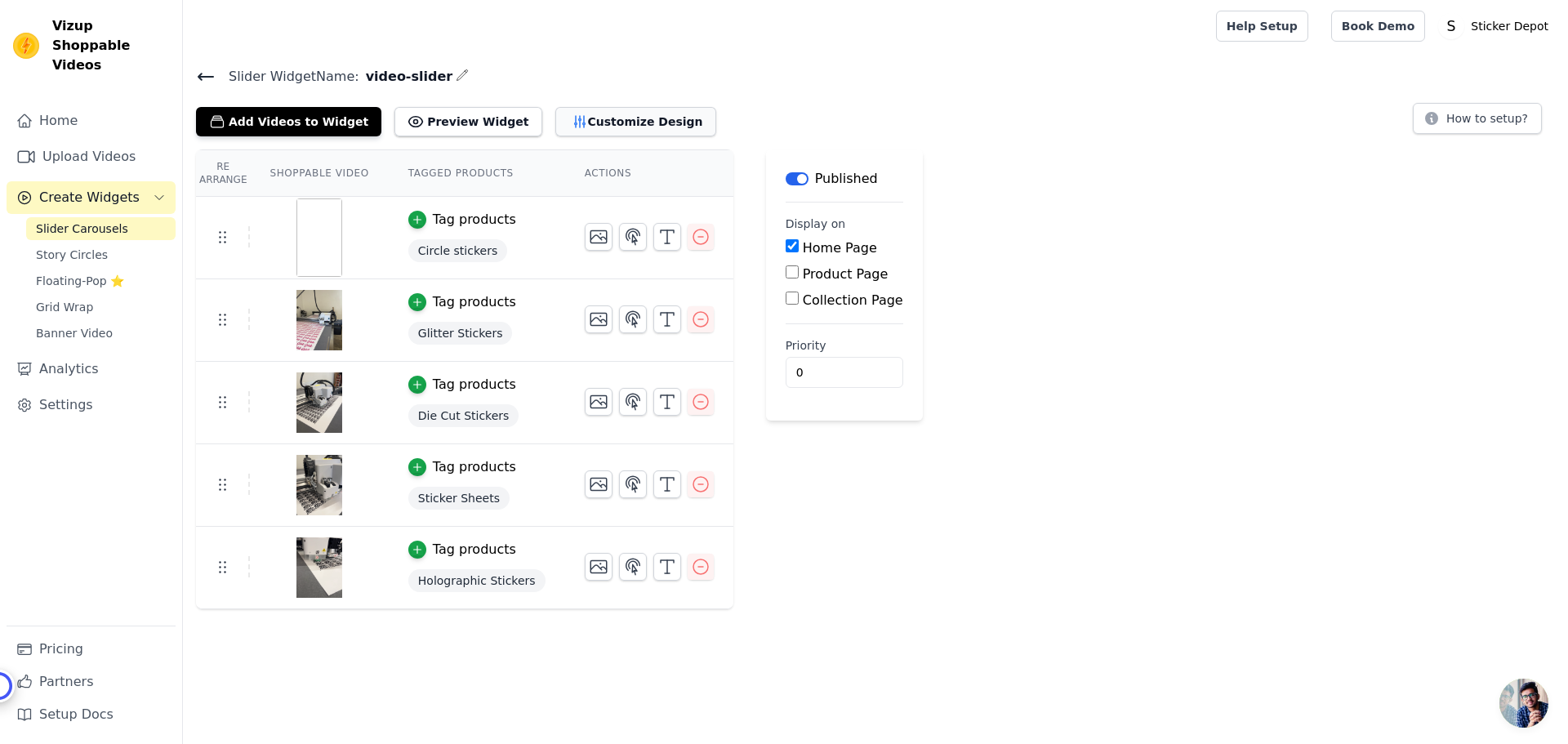
click at [563, 108] on button "Customize Design" at bounding box center [636, 121] width 161 height 29
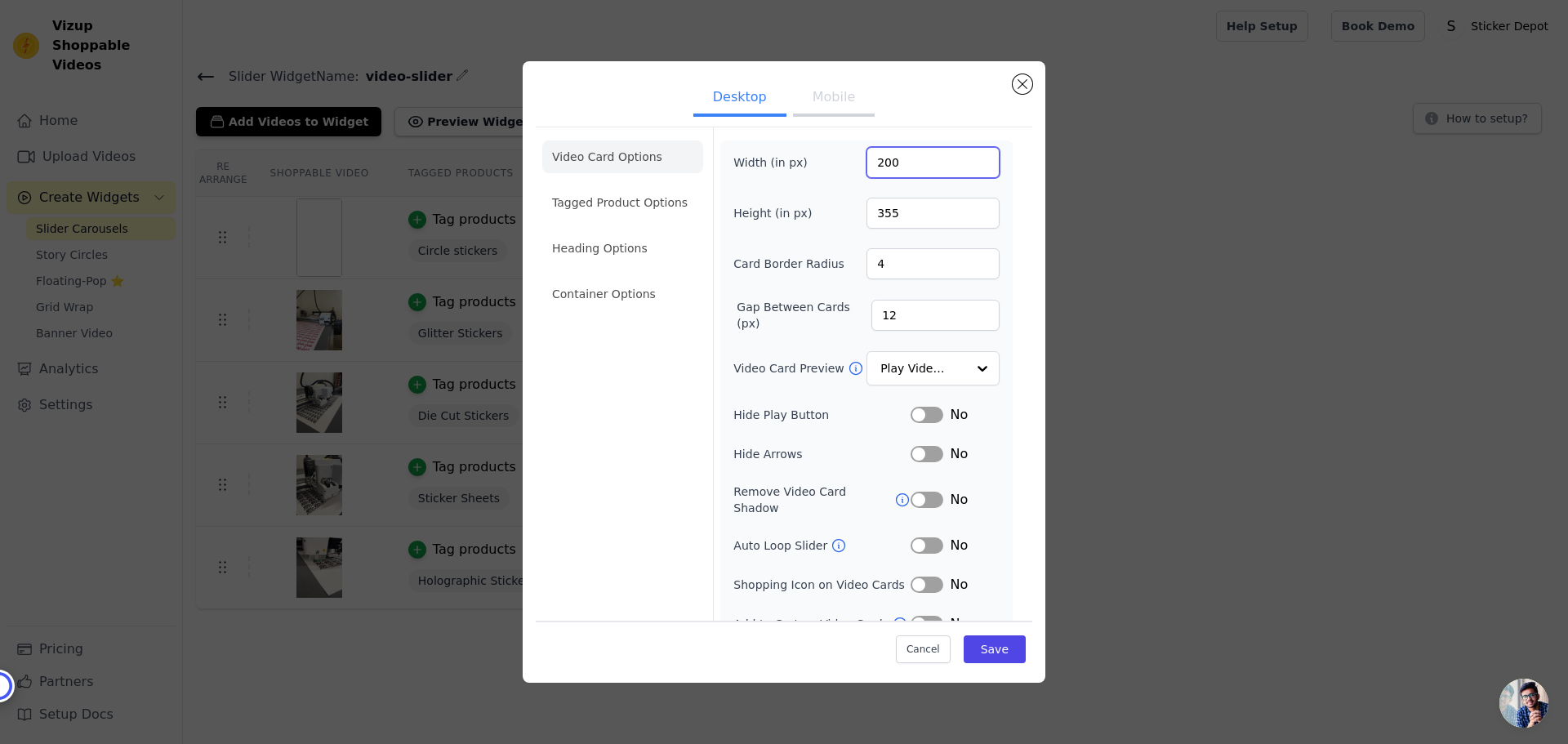
click at [919, 161] on input "200" at bounding box center [934, 163] width 133 height 31
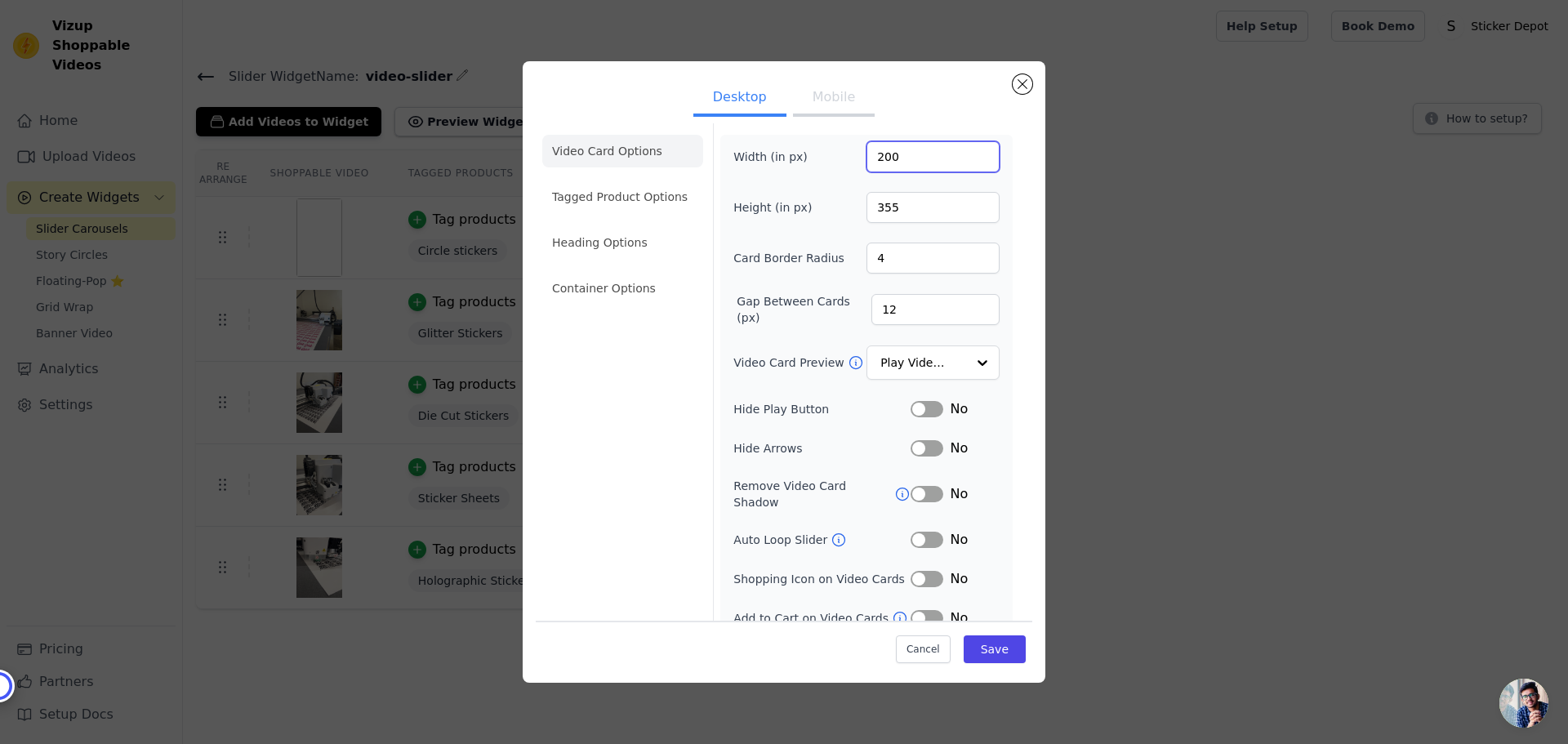
scroll to position [11, 0]
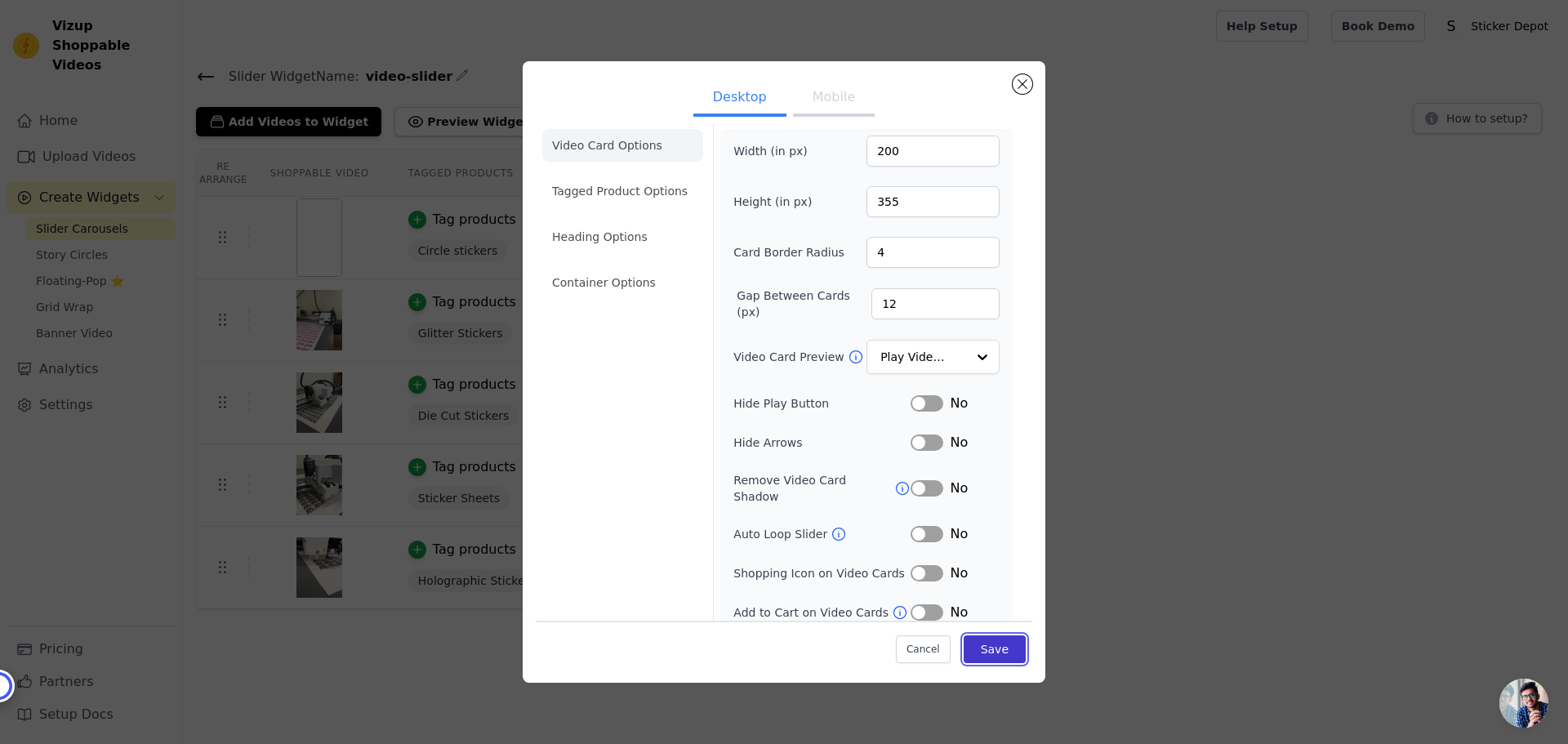
click at [978, 643] on button "Save" at bounding box center [995, 649] width 62 height 28
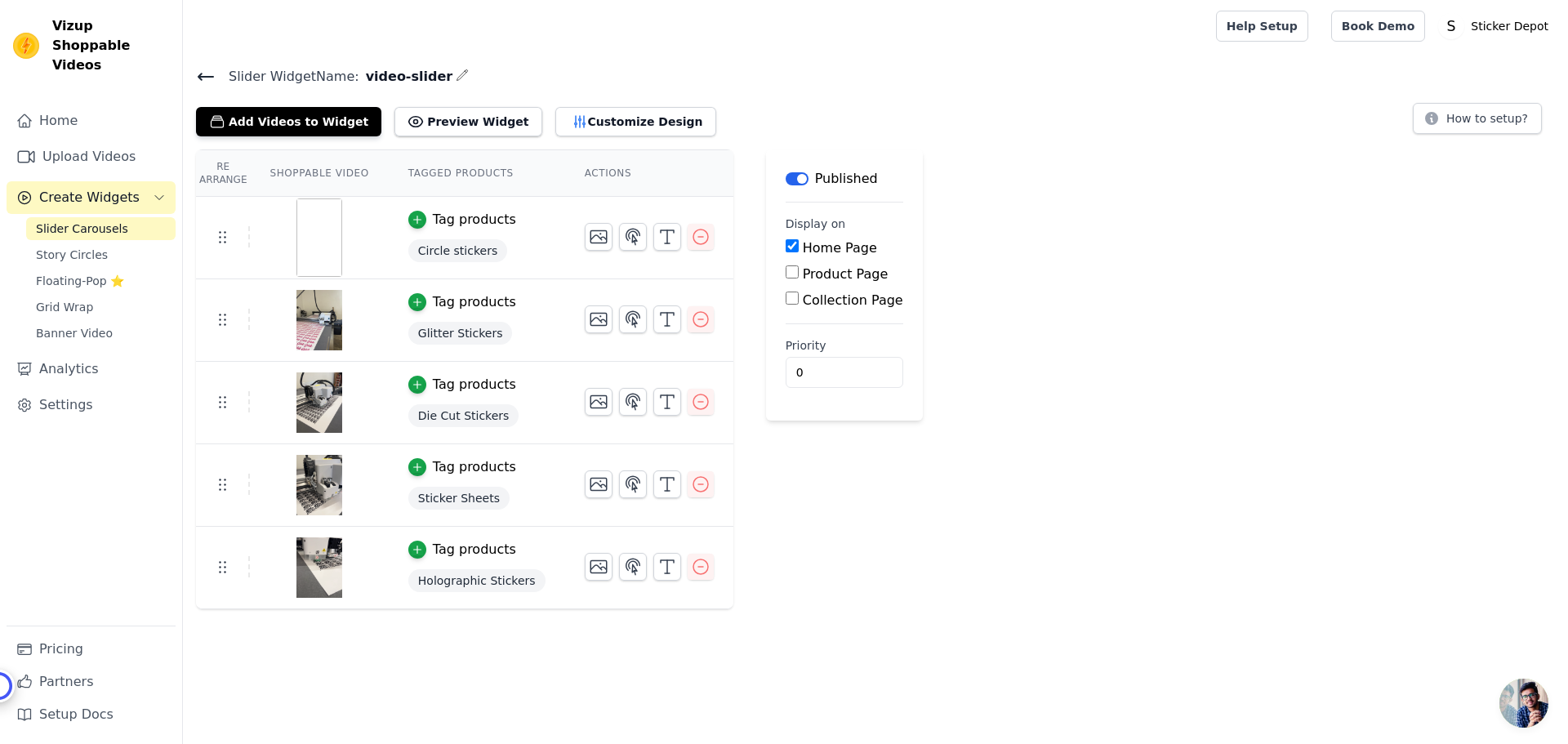
click at [336, 239] on div at bounding box center [318, 238] width 136 height 78
drag, startPoint x: 290, startPoint y: 235, endPoint x: 628, endPoint y: 244, distance: 338.1
click at [297, 235] on img at bounding box center [319, 238] width 46 height 78
click at [691, 234] on icon "button" at bounding box center [700, 237] width 20 height 20
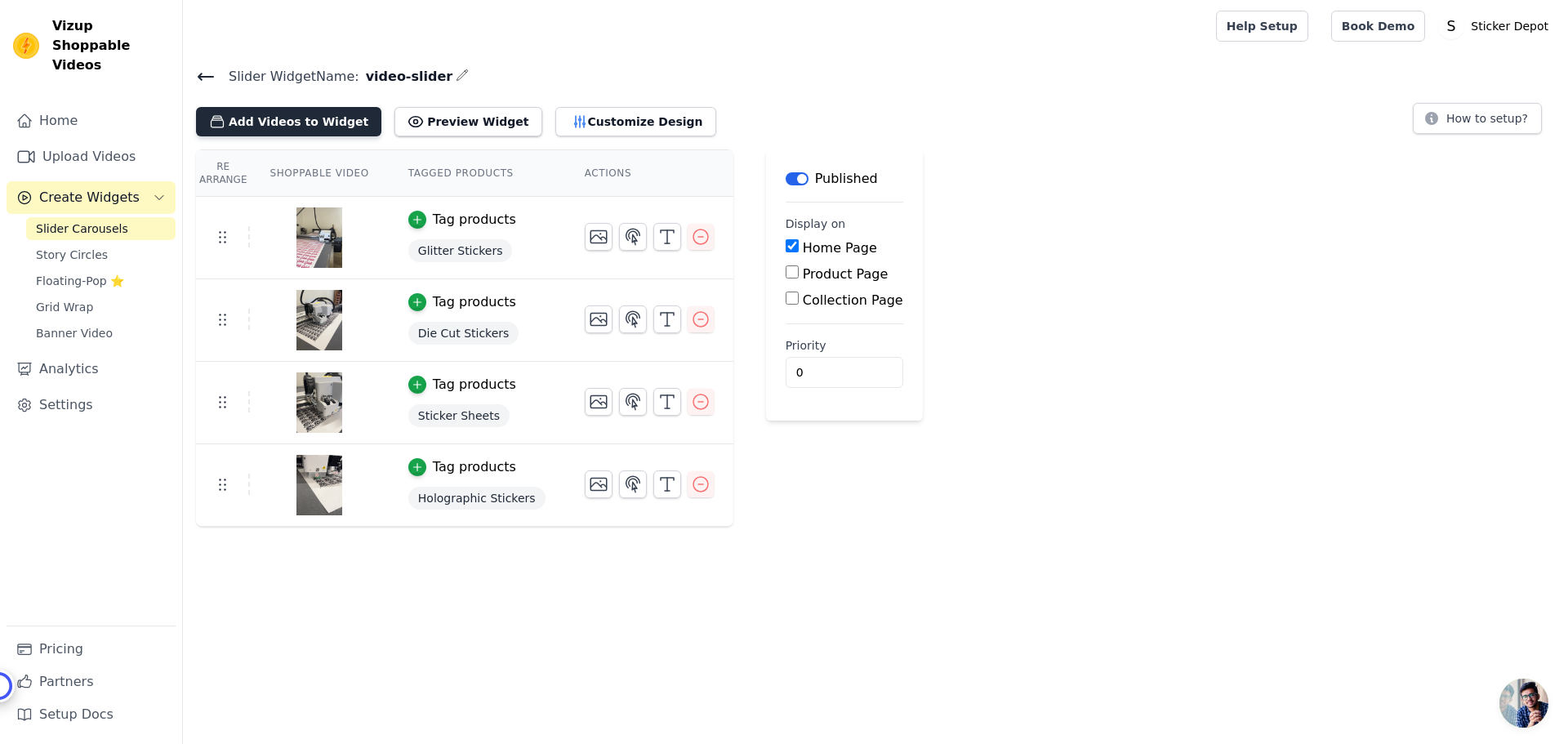
click at [323, 120] on button "Add Videos to Widget" at bounding box center [289, 121] width 185 height 29
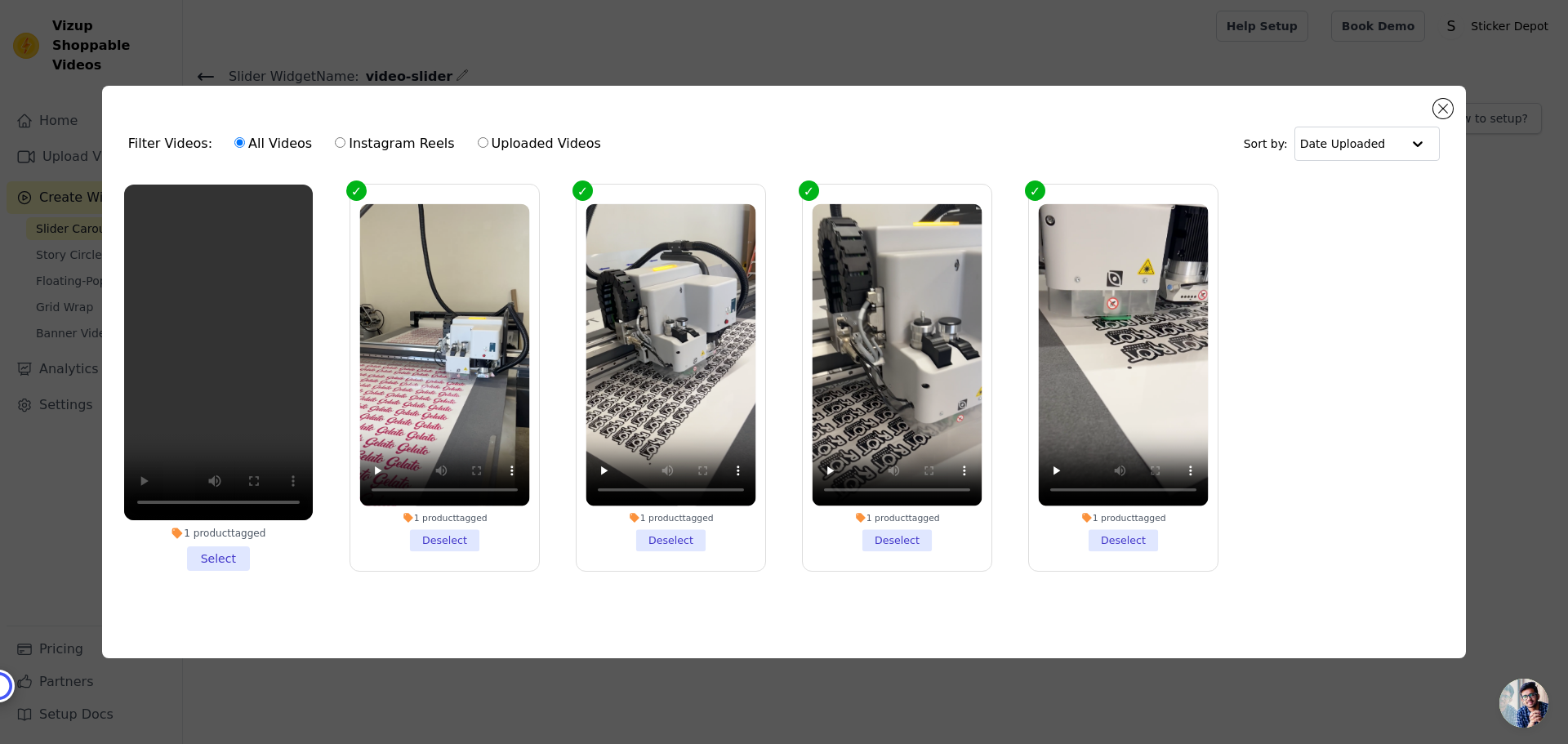
click at [403, 630] on div "Filter Videos: All Videos Instagram Reels Uploaded Videos Sort by: Date Uploade…" at bounding box center [784, 372] width 1363 height 572
click at [1448, 107] on button "Close modal" at bounding box center [1443, 108] width 20 height 20
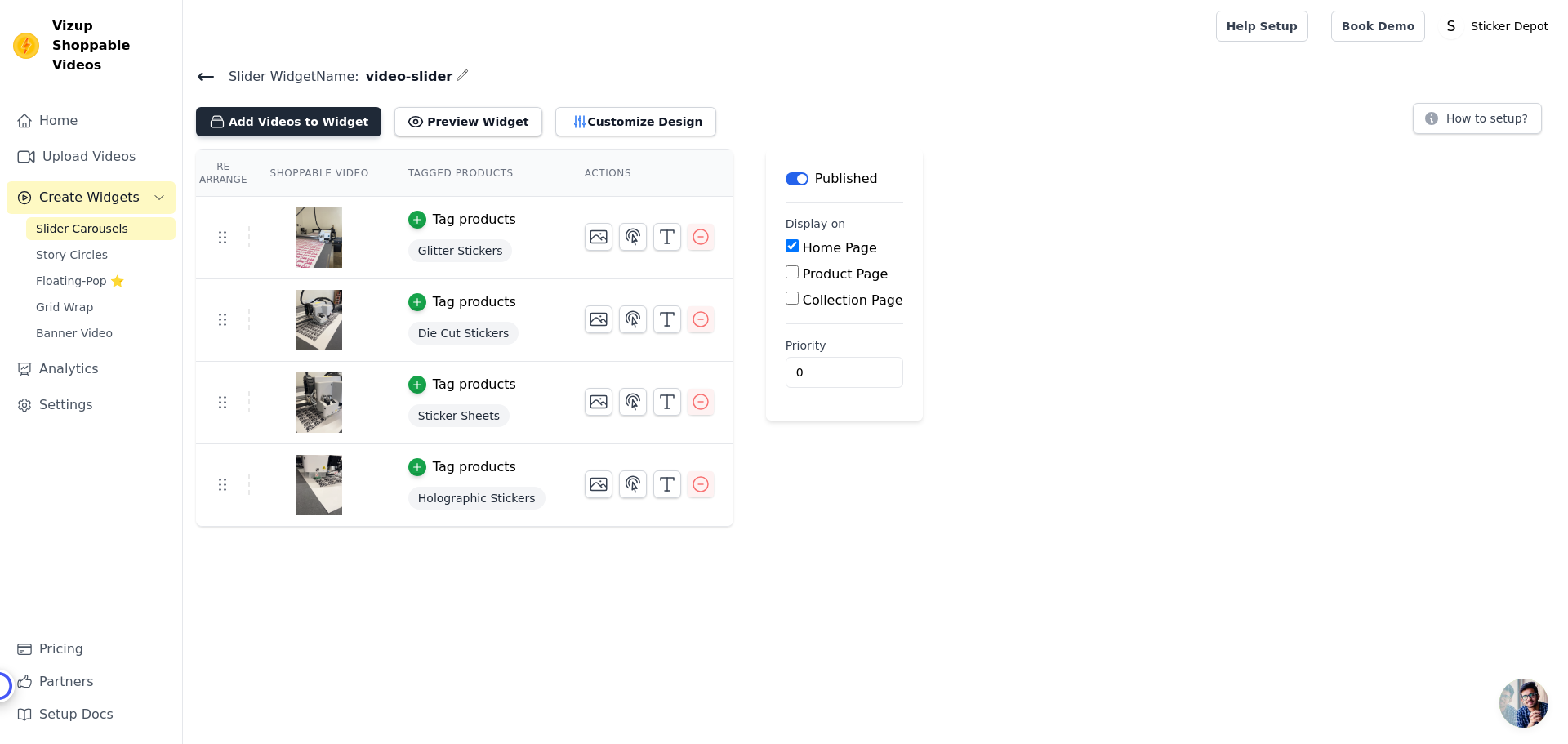
click at [290, 121] on button "Add Videos to Widget" at bounding box center [289, 121] width 185 height 29
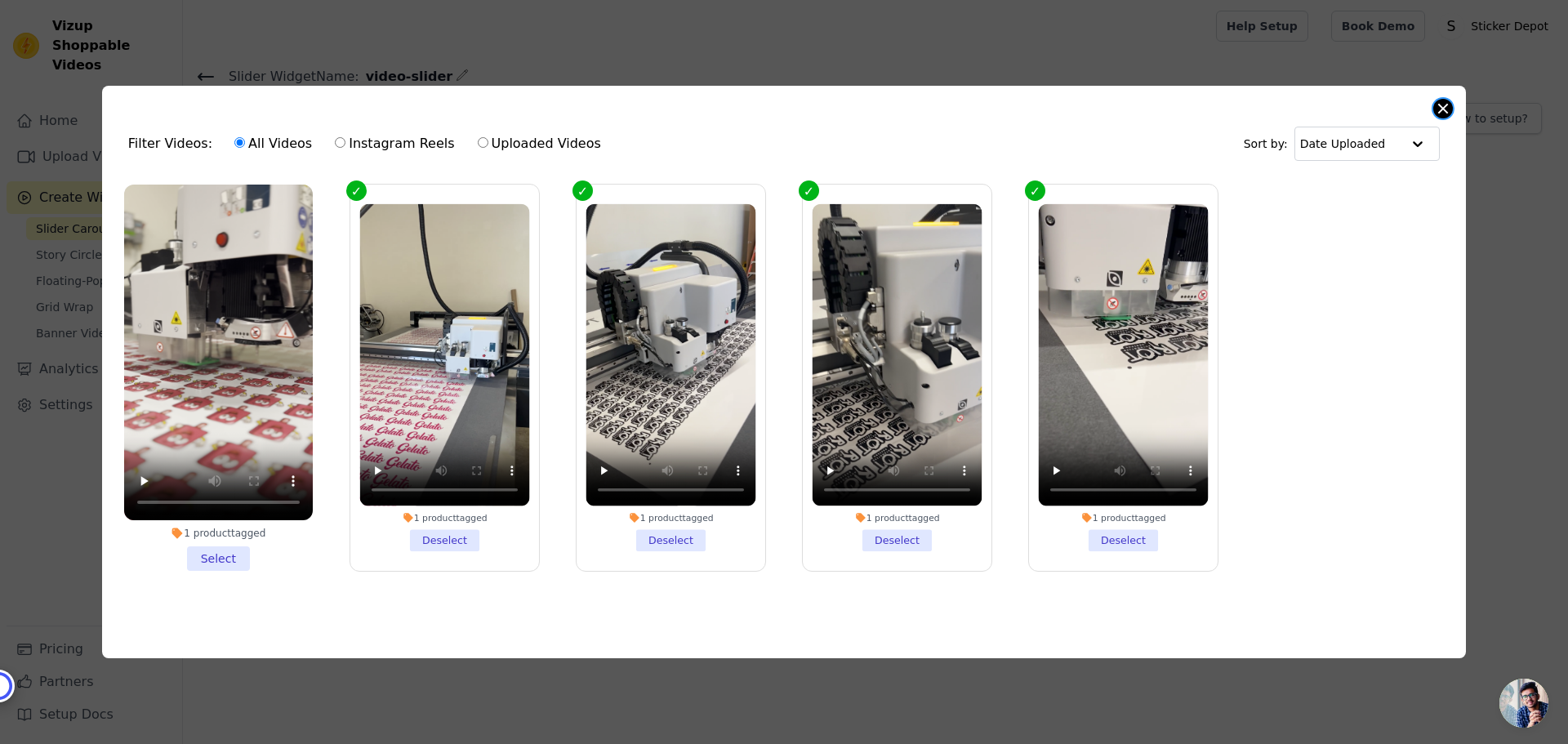
click at [1441, 107] on button "Close modal" at bounding box center [1443, 108] width 20 height 20
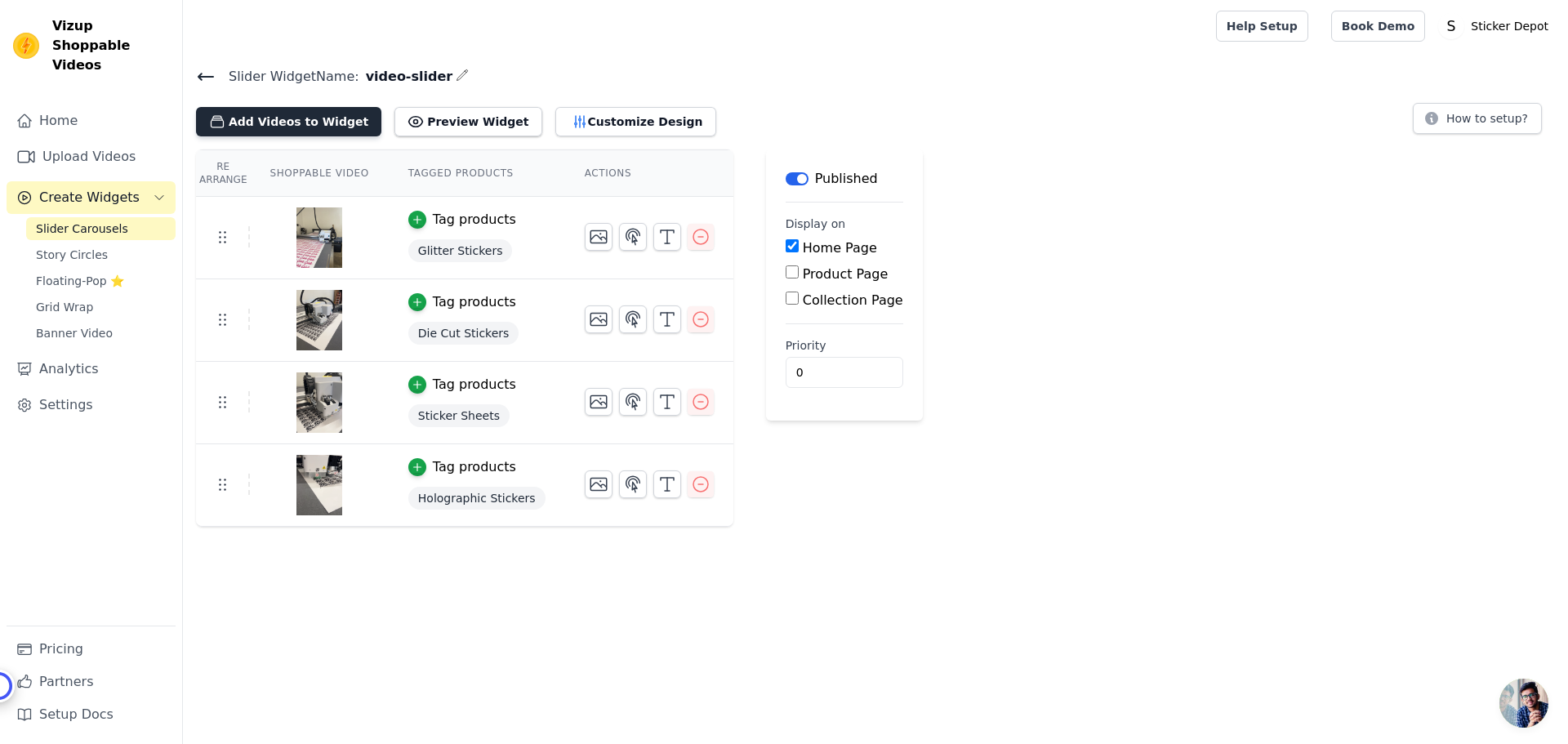
click at [286, 120] on button "Add Videos to Widget" at bounding box center [289, 121] width 185 height 29
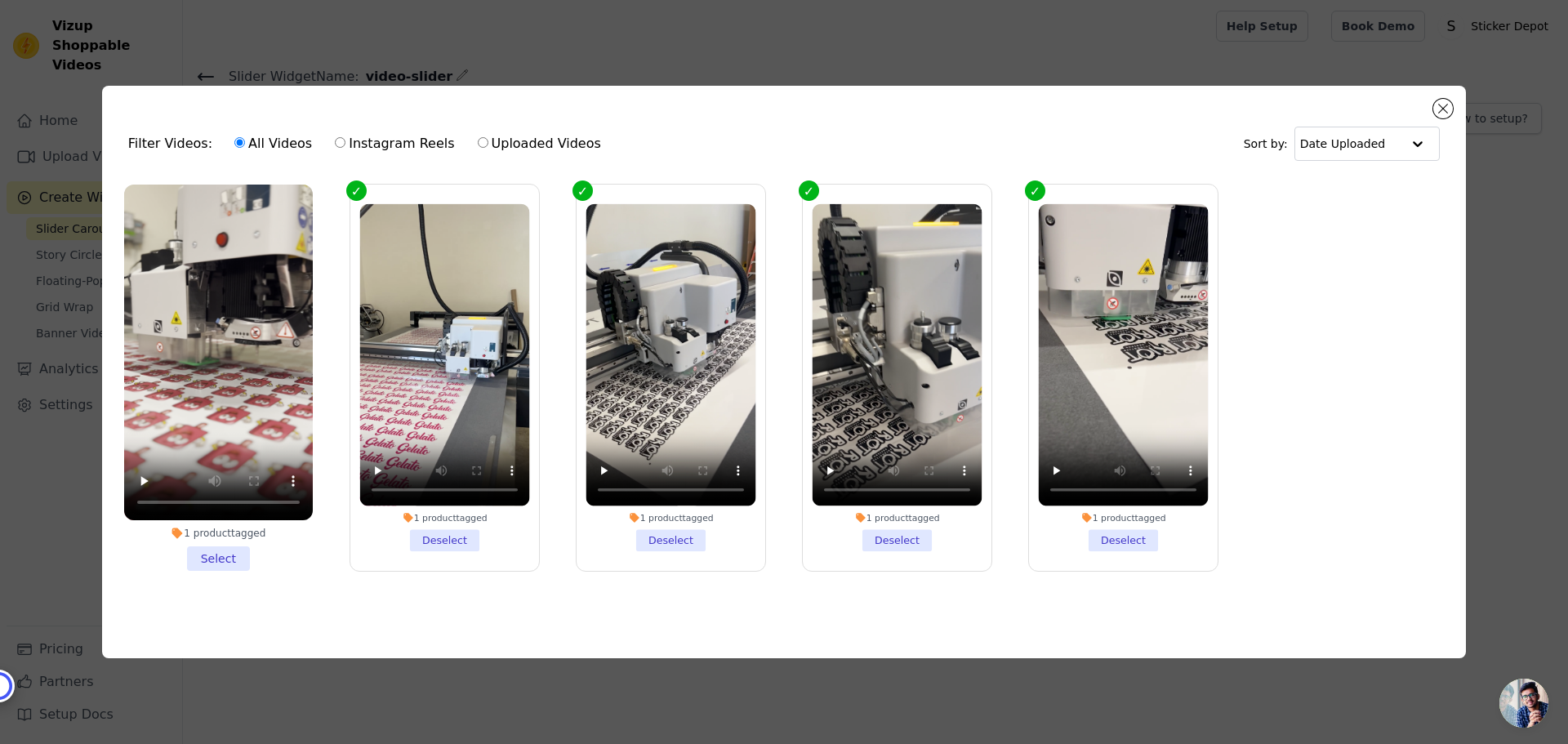
click at [210, 553] on li "1 product tagged Select" at bounding box center [218, 378] width 189 height 387
click at [0, 0] on input "1 product tagged Select" at bounding box center [0, 0] width 0 height 0
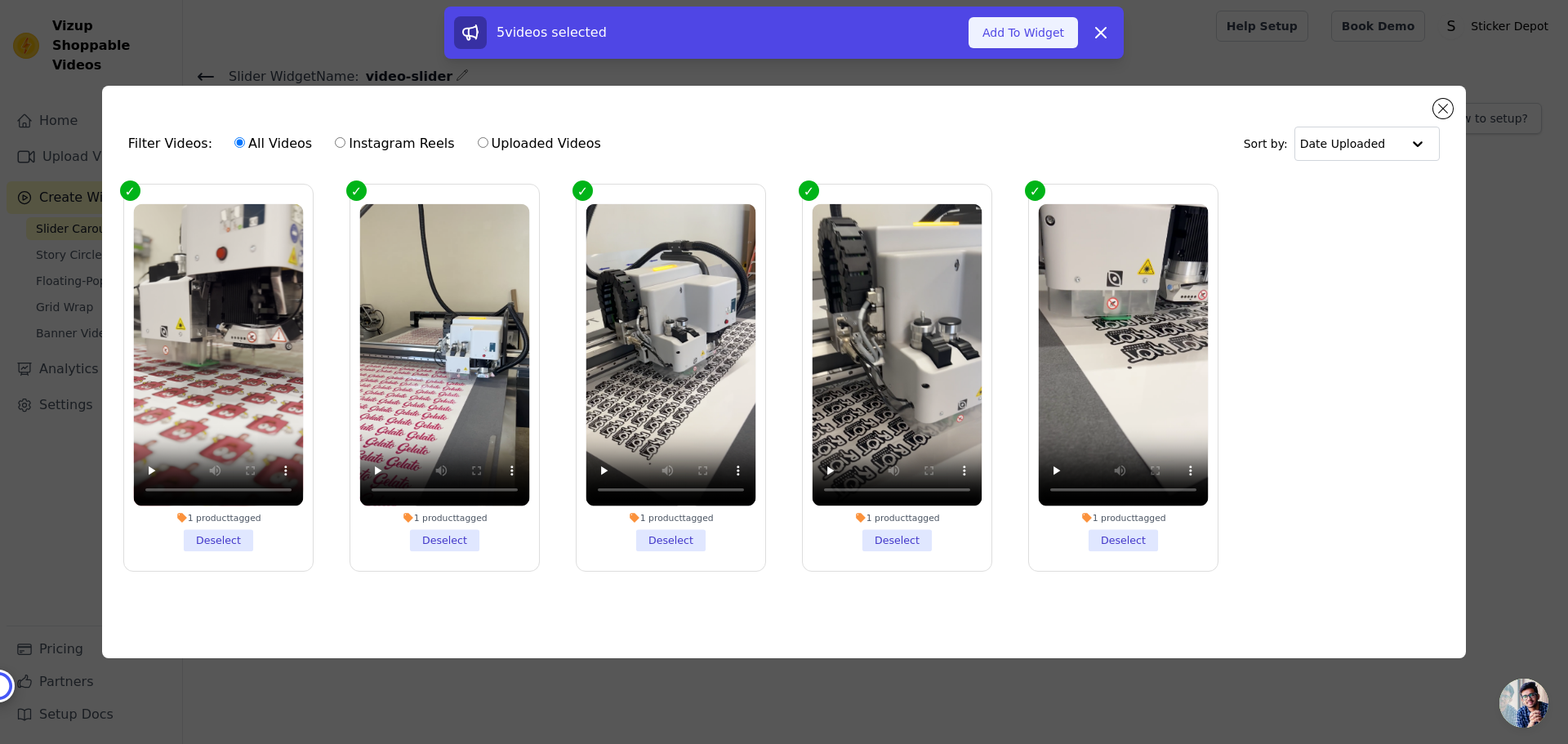
click at [1048, 33] on button "Add To Widget" at bounding box center [1023, 33] width 109 height 31
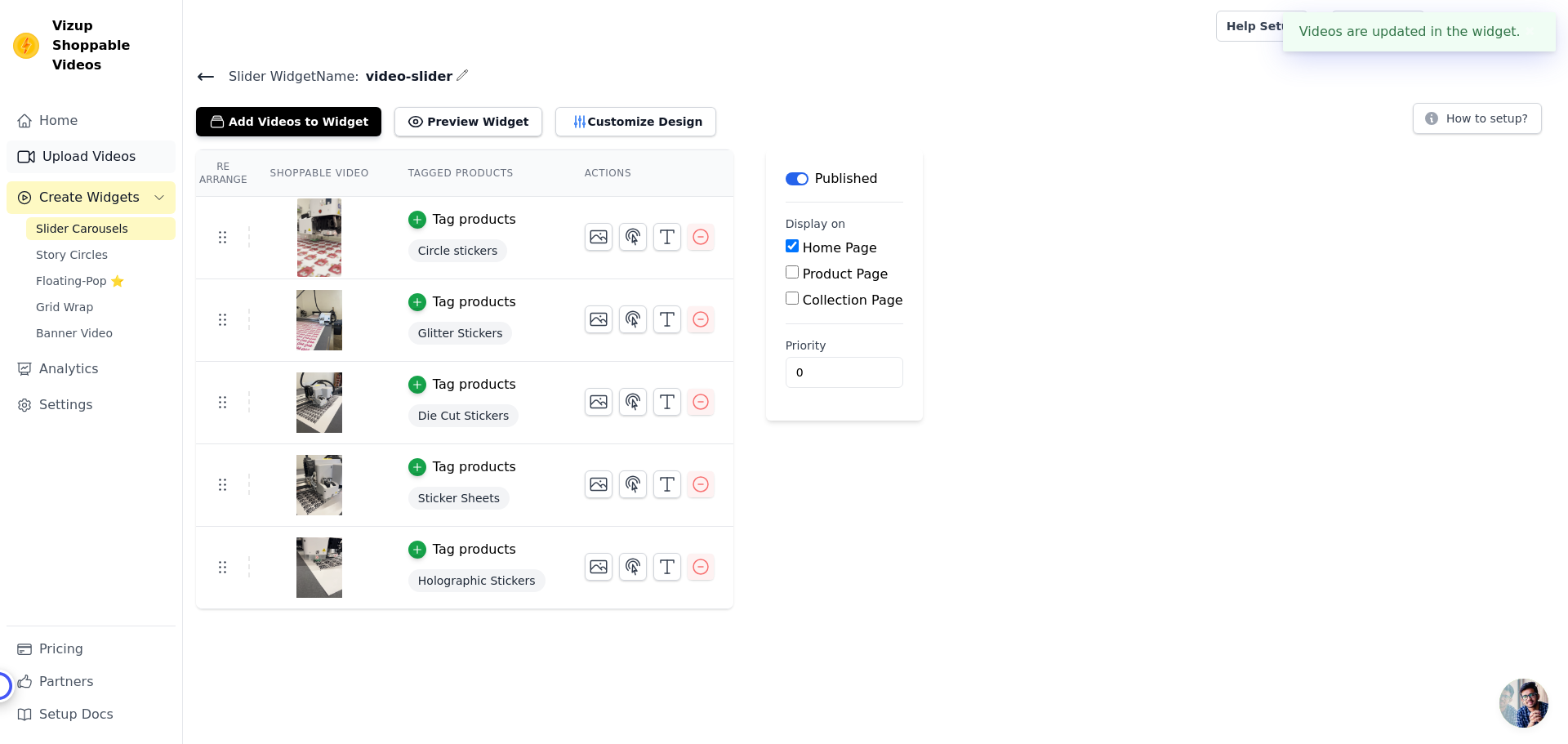
click at [69, 140] on link "Upload Videos" at bounding box center [91, 157] width 169 height 33
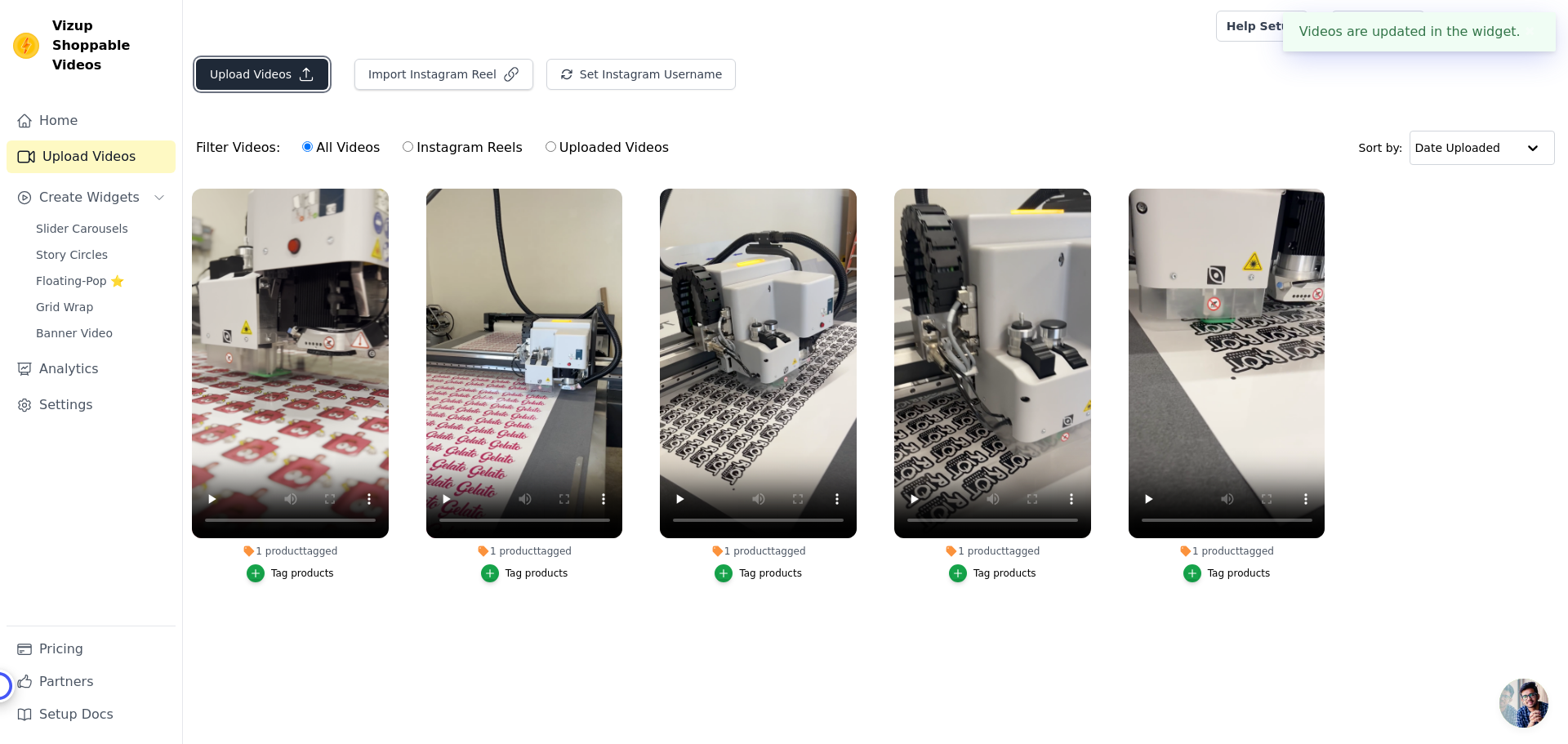
click at [264, 80] on button "Upload Videos" at bounding box center [262, 75] width 133 height 31
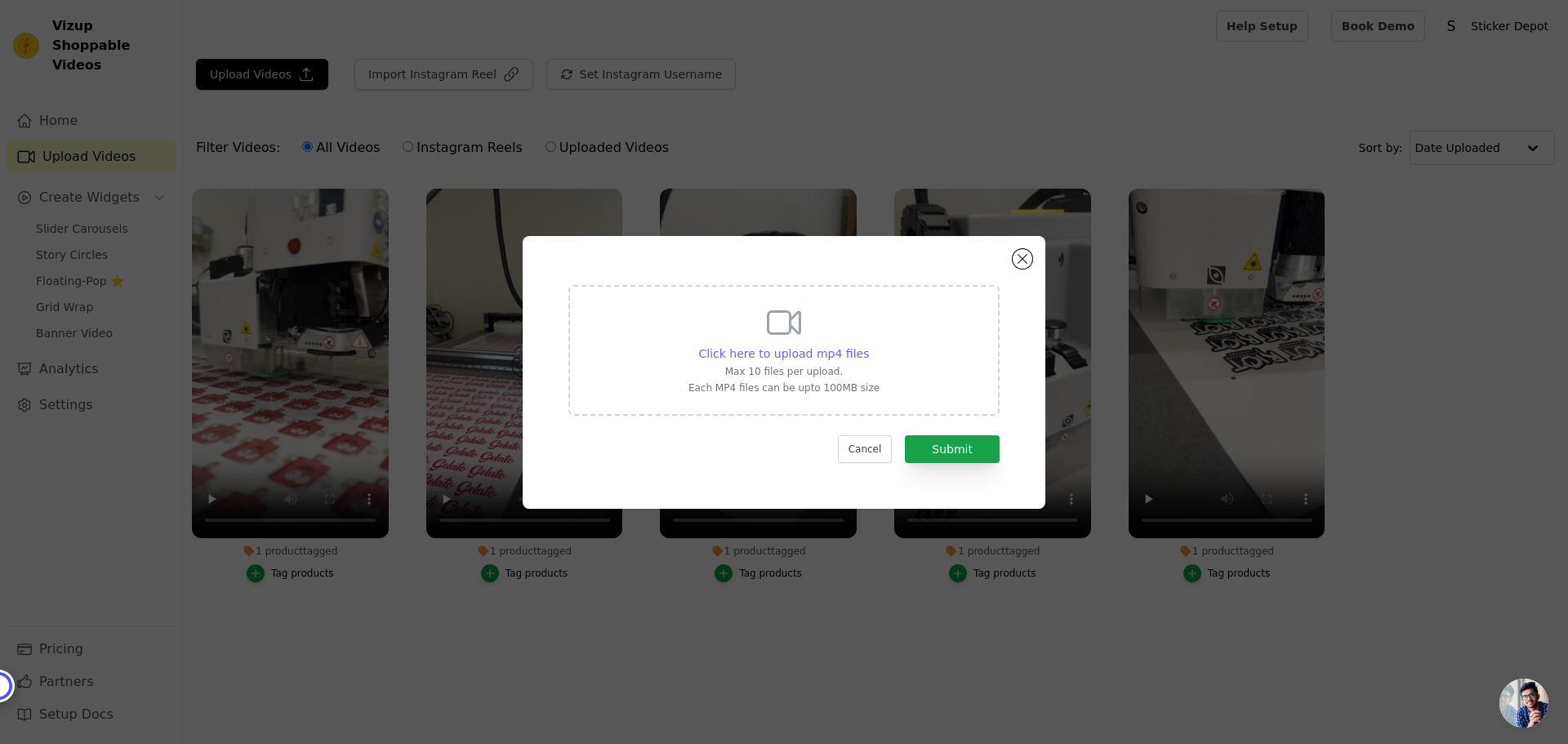
click at [791, 357] on span "Click here to upload mp4 files" at bounding box center [784, 353] width 171 height 13
click at [869, 346] on input "Click here to upload mp4 files Max 10 files per upload. Each MP4 files can be u…" at bounding box center [869, 345] width 1 height 1
type input "C:\fakepath\IMG_8076.mp4"
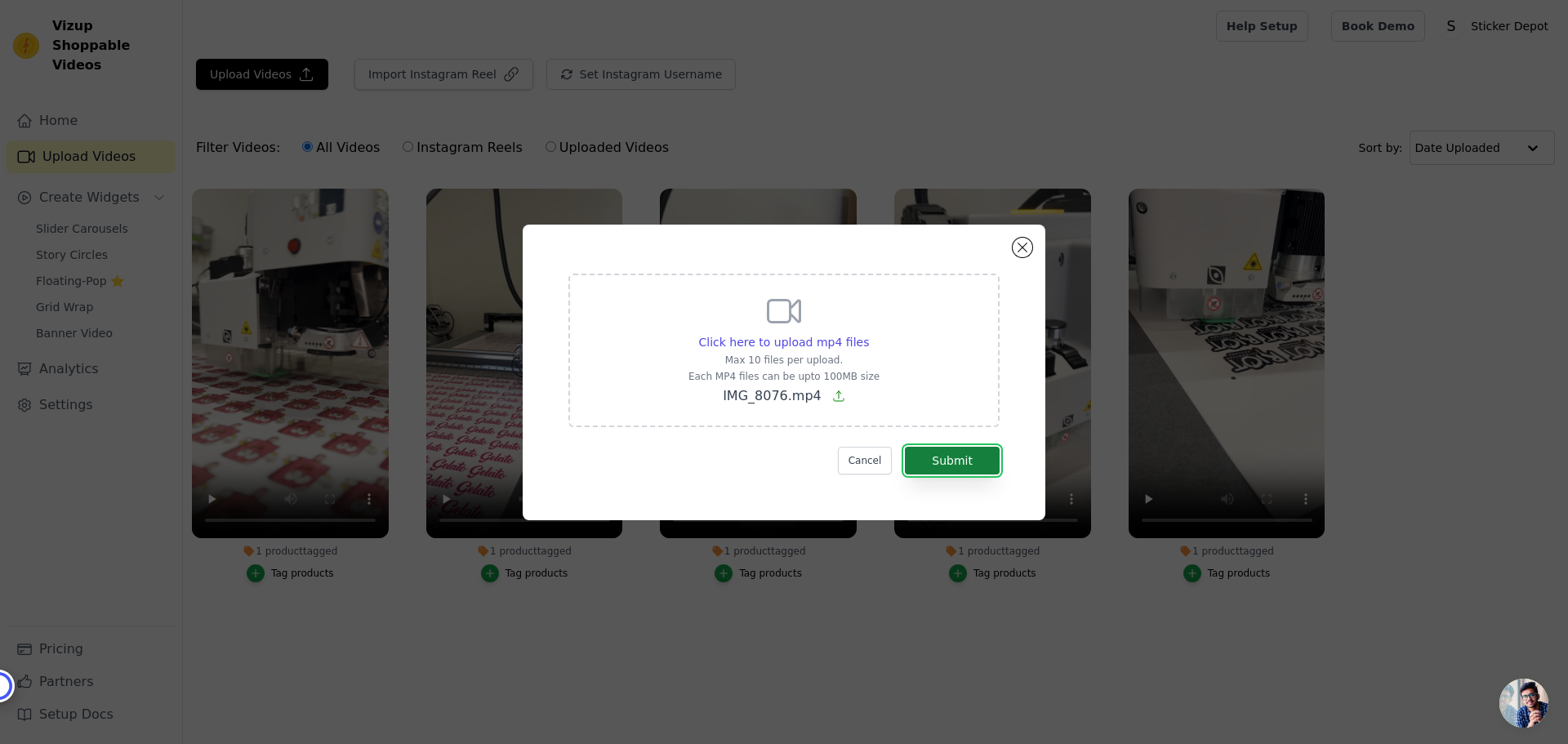
click at [969, 459] on button "Submit" at bounding box center [952, 460] width 94 height 28
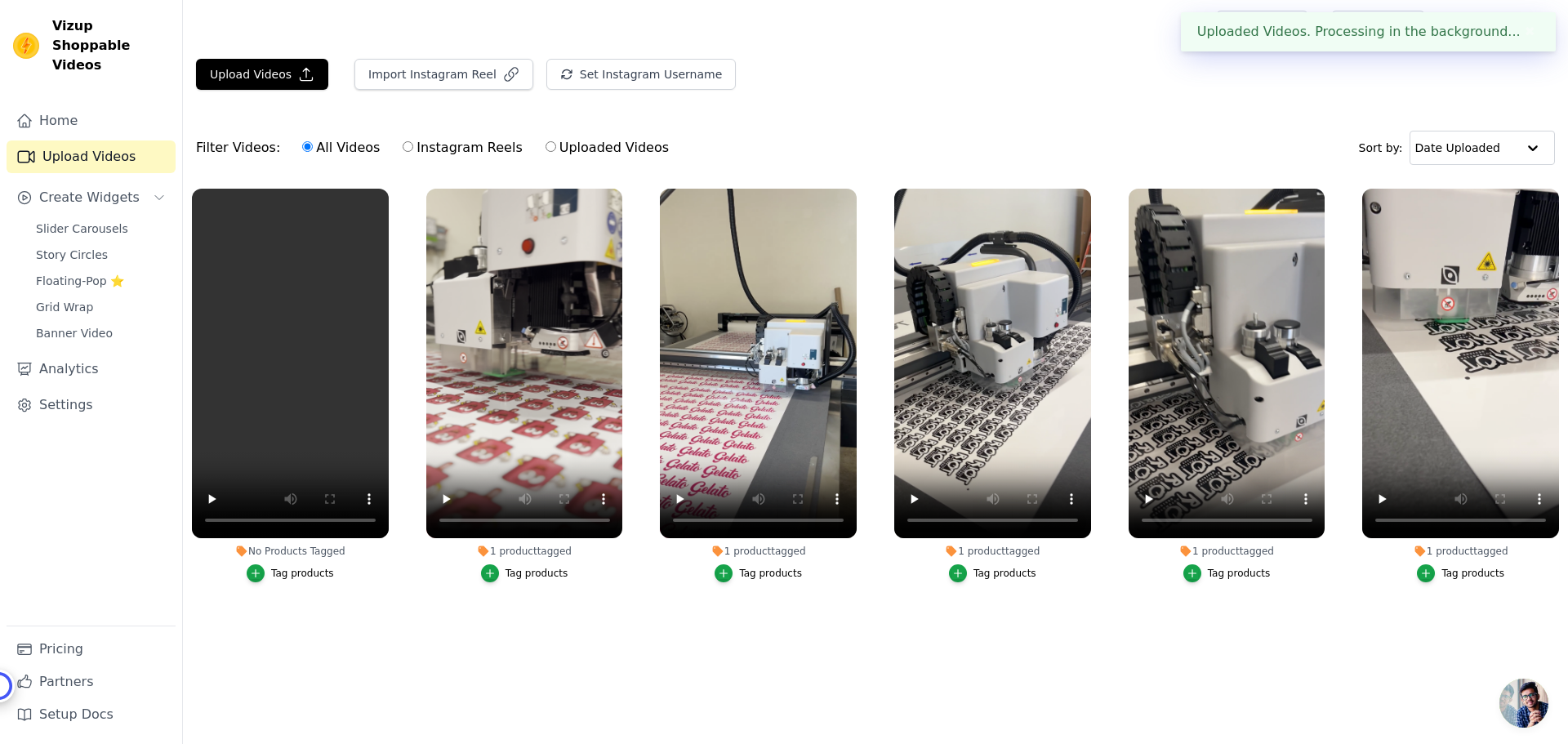
click at [294, 572] on div "Tag products" at bounding box center [303, 573] width 63 height 13
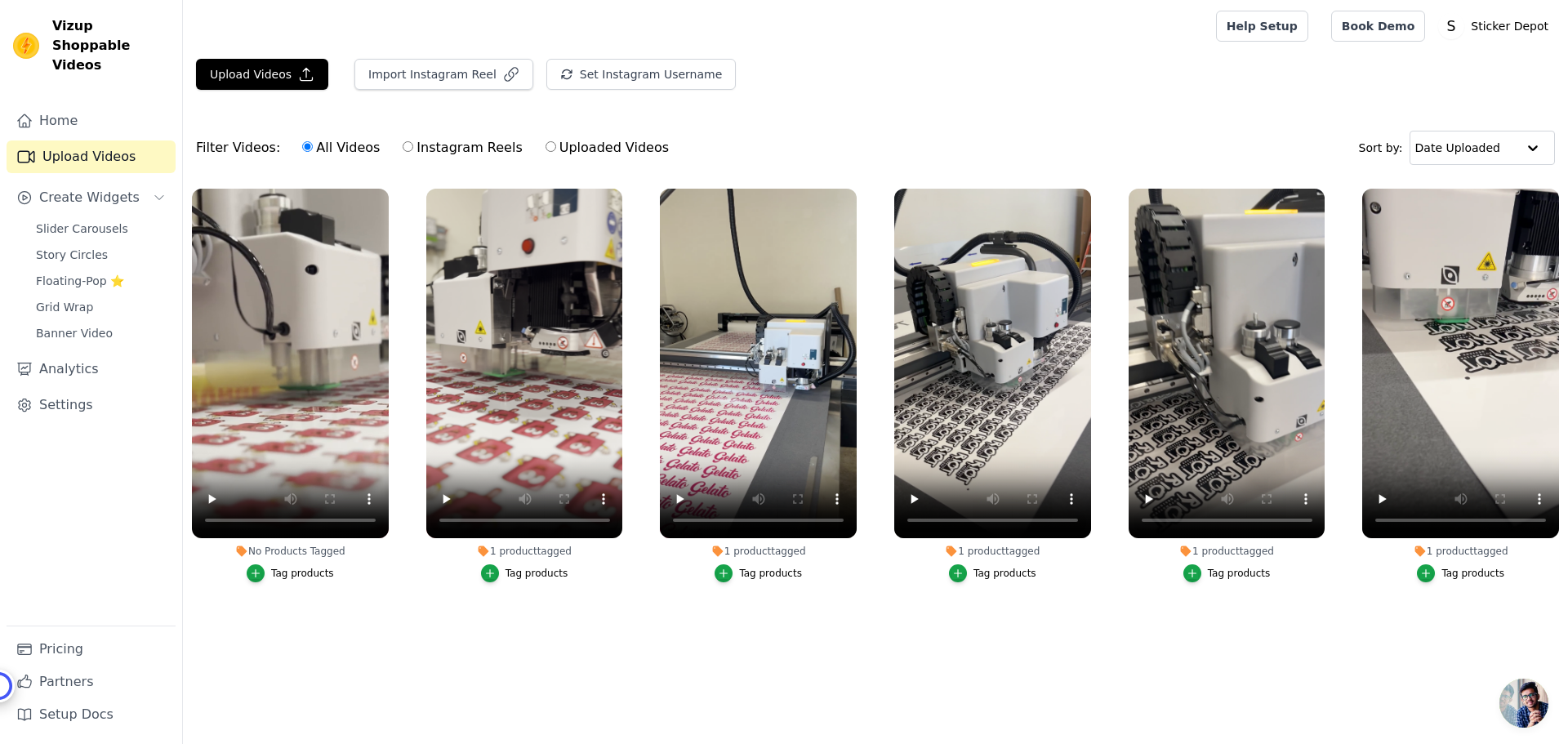
click at [303, 575] on div "Tag products" at bounding box center [303, 573] width 63 height 13
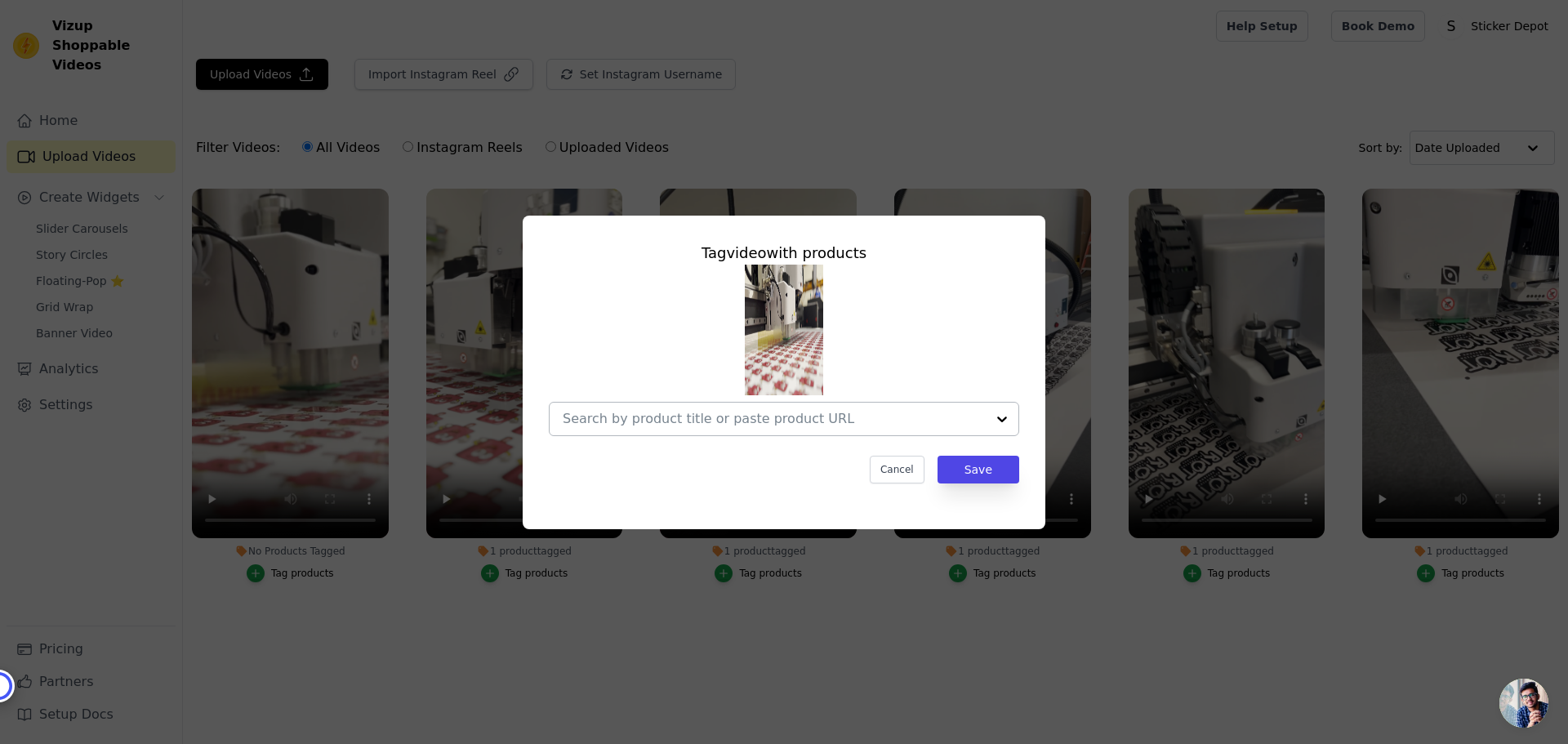
click at [1006, 421] on div at bounding box center [1002, 419] width 33 height 33
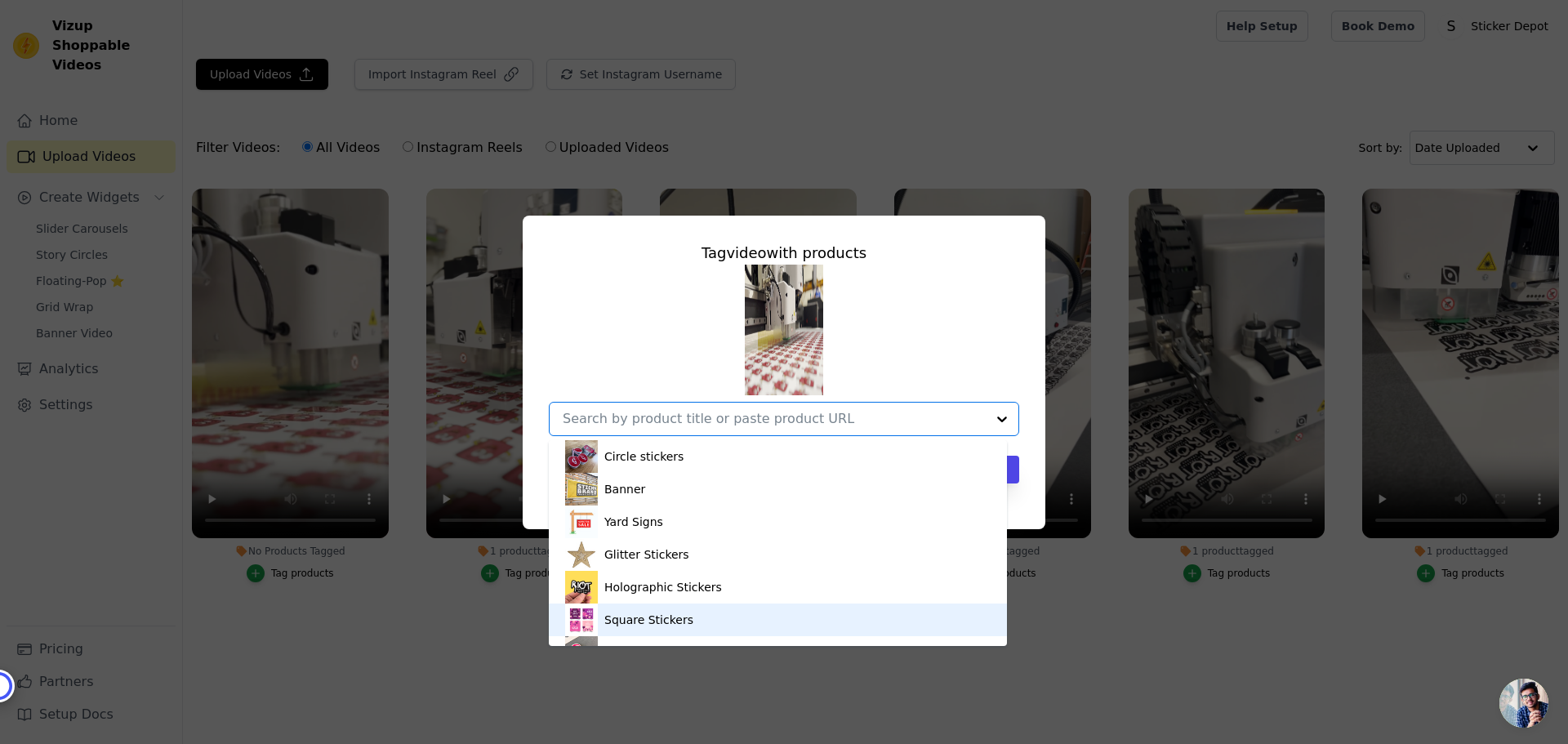
click at [694, 719] on div "Tag video with products Circle stickers Banner Yard Signs Glitter Stickers Holo…" at bounding box center [784, 372] width 1568 height 744
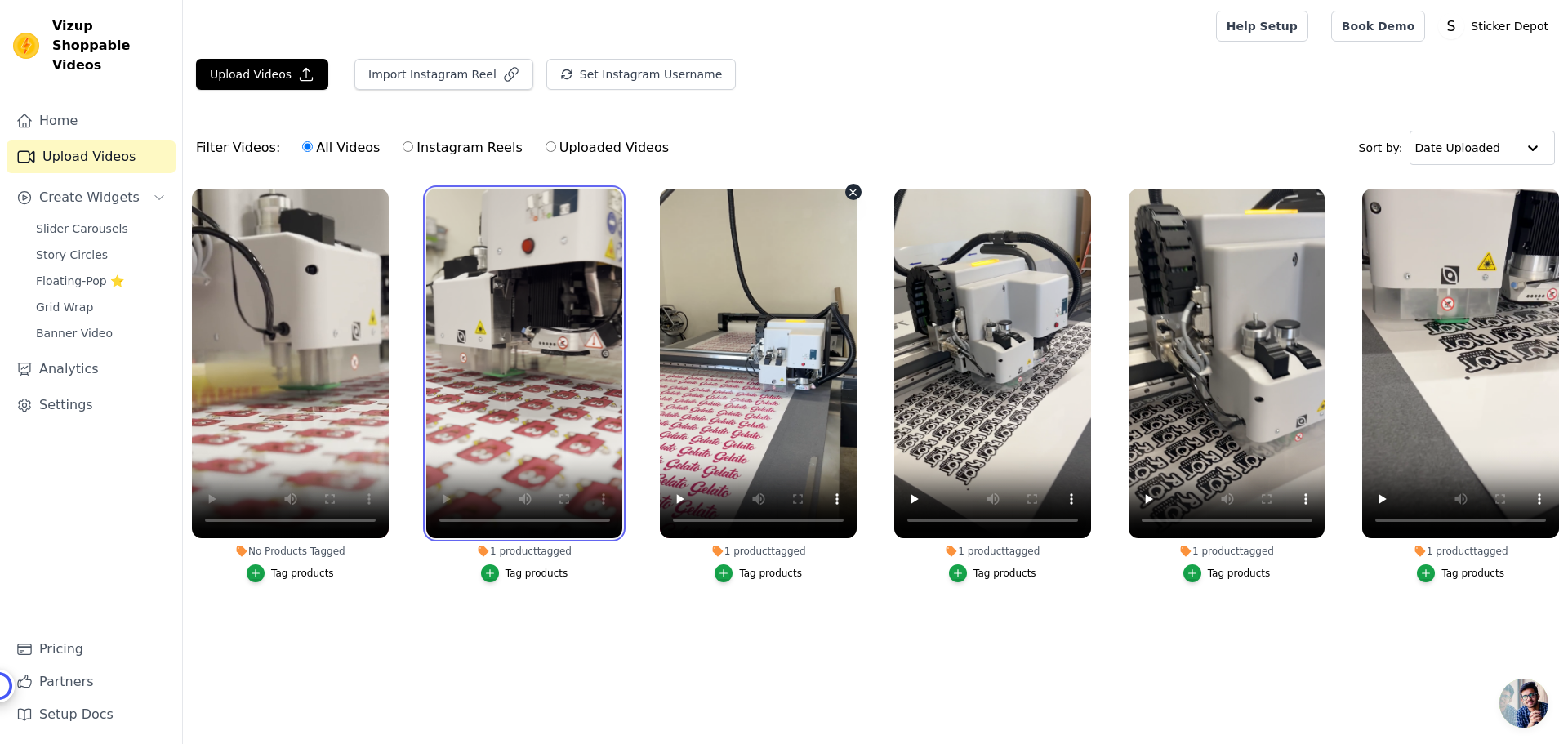
drag, startPoint x: 533, startPoint y: 232, endPoint x: 799, endPoint y: 257, distance: 267.2
click at [796, 231] on ul "No Products Tagged Tag products 1 product tagged Tag products 1 product tagged …" at bounding box center [875, 414] width 1385 height 471
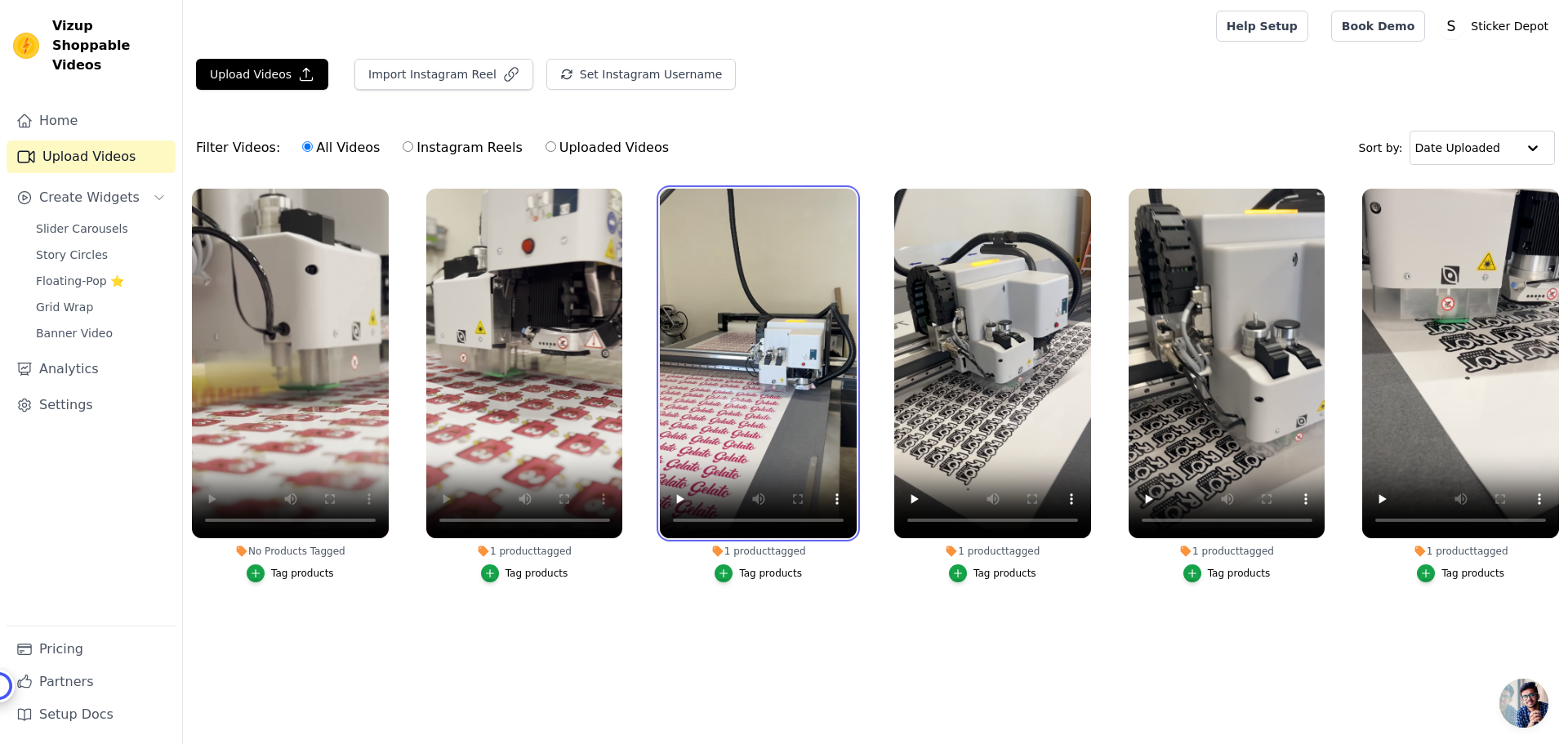
drag, startPoint x: 810, startPoint y: 276, endPoint x: 628, endPoint y: 284, distance: 182.2
click at [628, 284] on ul "No Products Tagged Tag products 1 product tagged Tag products 1 product tagged …" at bounding box center [875, 414] width 1385 height 471
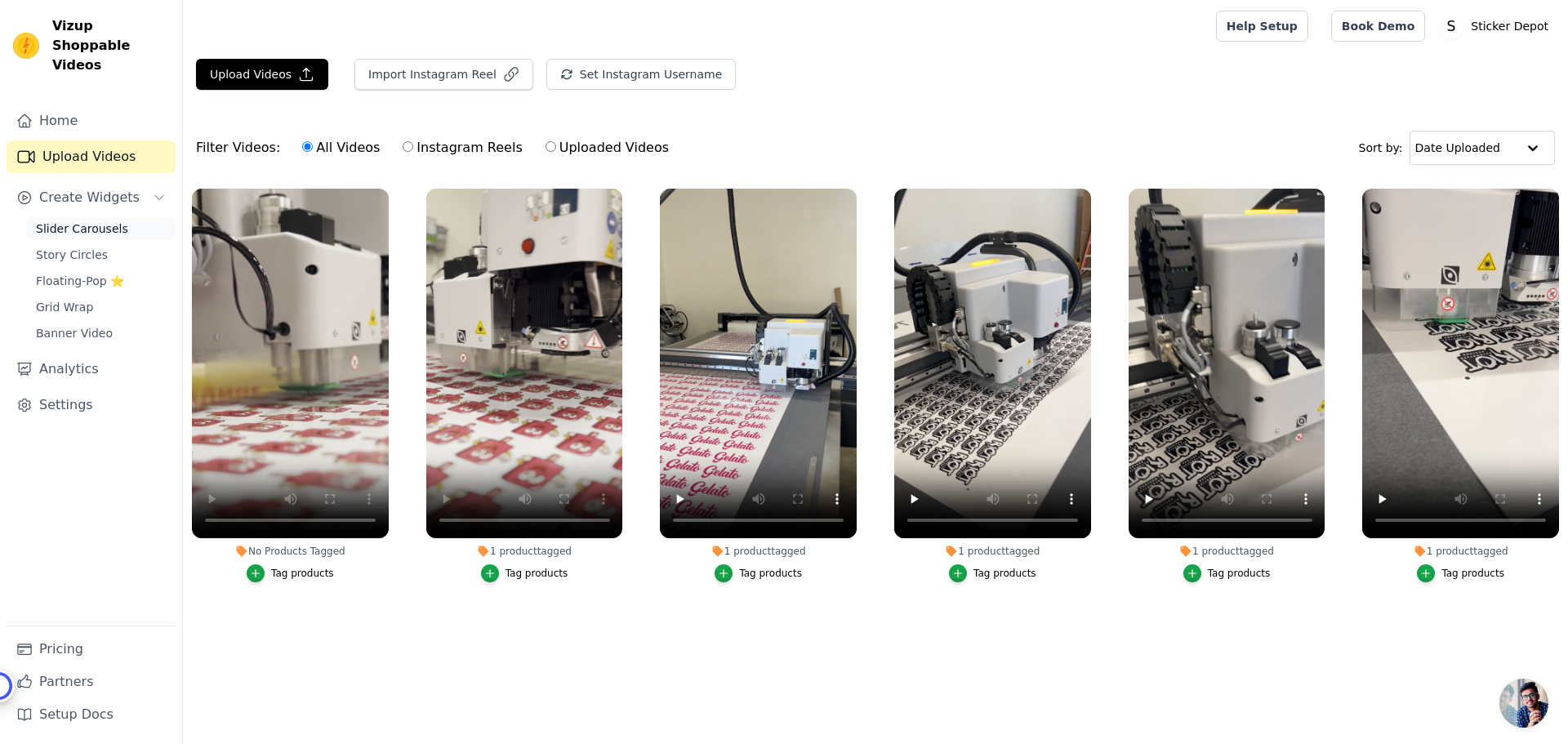
click at [78, 220] on span "Slider Carousels" at bounding box center [81, 228] width 92 height 16
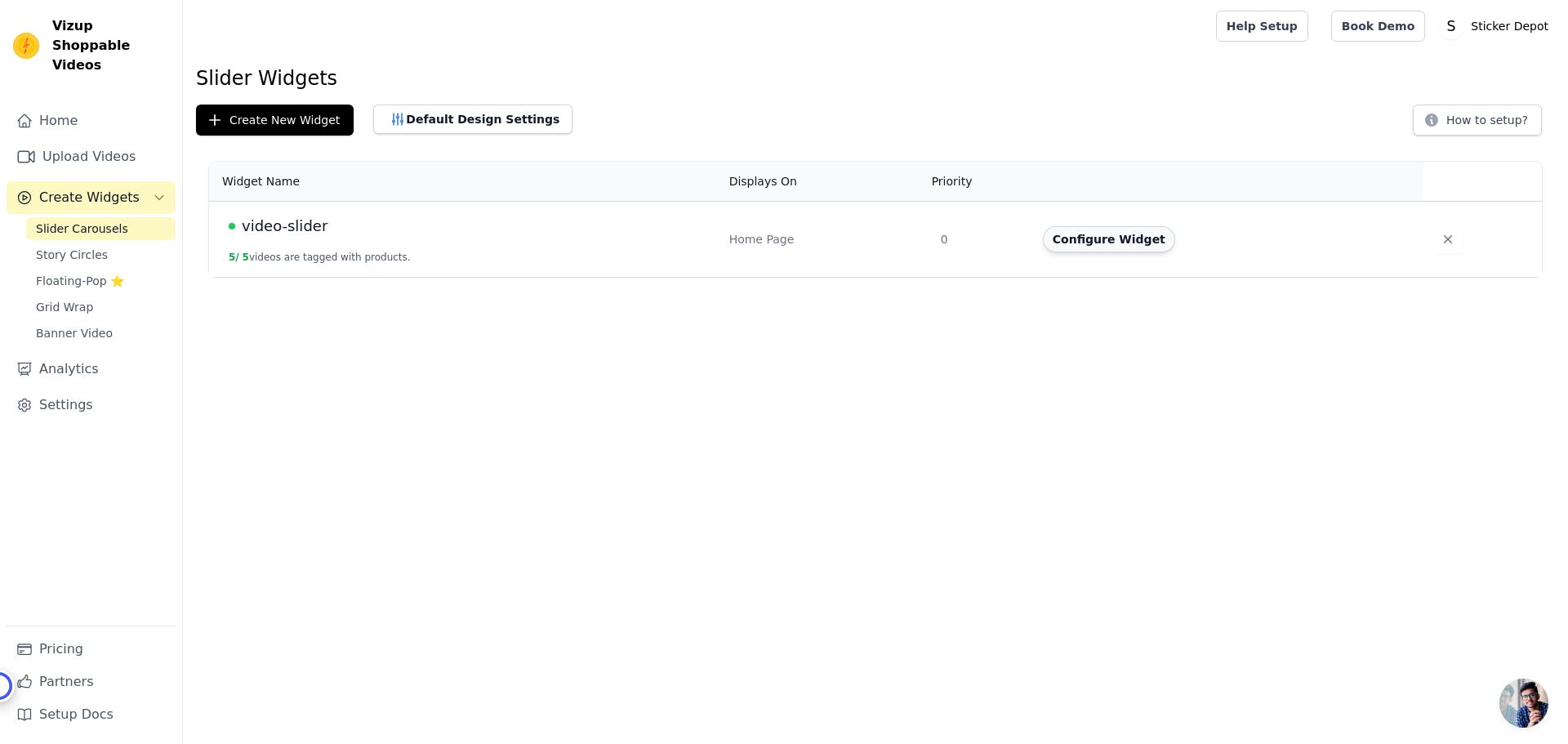
click at [1118, 244] on button "Configure Widget" at bounding box center [1109, 239] width 133 height 26
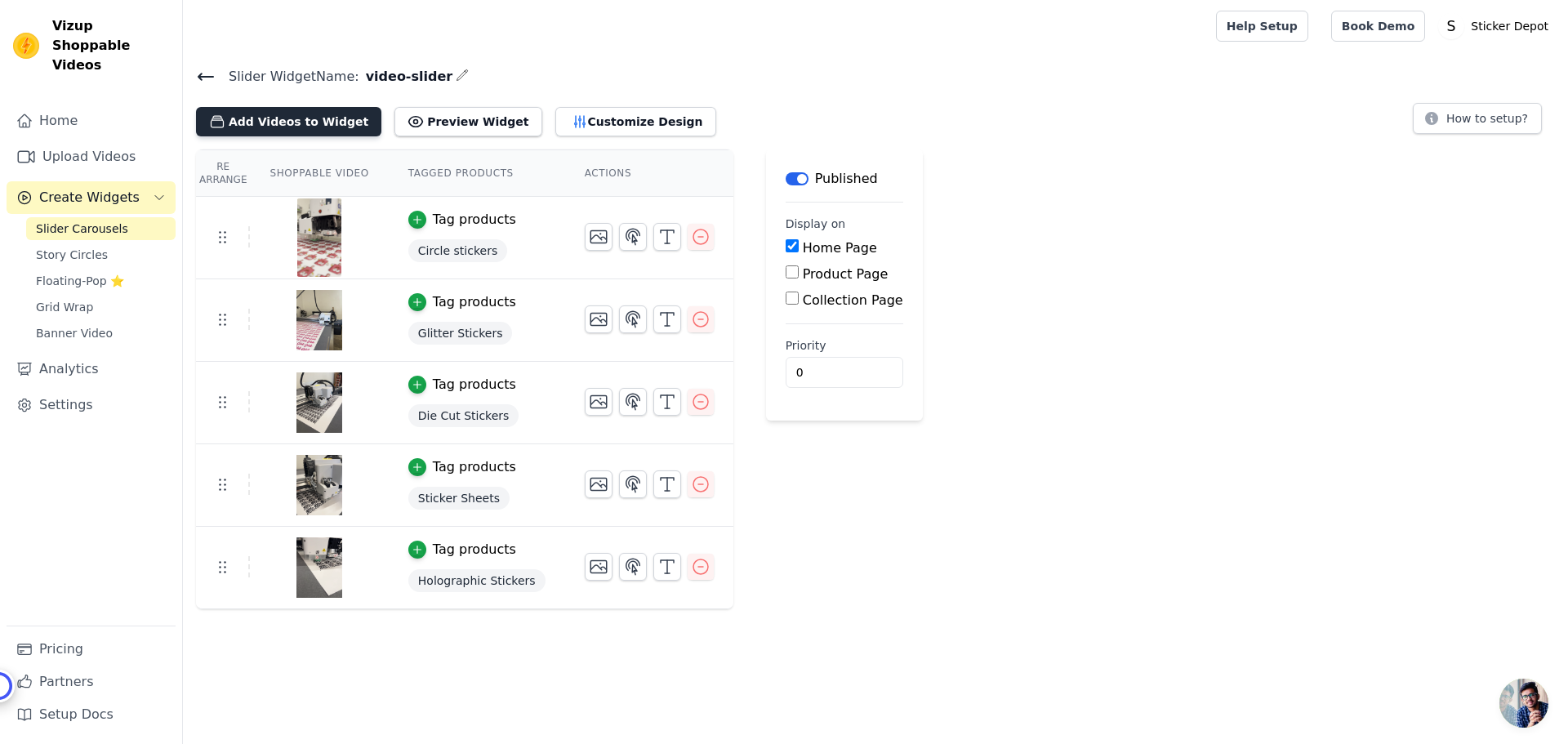
click at [256, 122] on button "Add Videos to Widget" at bounding box center [289, 121] width 185 height 29
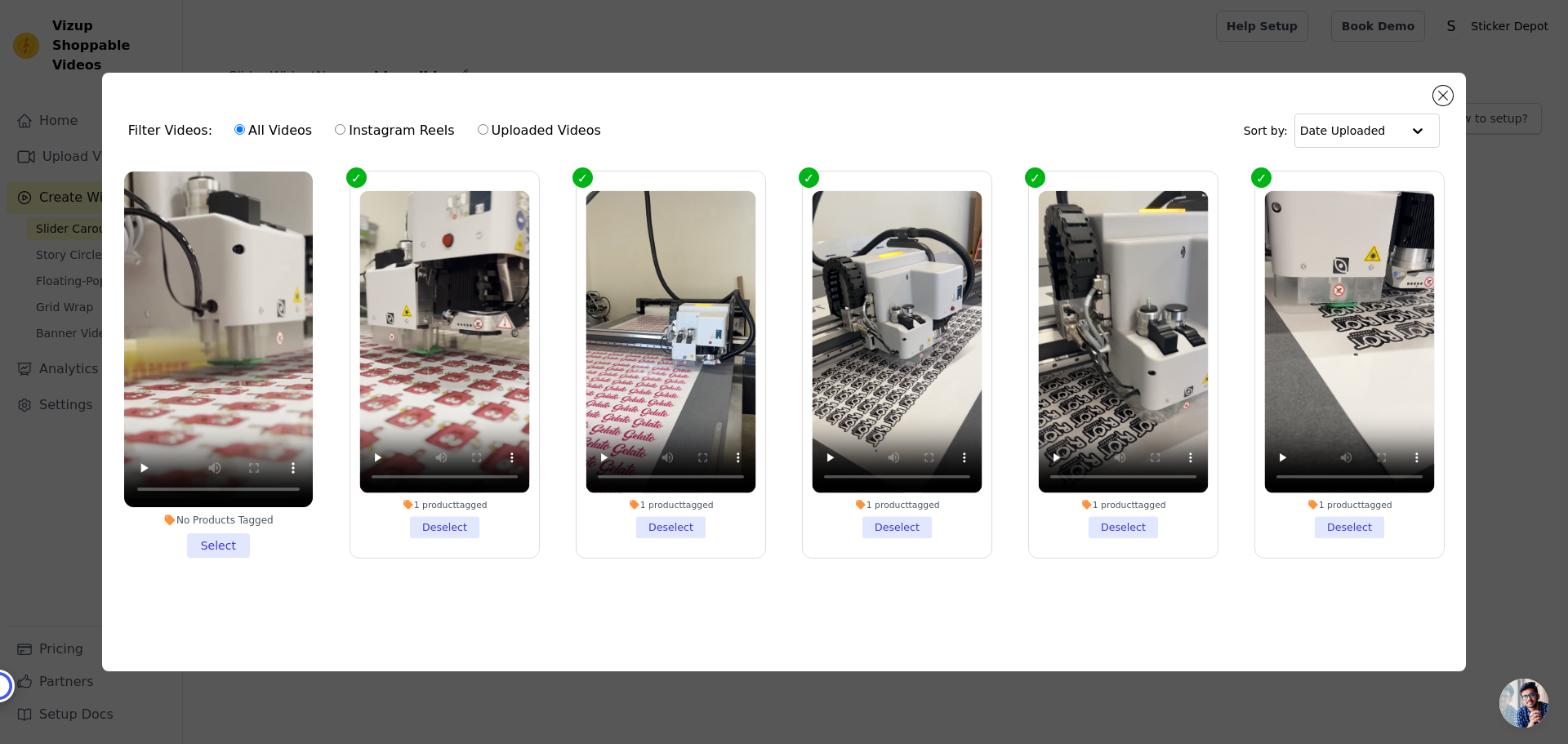
click at [231, 540] on li "No Products Tagged Select" at bounding box center [218, 365] width 189 height 387
click at [0, 0] on input "No Products Tagged Select" at bounding box center [0, 0] width 0 height 0
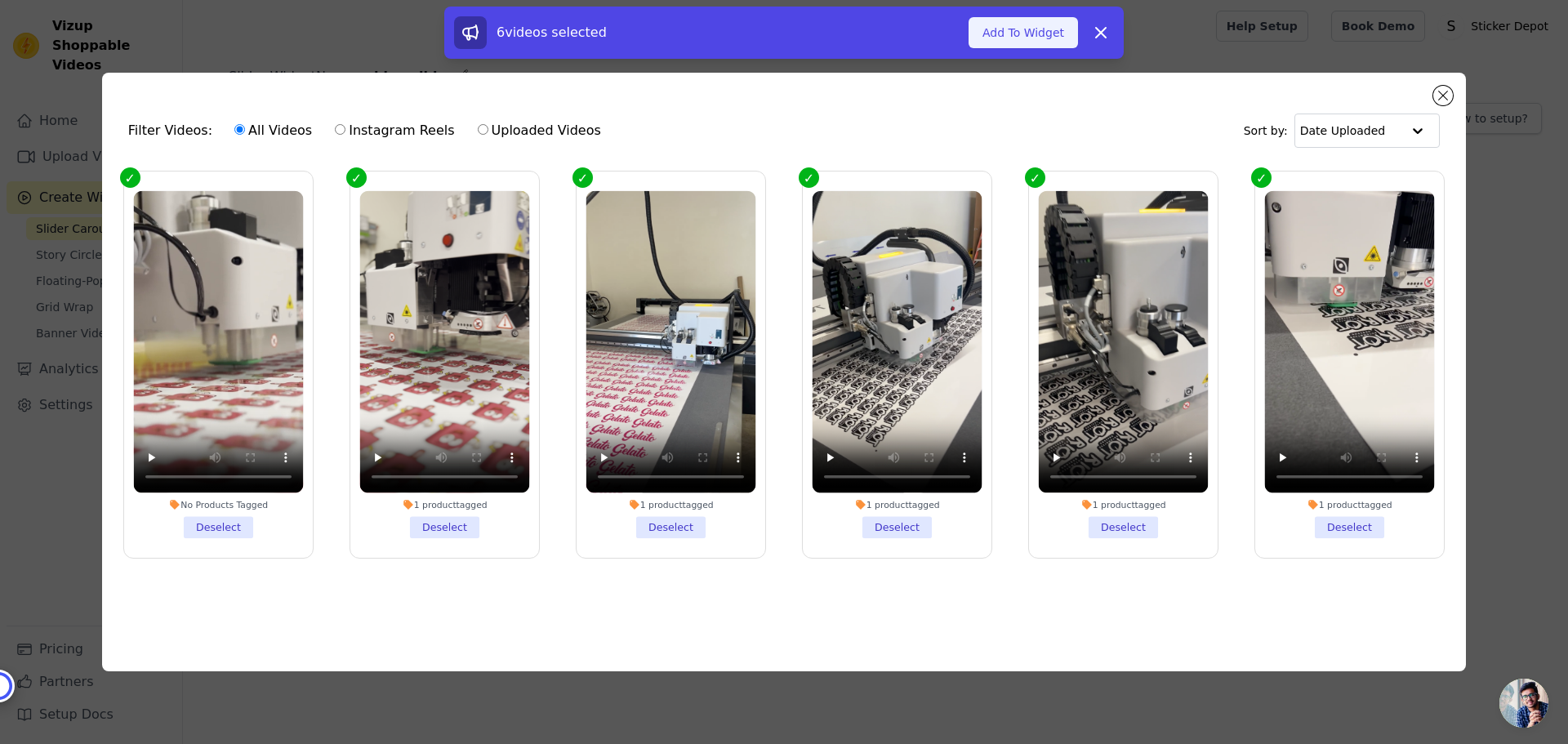
click at [1059, 30] on button "Add To Widget" at bounding box center [1023, 33] width 109 height 31
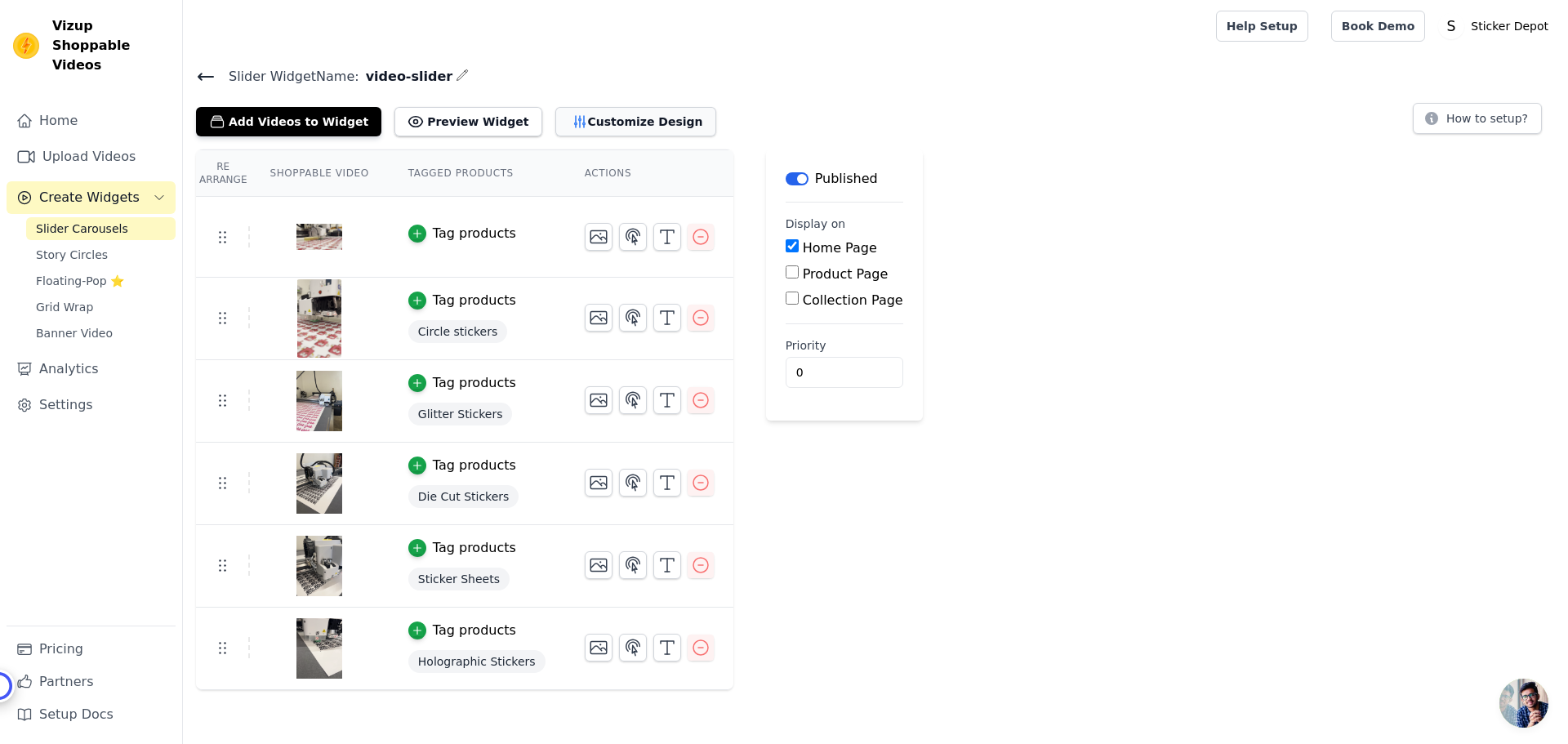
click at [577, 117] on button "Customize Design" at bounding box center [636, 121] width 161 height 29
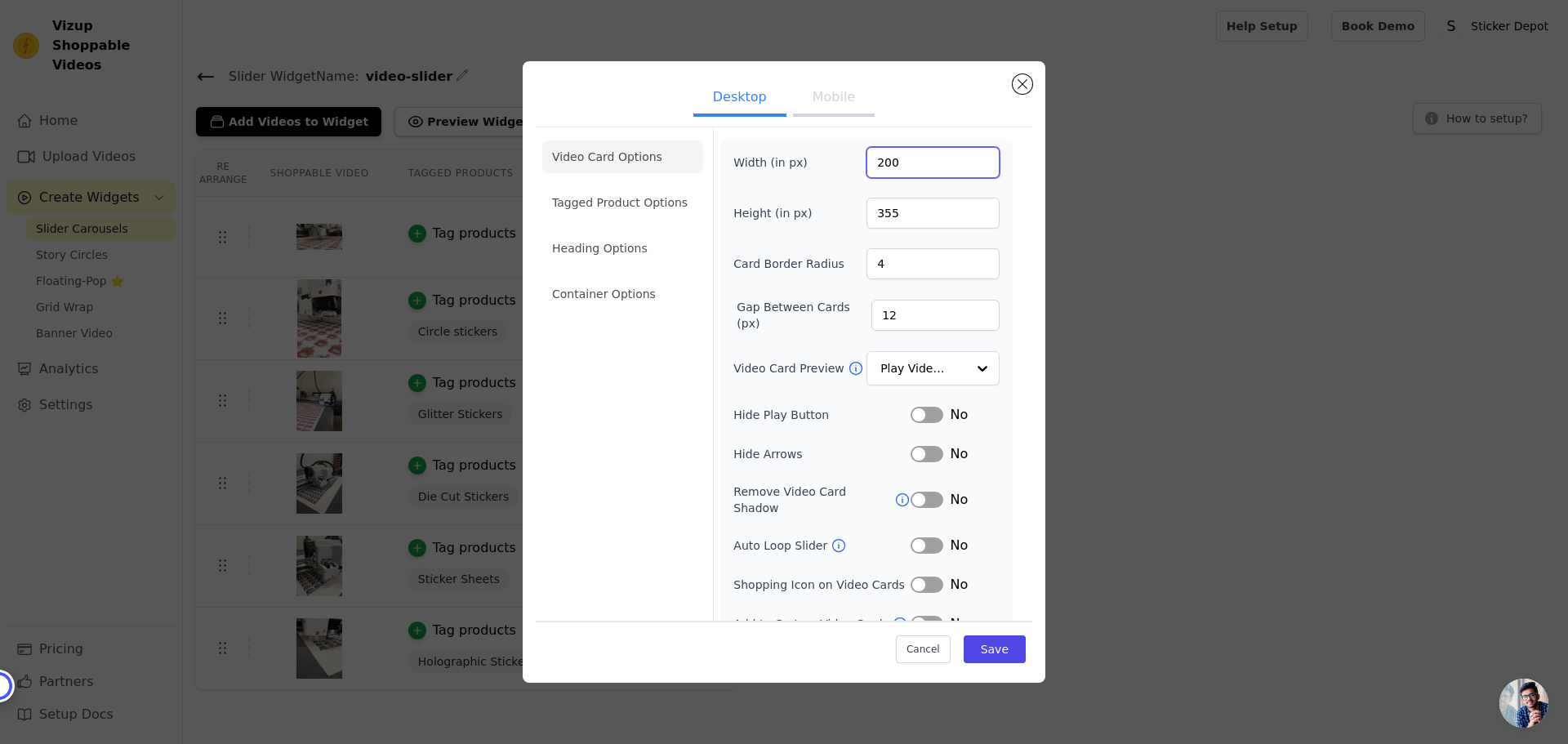
click at [875, 162] on input "200" at bounding box center [934, 163] width 133 height 31
click at [875, 164] on input "2350" at bounding box center [934, 163] width 133 height 31
type input "350"
click at [1008, 204] on div "Video Card Options Tagged Product Options Heading Options Container Options Wid…" at bounding box center [784, 387] width 497 height 520
click at [970, 209] on input "356" at bounding box center [934, 213] width 133 height 31
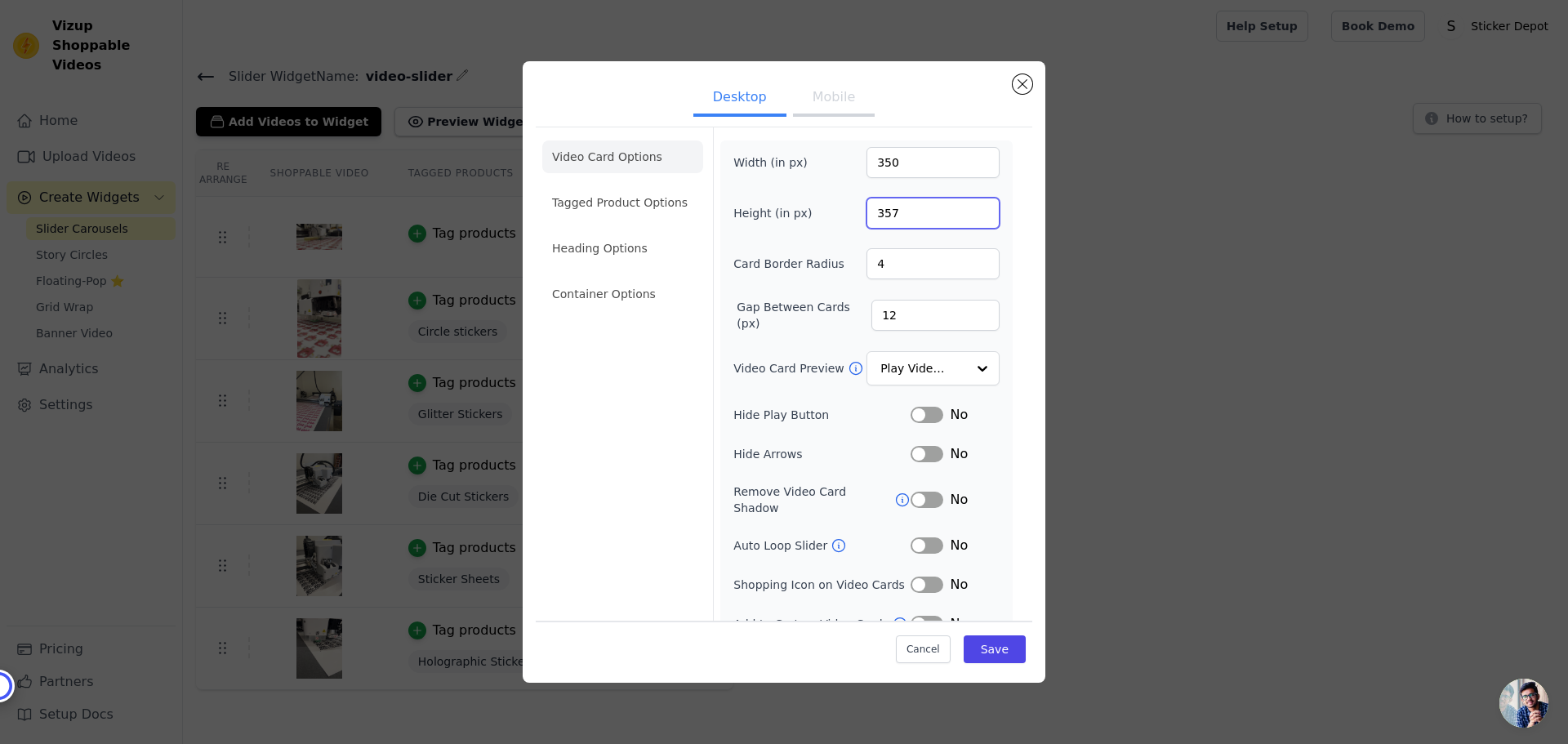
click at [970, 209] on input "357" at bounding box center [934, 213] width 133 height 31
click at [970, 209] on input "358" at bounding box center [934, 213] width 133 height 31
click at [969, 210] on input "359" at bounding box center [934, 213] width 133 height 31
click at [969, 210] on input "360" at bounding box center [934, 213] width 133 height 31
click at [969, 210] on input "361" at bounding box center [934, 213] width 133 height 31
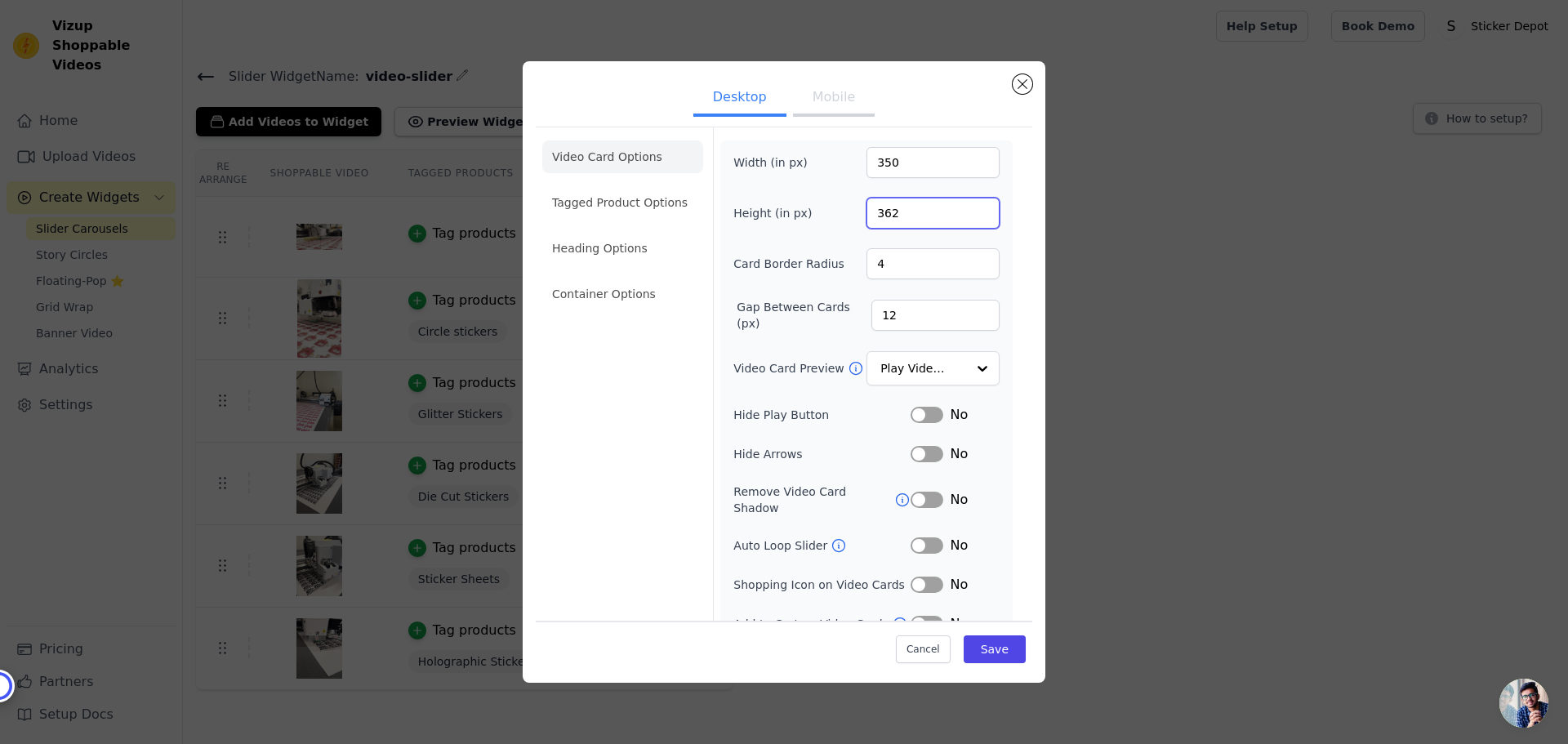
click at [969, 210] on input "362" at bounding box center [934, 213] width 133 height 31
click at [969, 210] on input "363" at bounding box center [934, 213] width 133 height 31
type input "375"
click at [969, 210] on input "375" at bounding box center [934, 213] width 133 height 31
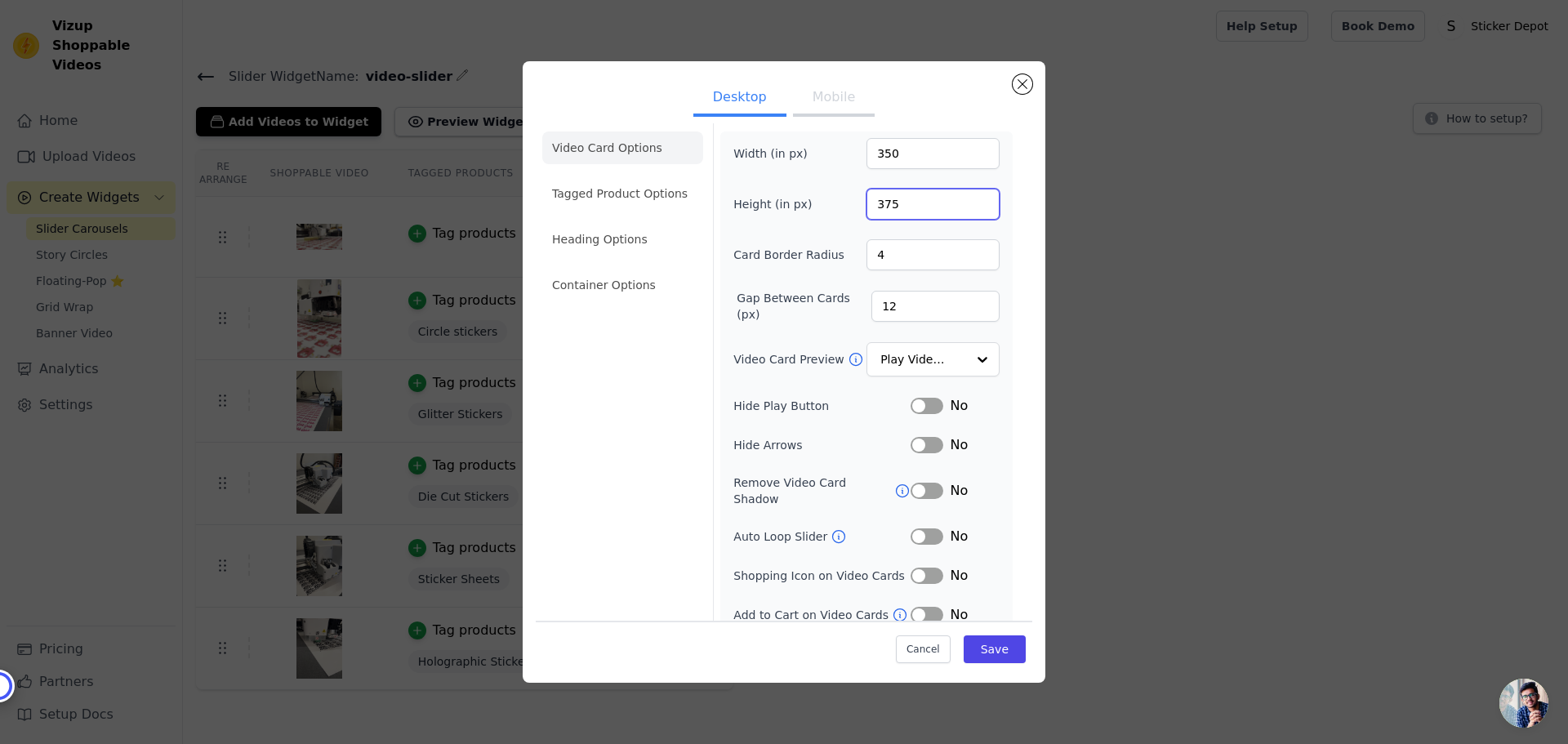
scroll to position [11, 0]
click at [973, 297] on input "13" at bounding box center [935, 304] width 128 height 31
click at [973, 297] on input "14" at bounding box center [935, 304] width 128 height 31
click at [973, 297] on input "15" at bounding box center [935, 304] width 128 height 31
click at [973, 297] on input "16" at bounding box center [935, 304] width 128 height 31
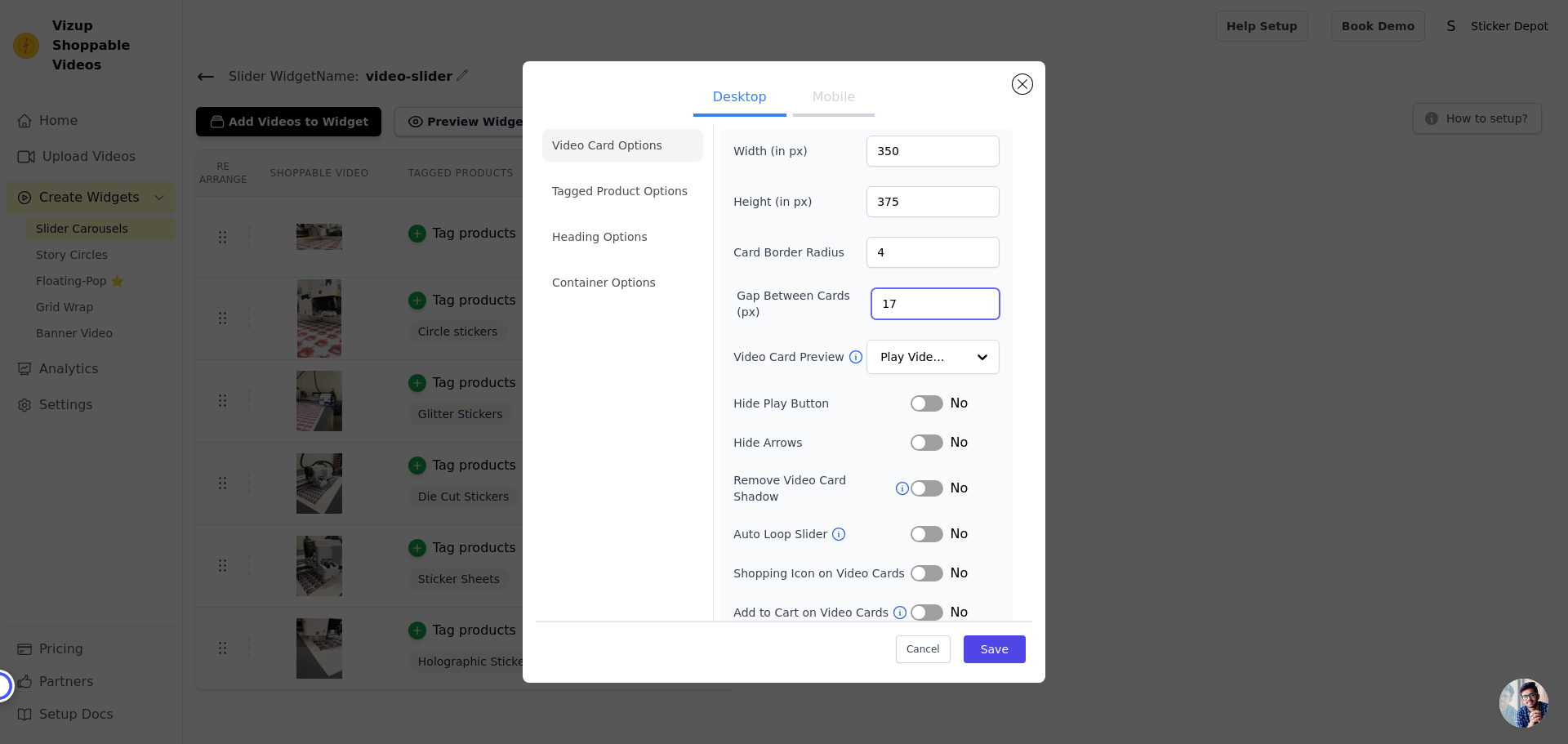
click at [973, 297] on input "17" at bounding box center [935, 304] width 128 height 31
click at [973, 297] on input "18" at bounding box center [935, 304] width 128 height 31
click at [973, 297] on input "19" at bounding box center [935, 304] width 128 height 31
click at [973, 297] on input "20" at bounding box center [935, 304] width 128 height 31
click at [973, 297] on input "21" at bounding box center [935, 304] width 128 height 31
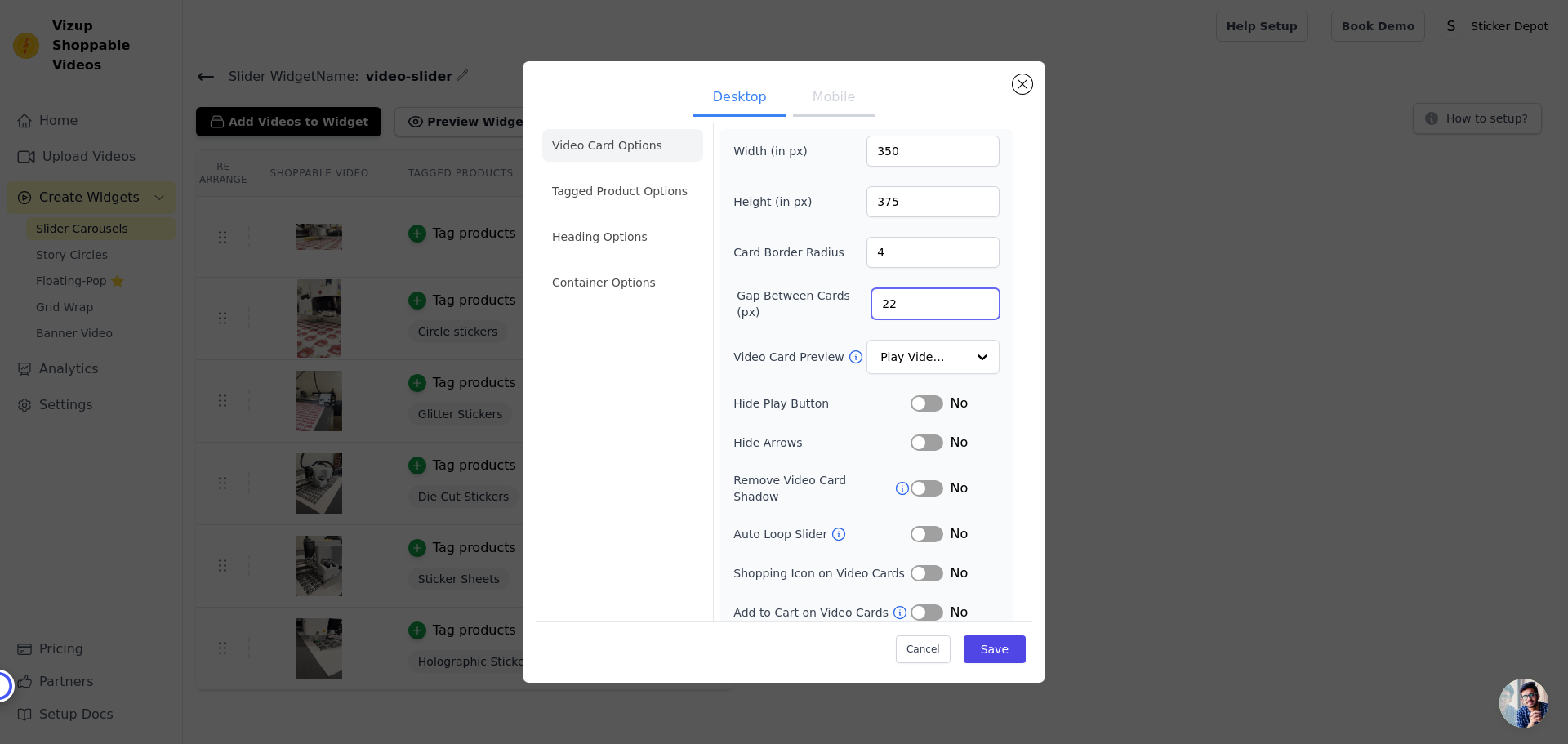
click at [973, 297] on input "22" at bounding box center [935, 304] width 128 height 31
click at [973, 297] on input "23" at bounding box center [935, 304] width 128 height 31
click at [973, 297] on input "24" at bounding box center [935, 304] width 128 height 31
type input "25"
click at [973, 297] on input "25" at bounding box center [935, 304] width 128 height 31
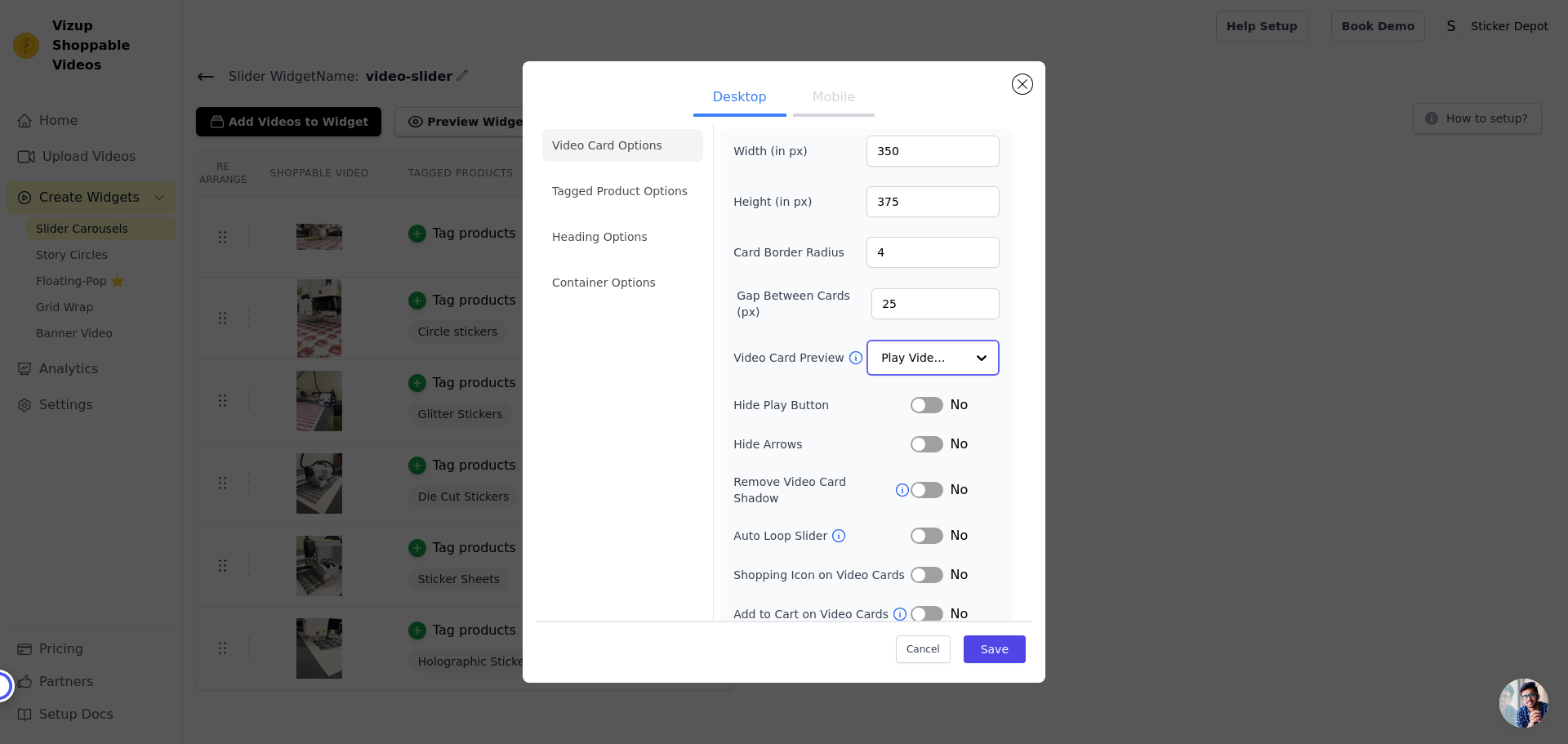
click at [949, 350] on input "Video Card Preview" at bounding box center [923, 358] width 84 height 33
click at [966, 362] on div at bounding box center [982, 358] width 33 height 33
click at [966, 359] on div at bounding box center [982, 358] width 33 height 33
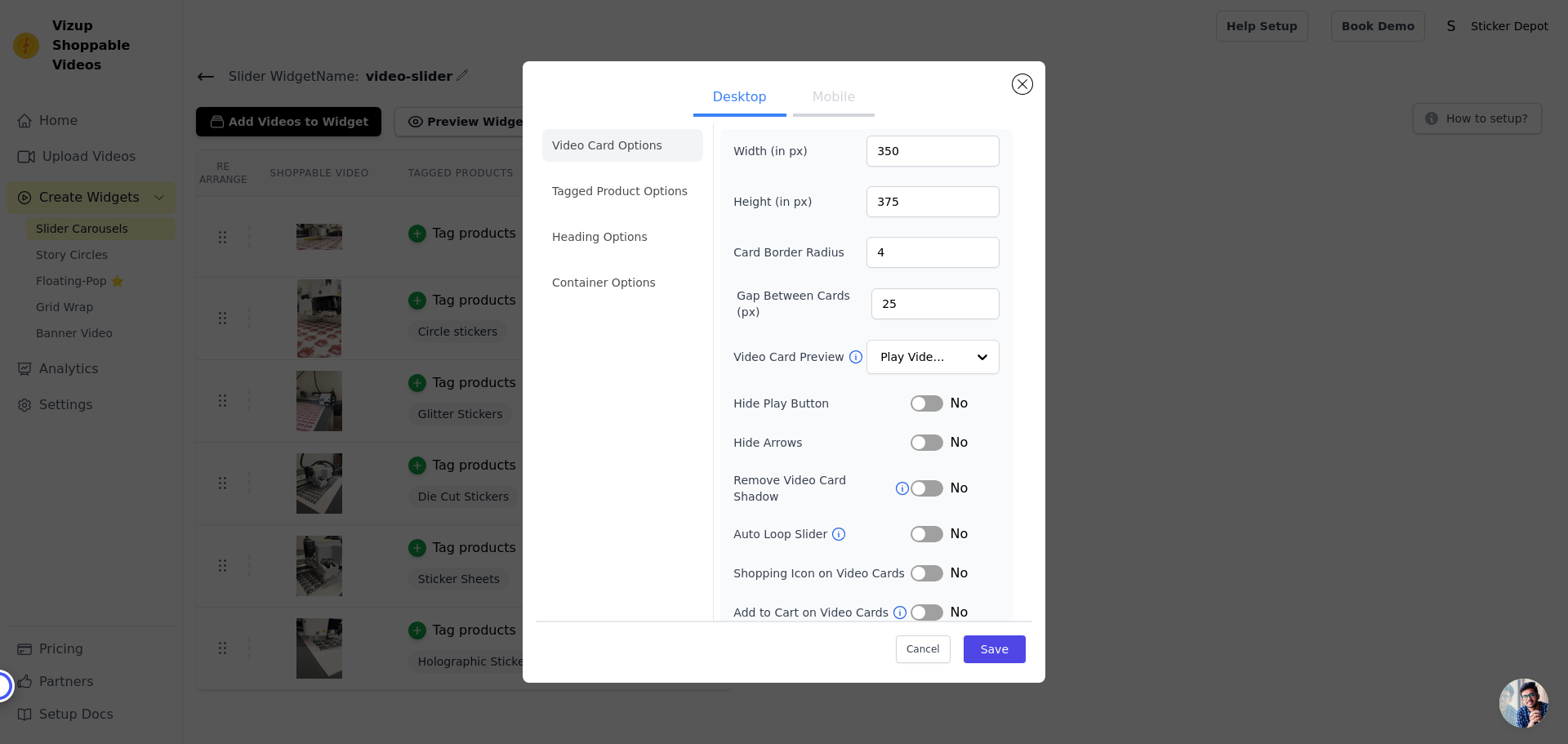
click at [1005, 373] on form "Width (in px) 350 Height (in px) 375 Card Border Radius 4 Gap Between Cards (px…" at bounding box center [866, 375] width 306 height 519
click at [918, 398] on button "Label" at bounding box center [927, 403] width 33 height 16
click at [911, 565] on button "Label" at bounding box center [927, 573] width 33 height 16
click at [912, 604] on button "Label" at bounding box center [927, 612] width 33 height 16
click at [982, 657] on button "Save" at bounding box center [995, 649] width 62 height 28
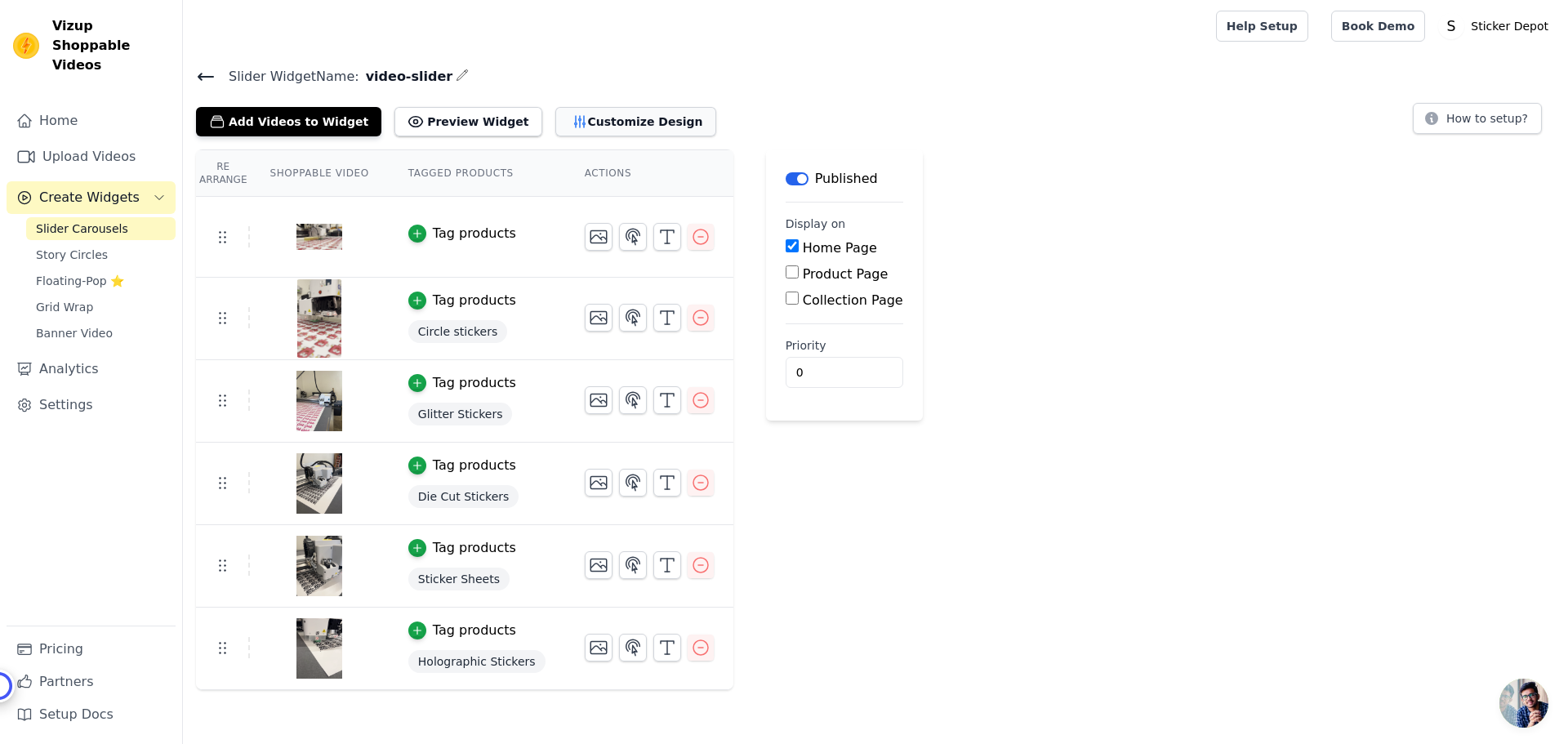
click at [609, 115] on button "Customize Design" at bounding box center [636, 121] width 161 height 29
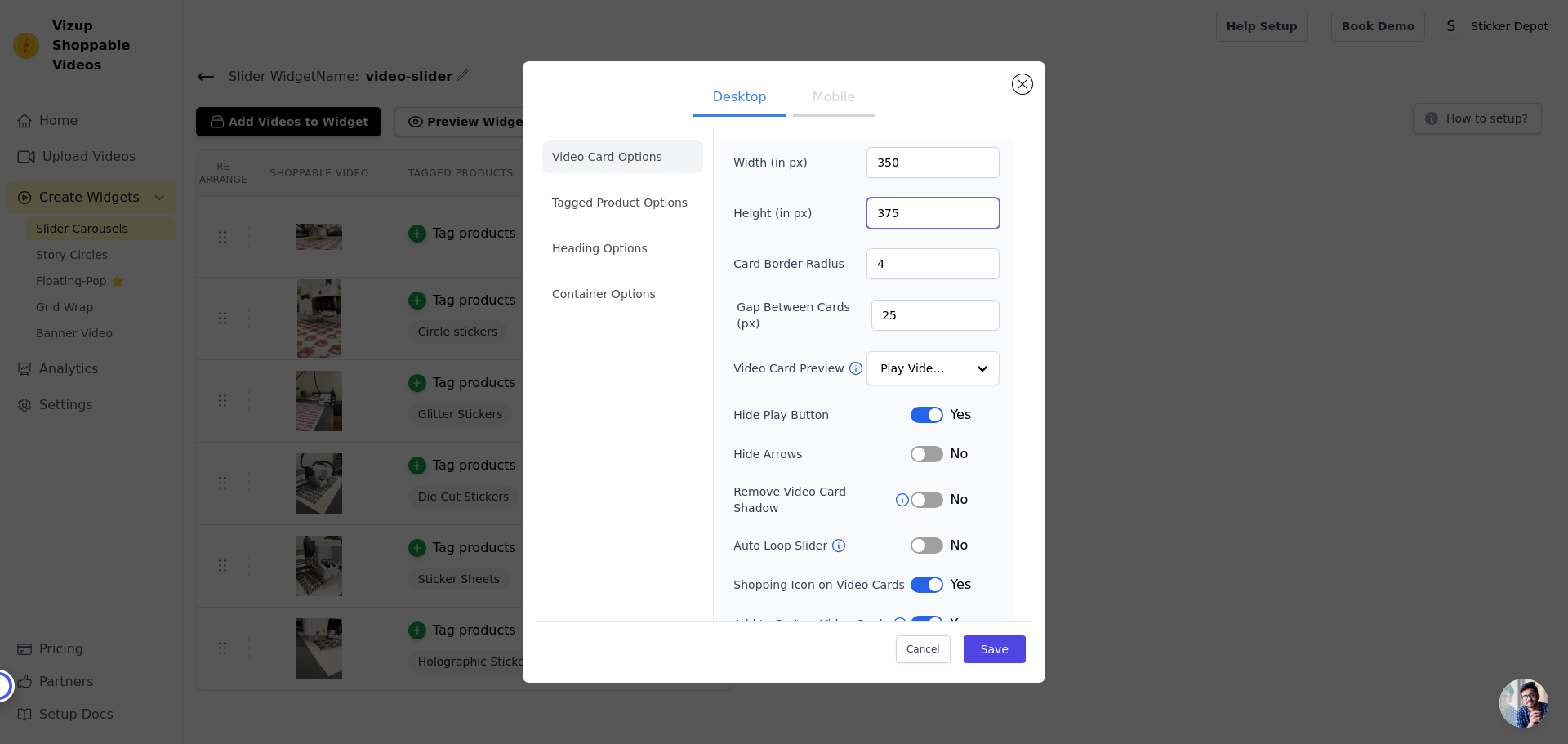
drag, startPoint x: 890, startPoint y: 214, endPoint x: 840, endPoint y: 212, distance: 50.0
click at [840, 212] on div "Height (in px) 375" at bounding box center [866, 213] width 266 height 31
type input "480"
click at [977, 657] on button "Save" at bounding box center [995, 649] width 62 height 28
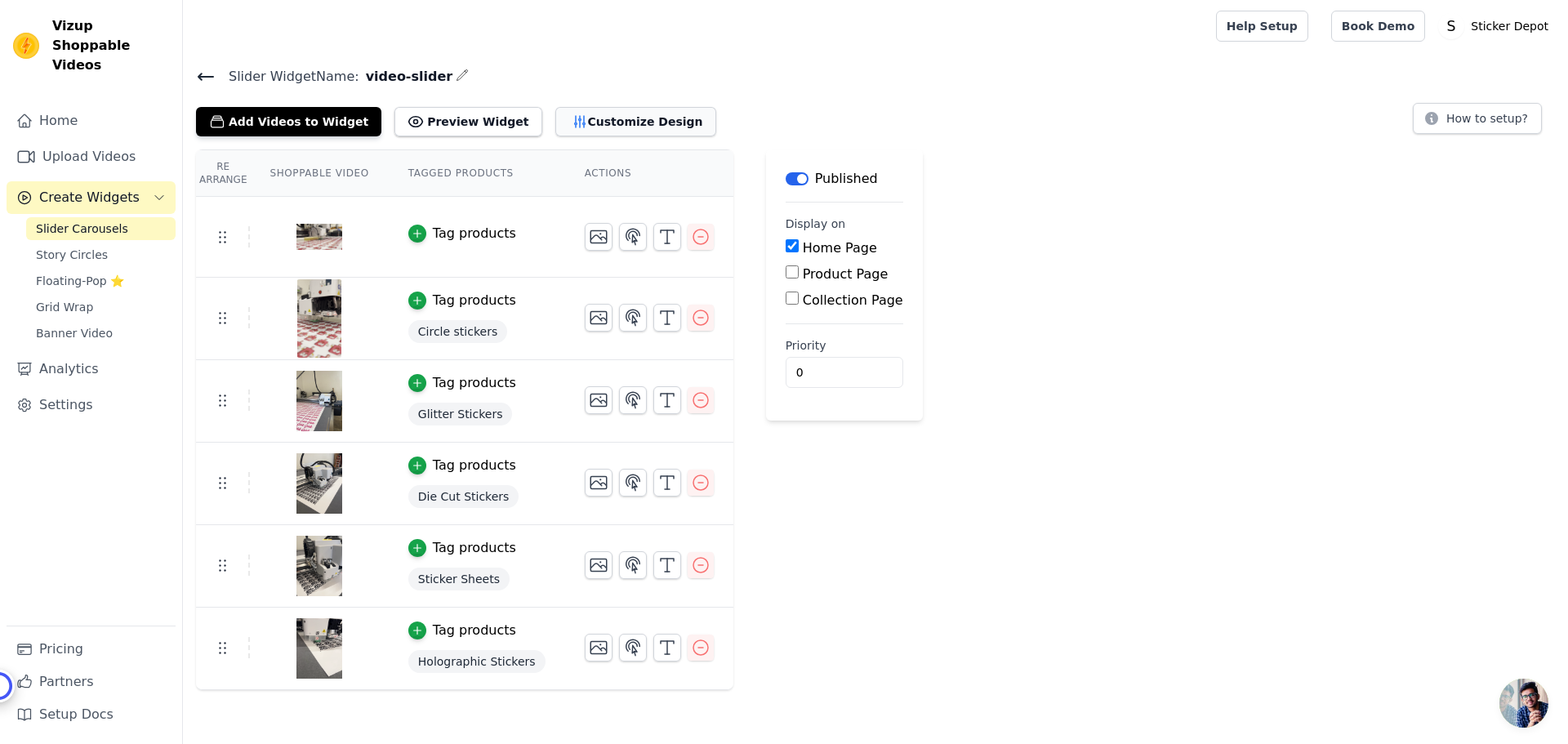
click at [603, 124] on button "Customize Design" at bounding box center [636, 121] width 161 height 29
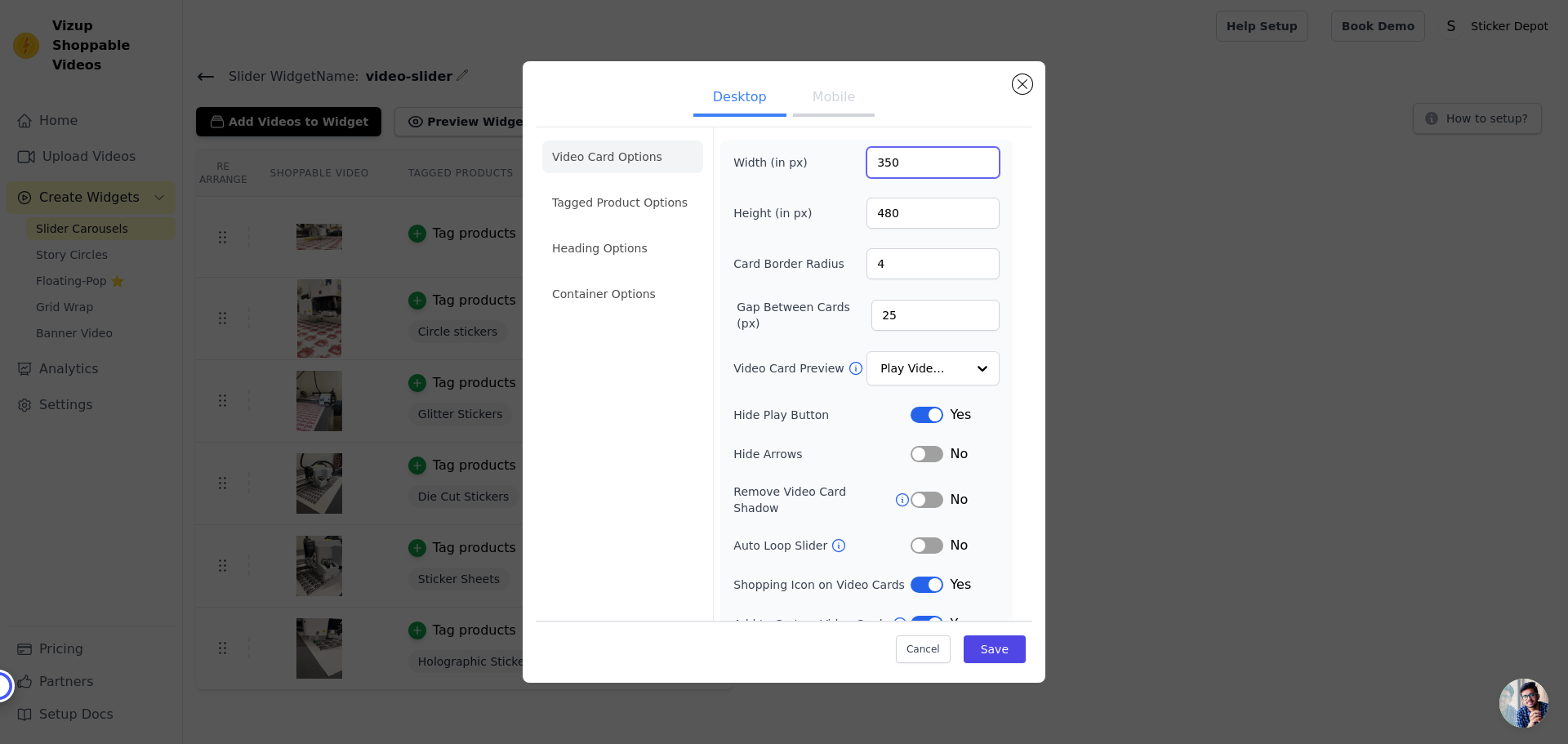
click at [881, 162] on input "350" at bounding box center [934, 163] width 133 height 31
type input "320"
click at [1008, 656] on button "Save" at bounding box center [995, 649] width 62 height 28
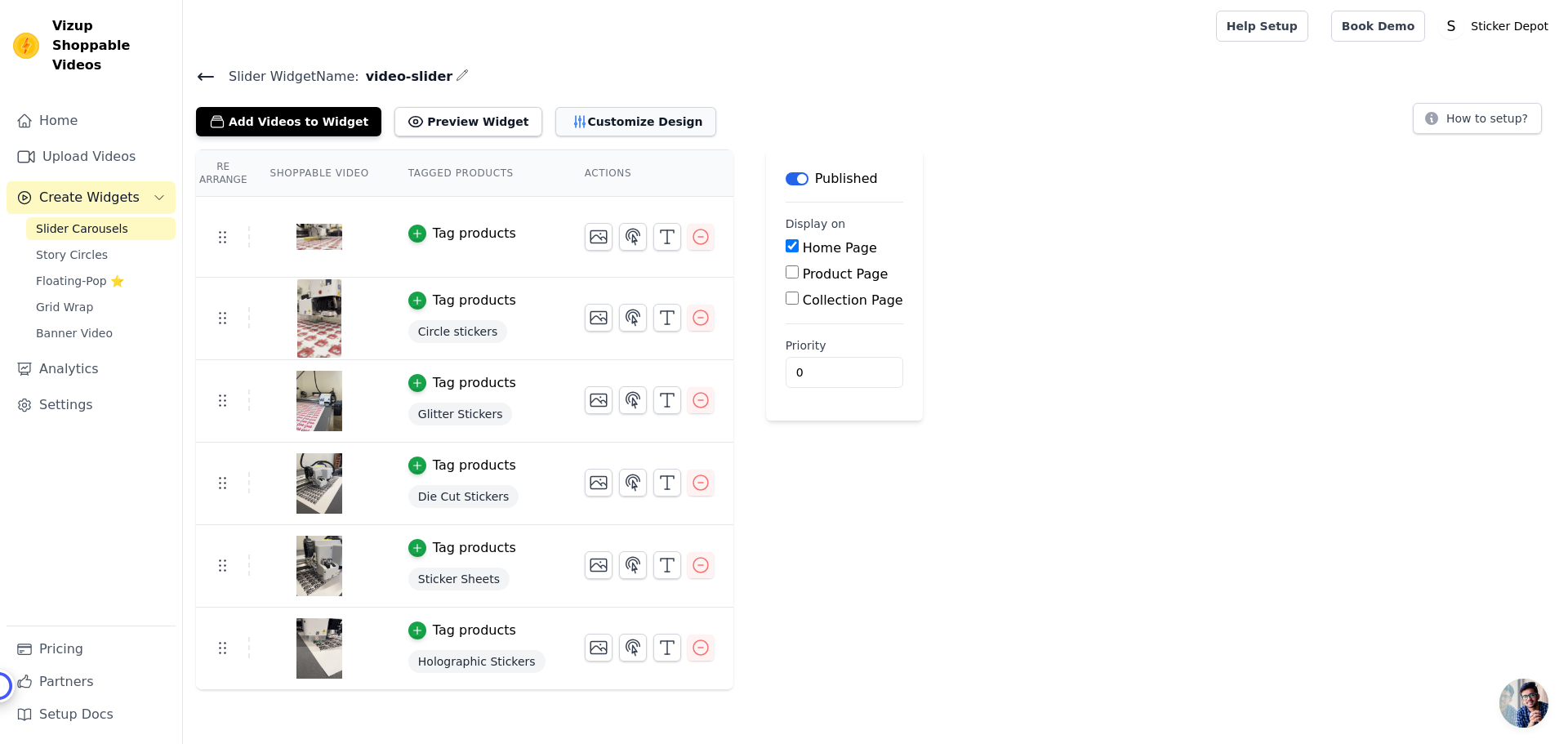
click at [606, 116] on button "Customize Design" at bounding box center [636, 121] width 161 height 29
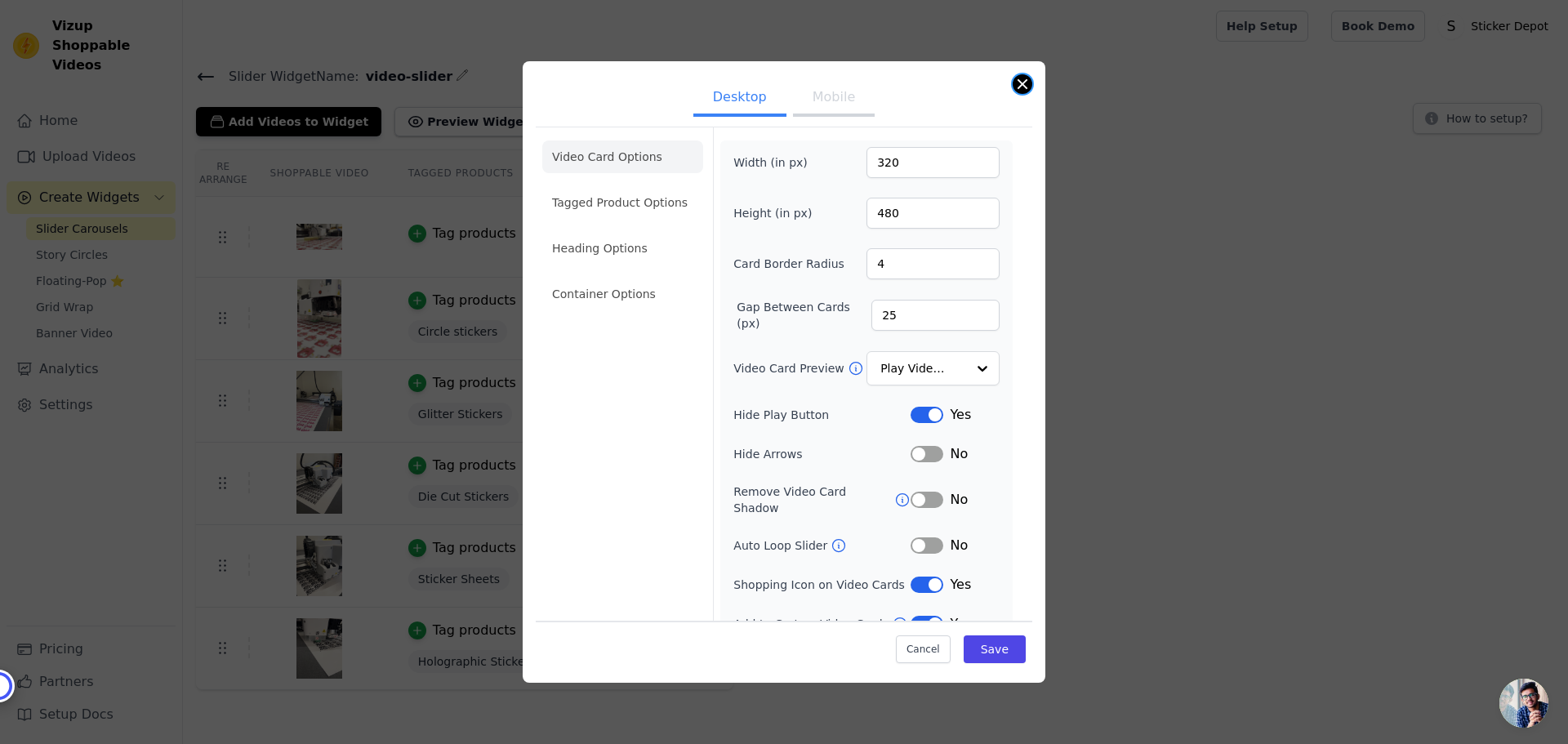
click at [1024, 83] on button "Close modal" at bounding box center [1022, 84] width 20 height 20
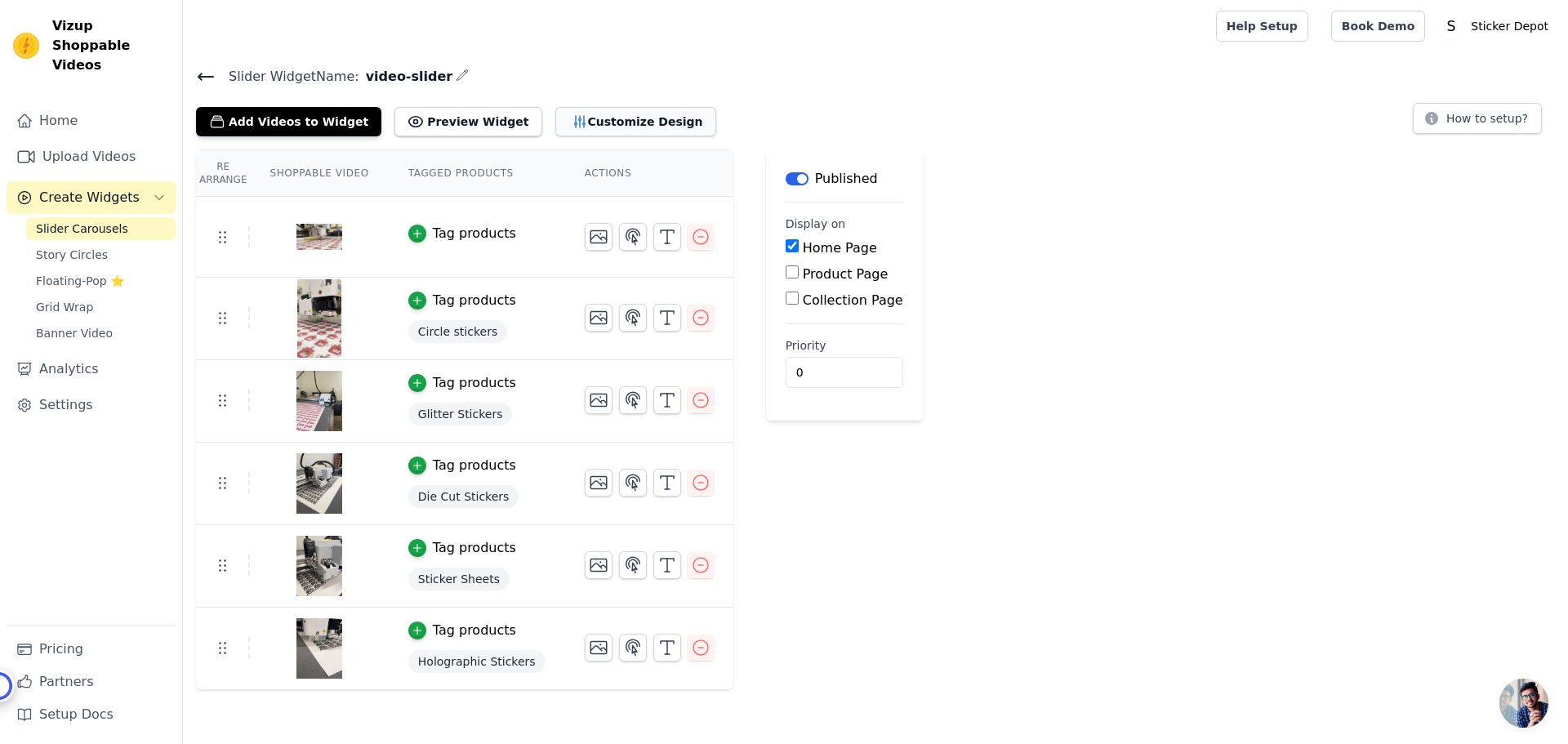
click at [556, 119] on button "Customize Design" at bounding box center [636, 121] width 161 height 29
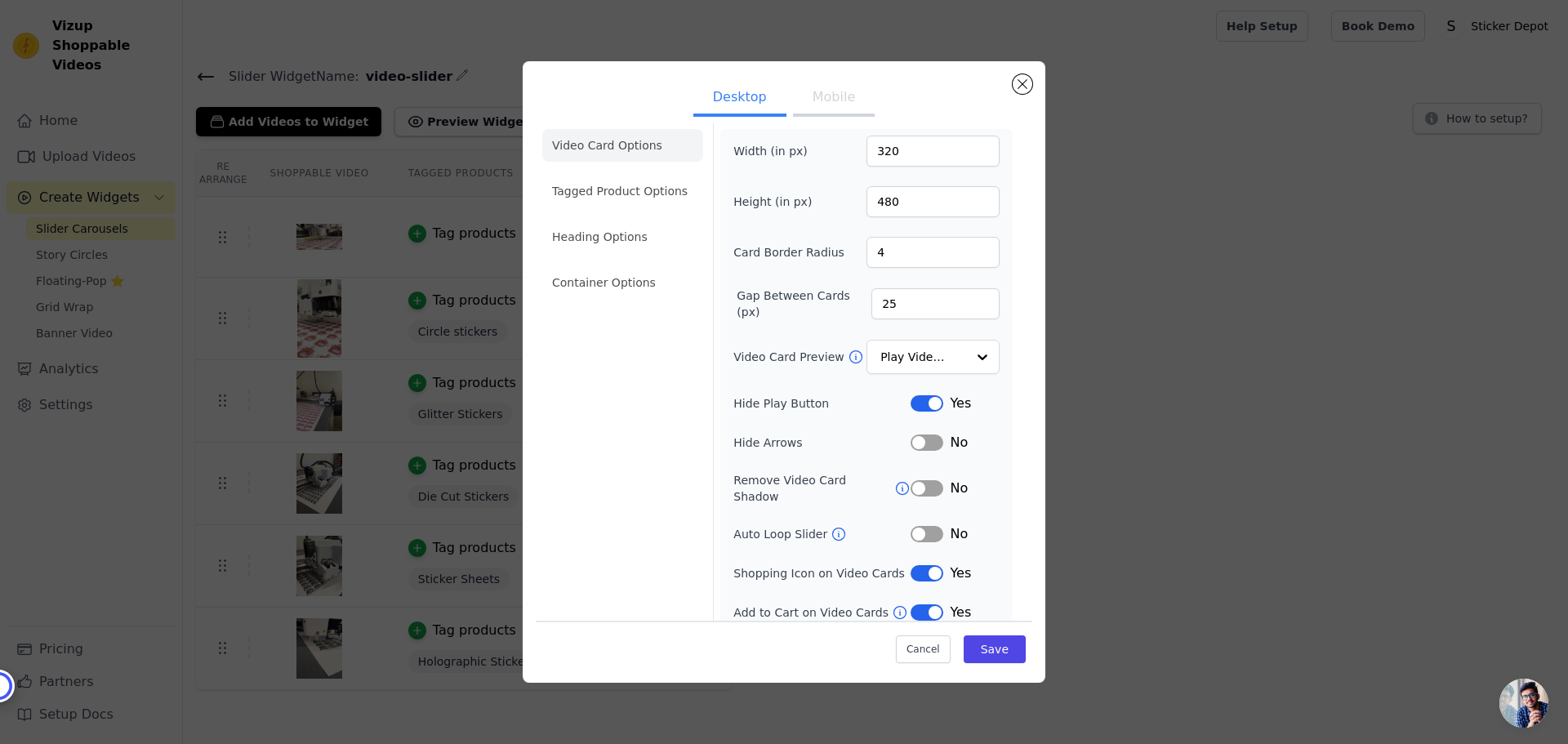
click at [917, 604] on button "Label" at bounding box center [927, 612] width 33 height 16
click at [986, 644] on button "Save" at bounding box center [995, 649] width 62 height 28
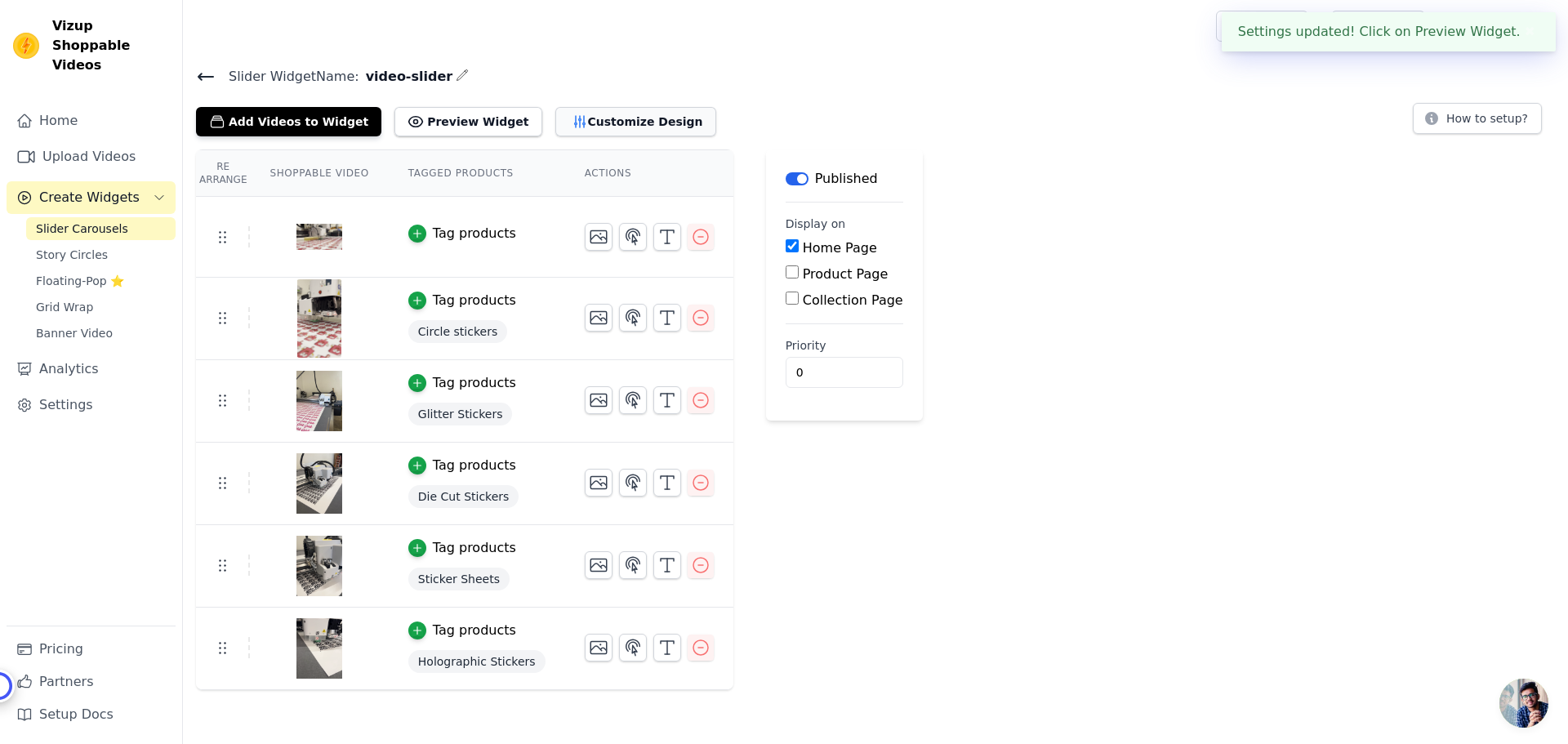
click at [556, 118] on button "Customize Design" at bounding box center [636, 121] width 161 height 29
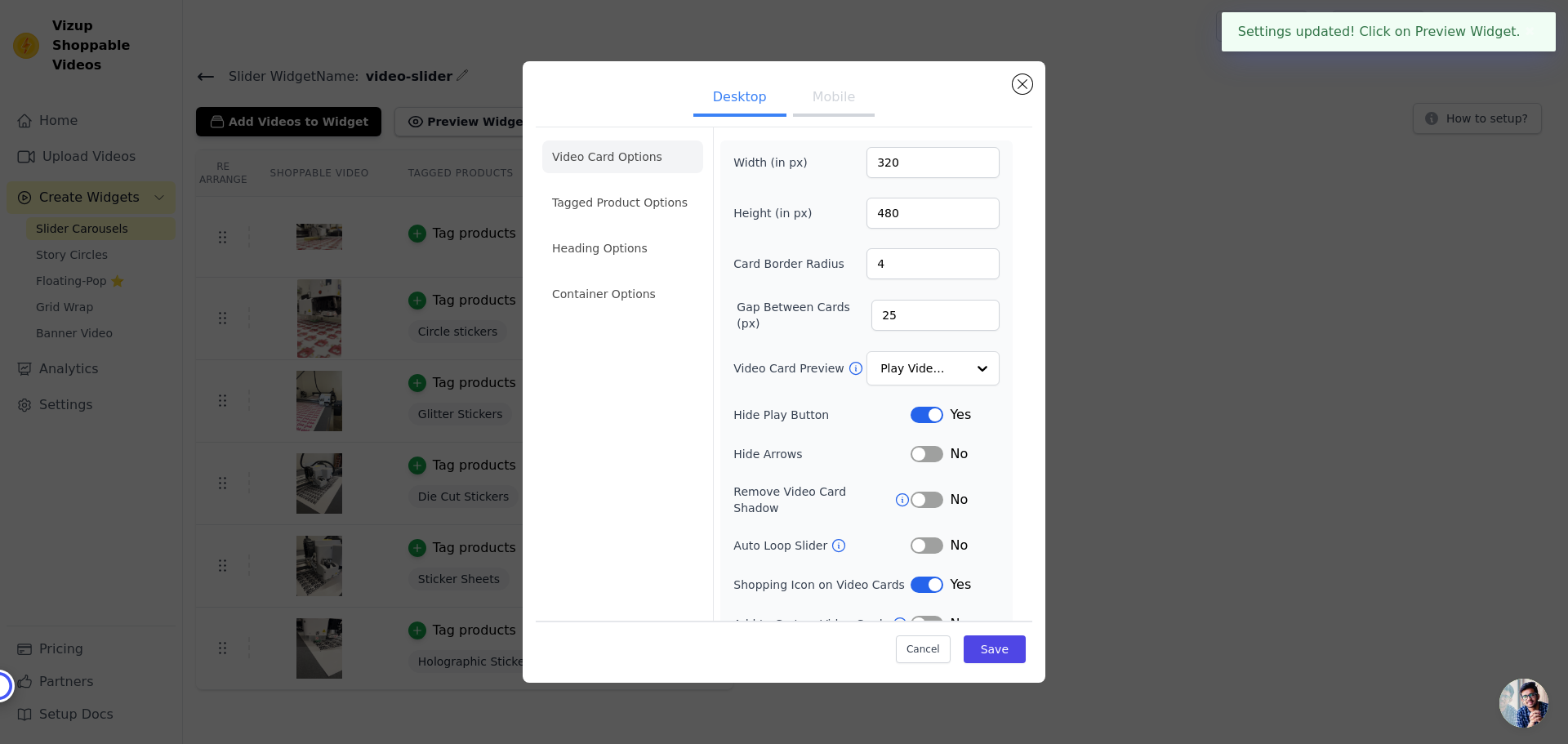
click at [923, 577] on button "Label" at bounding box center [927, 584] width 33 height 16
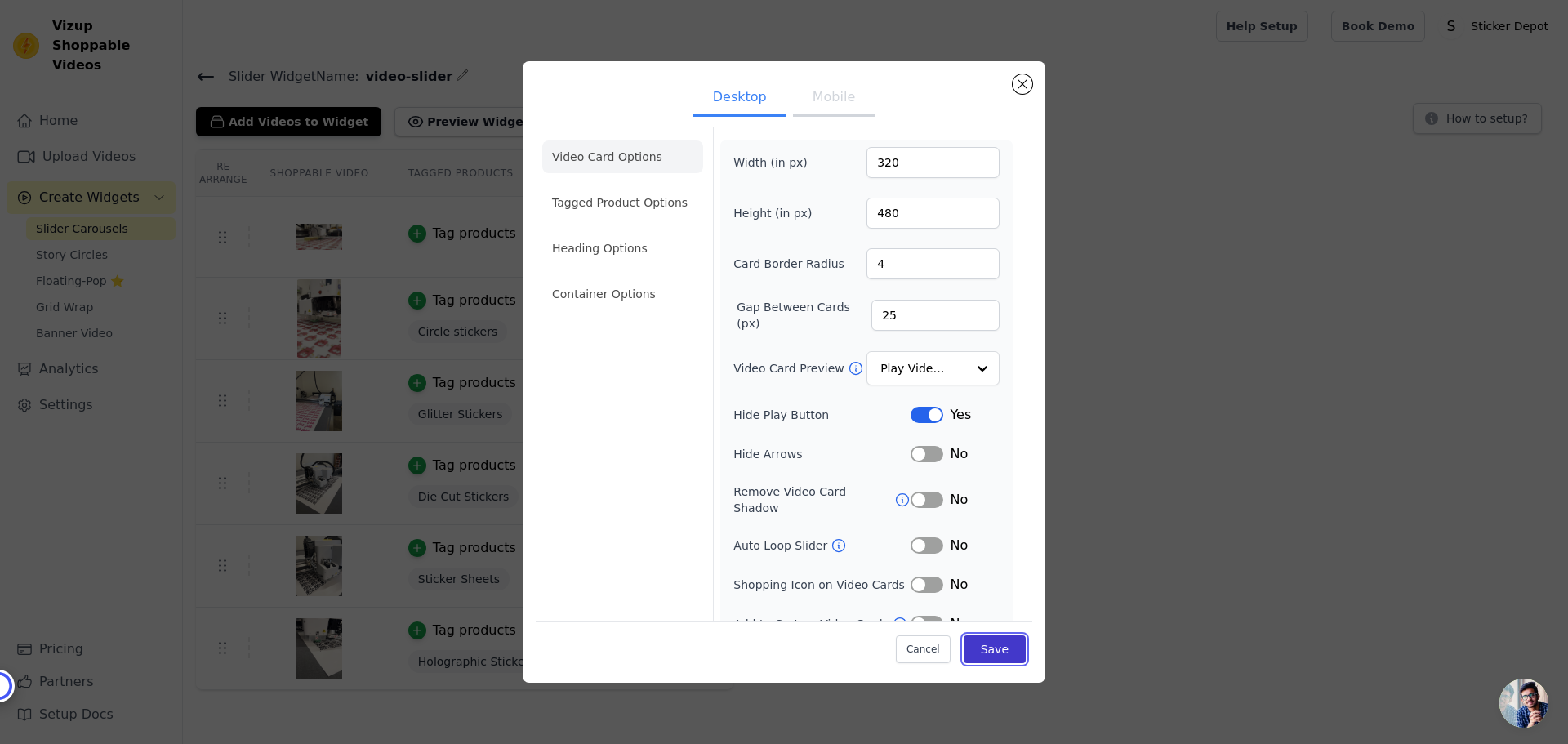
click at [964, 638] on button "Save" at bounding box center [995, 649] width 62 height 28
